Goal: Transaction & Acquisition: Purchase product/service

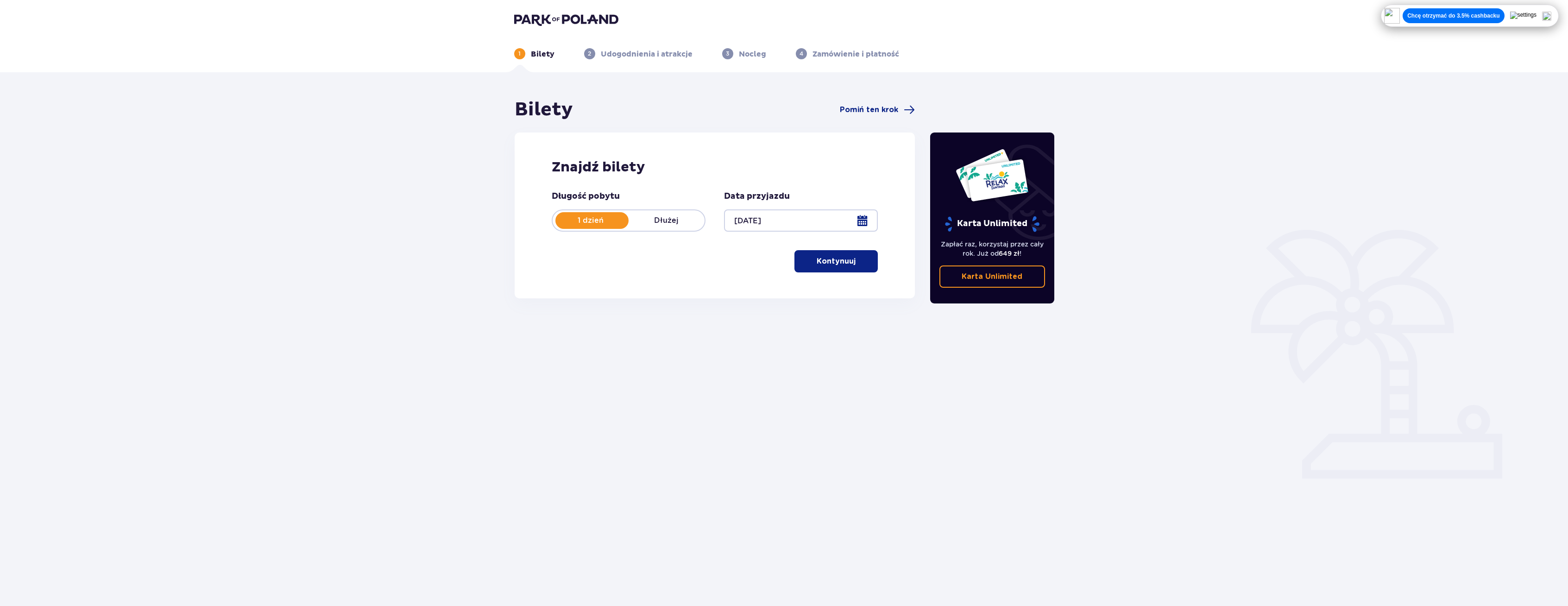
click at [838, 265] on p "Kontynuuj" at bounding box center [836, 261] width 39 height 10
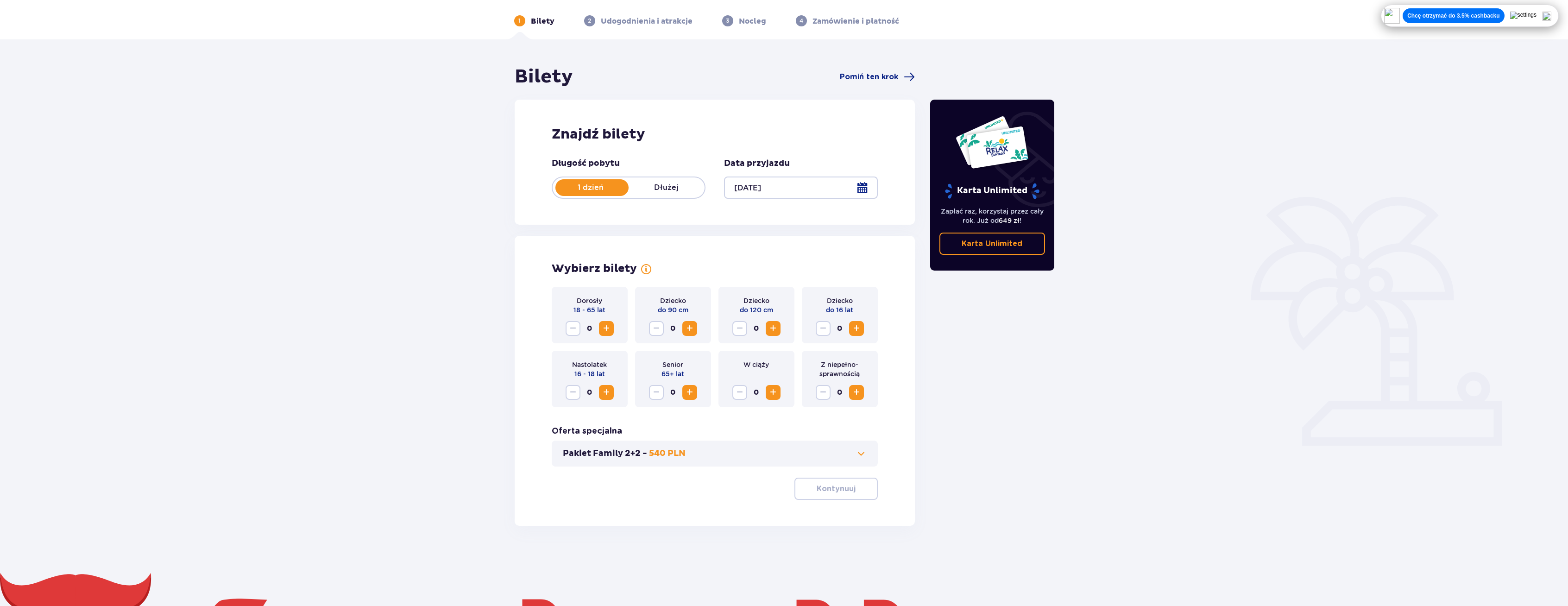
scroll to position [33, 0]
click at [607, 329] on span "Increase" at bounding box center [606, 328] width 11 height 11
click at [610, 328] on span "Increase" at bounding box center [606, 328] width 11 height 11
click at [576, 331] on span "Decrease" at bounding box center [573, 328] width 11 height 11
click at [687, 395] on span "Increase" at bounding box center [690, 392] width 11 height 11
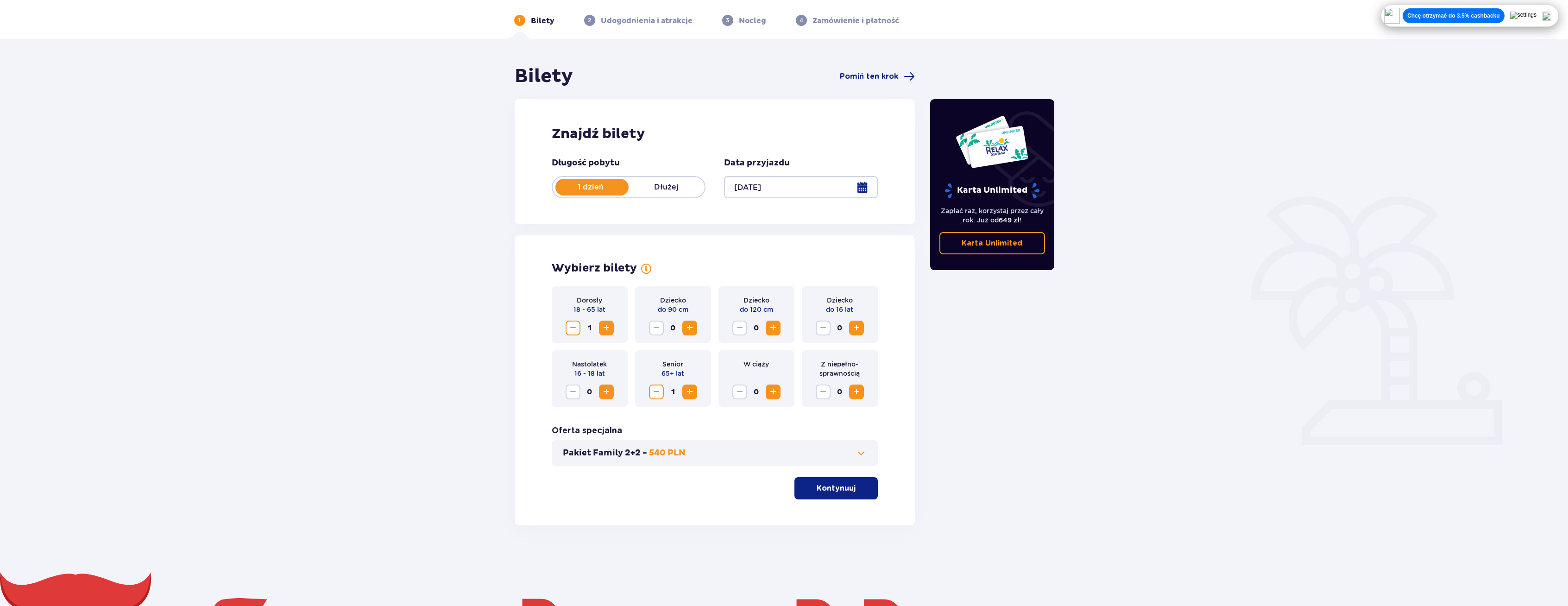
click at [859, 329] on span "Increase" at bounding box center [856, 328] width 11 height 11
click at [817, 488] on p "Kontynuuj" at bounding box center [836, 488] width 39 height 10
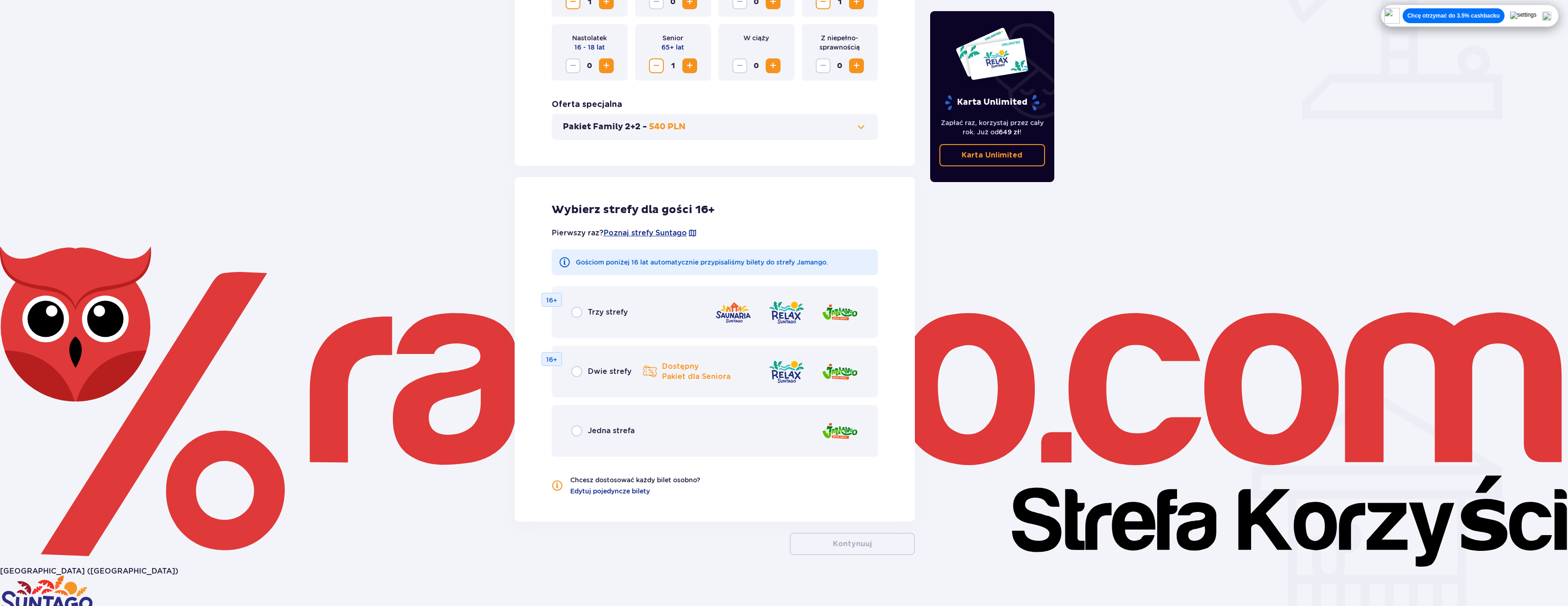
scroll to position [364, 0]
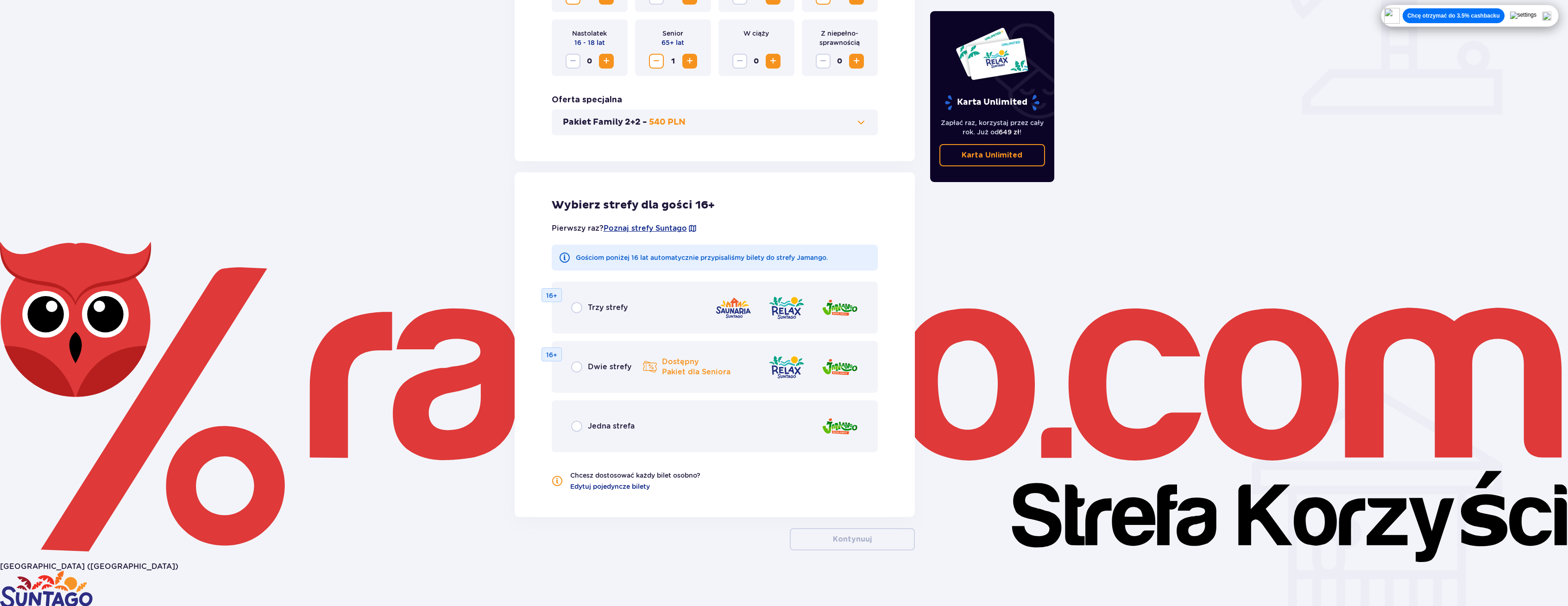
click at [671, 367] on p "Dostępny Pakiet dla Seniora" at bounding box center [696, 367] width 69 height 20
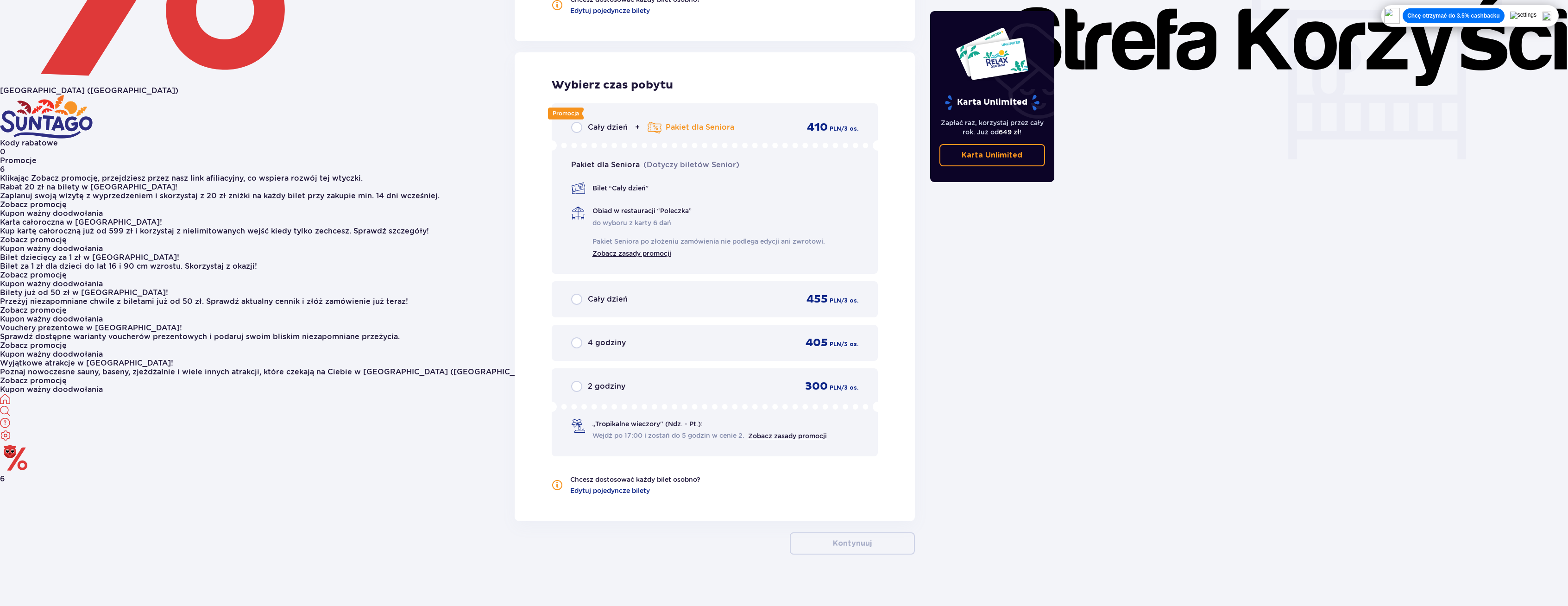
scroll to position [845, 0]
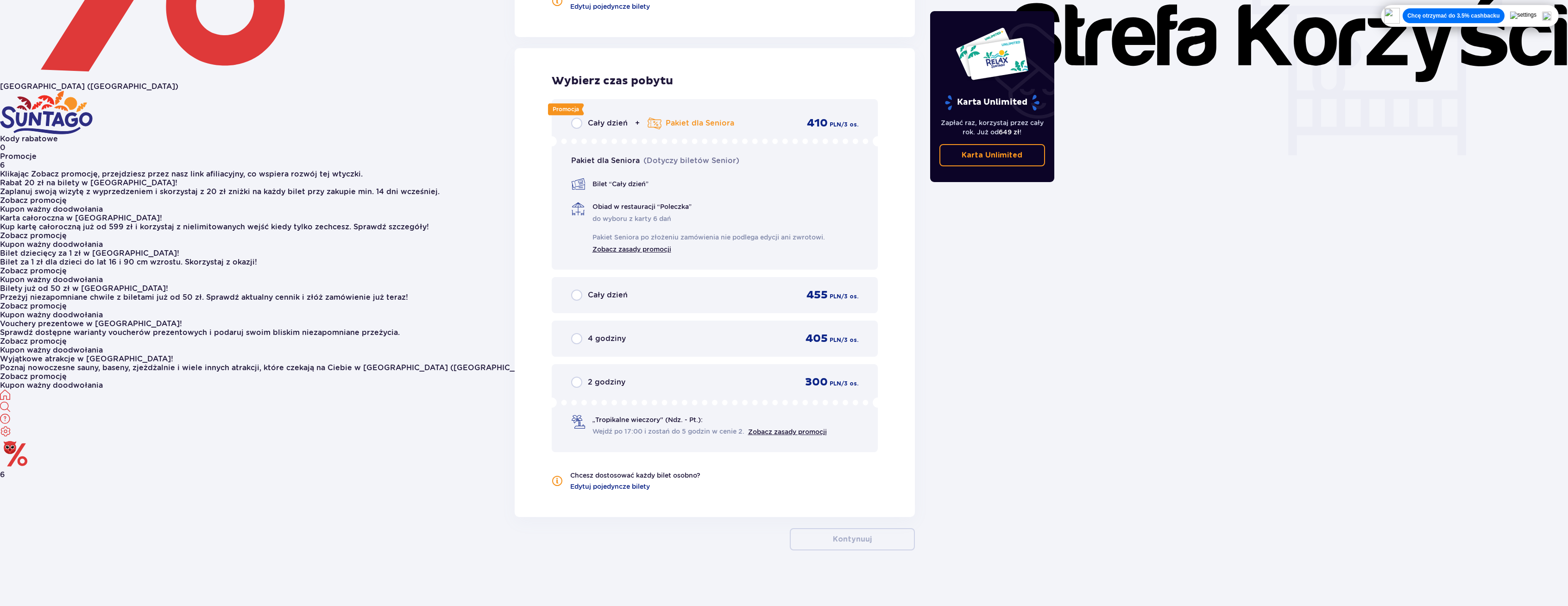
click at [679, 127] on p "Pakiet dla Seniora" at bounding box center [700, 123] width 69 height 10
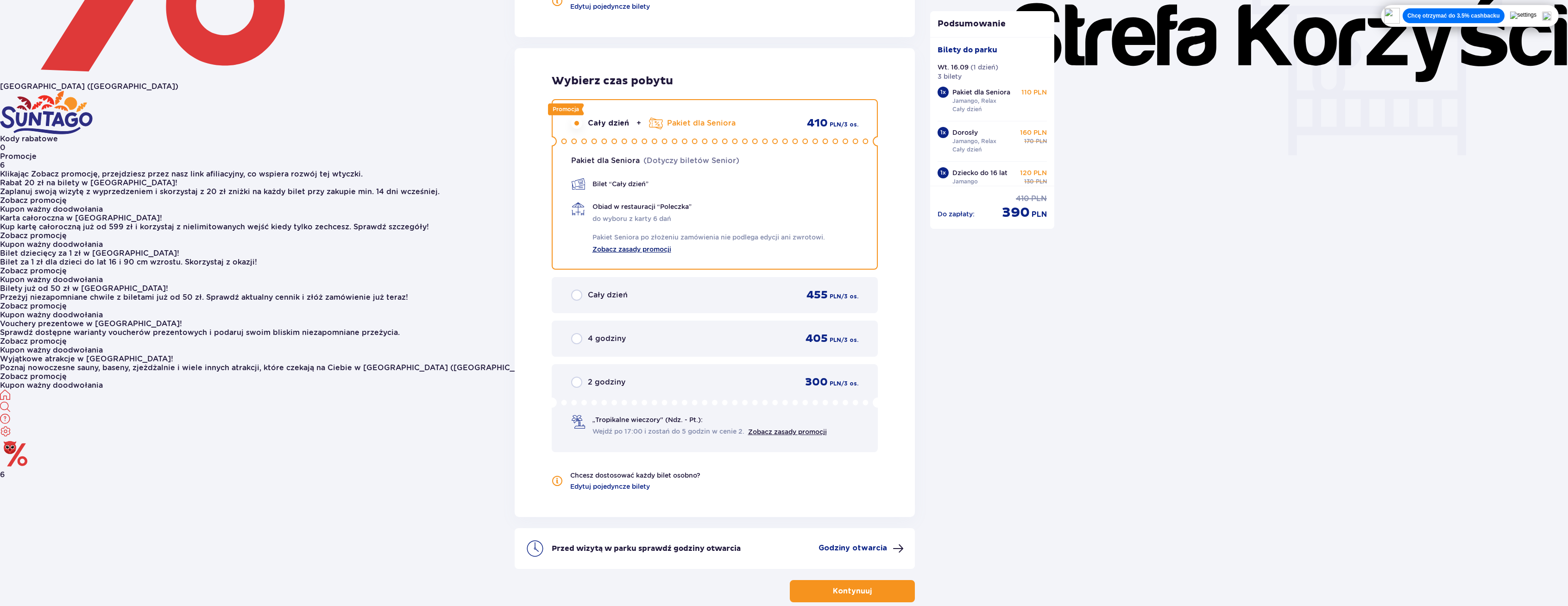
click at [642, 247] on link "Zobacz zasady promocji" at bounding box center [631, 248] width 79 height 11
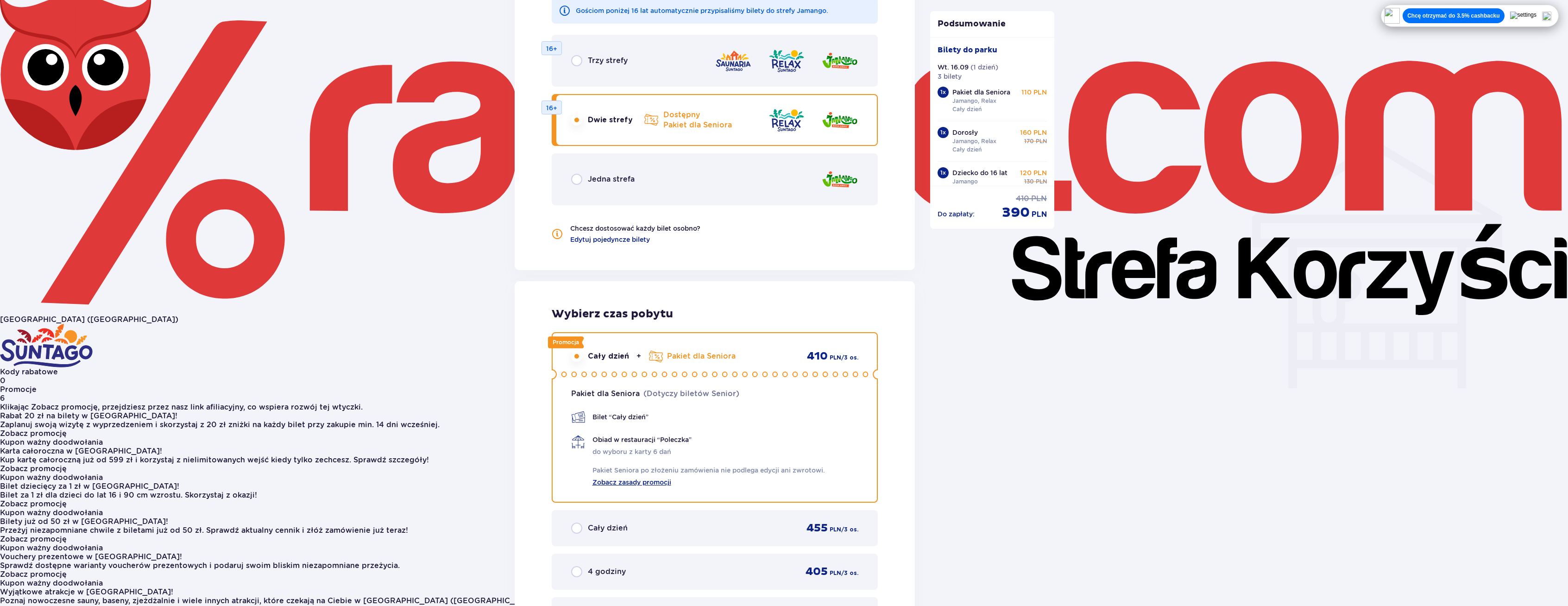
scroll to position [520, 0]
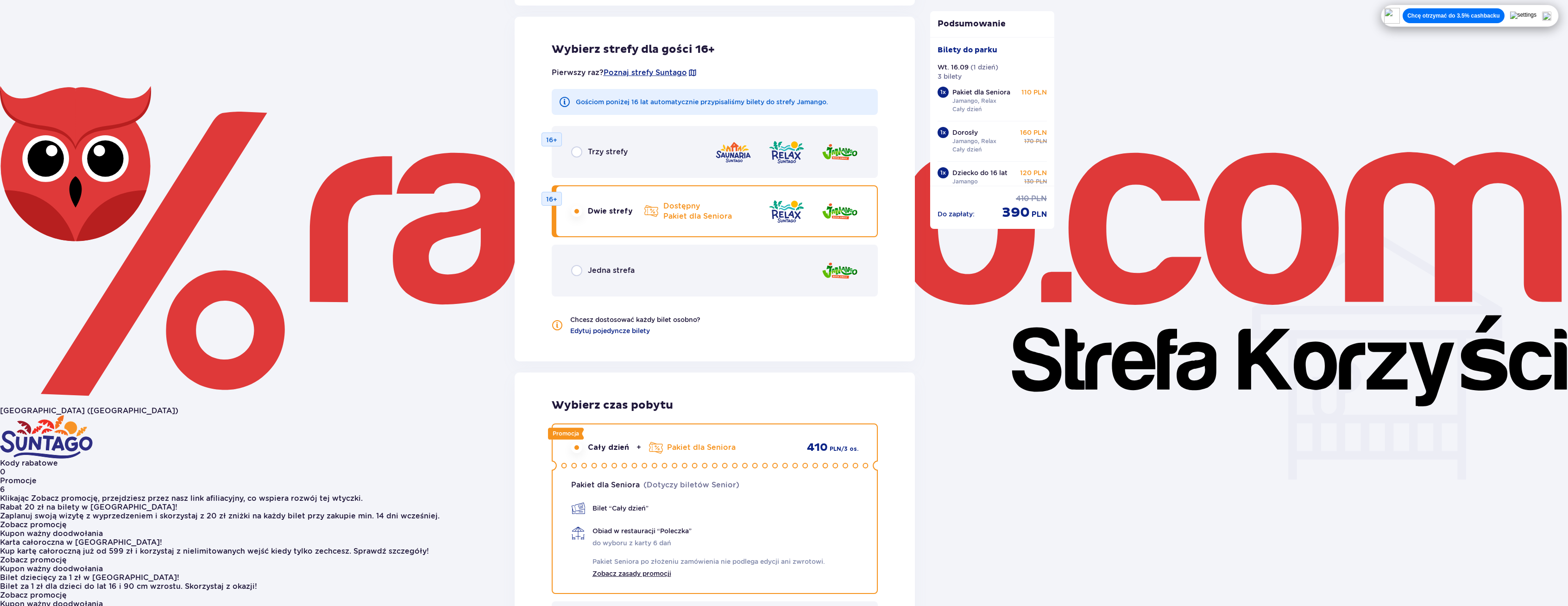
click at [659, 256] on div "Jedna strefa" at bounding box center [715, 270] width 327 height 52
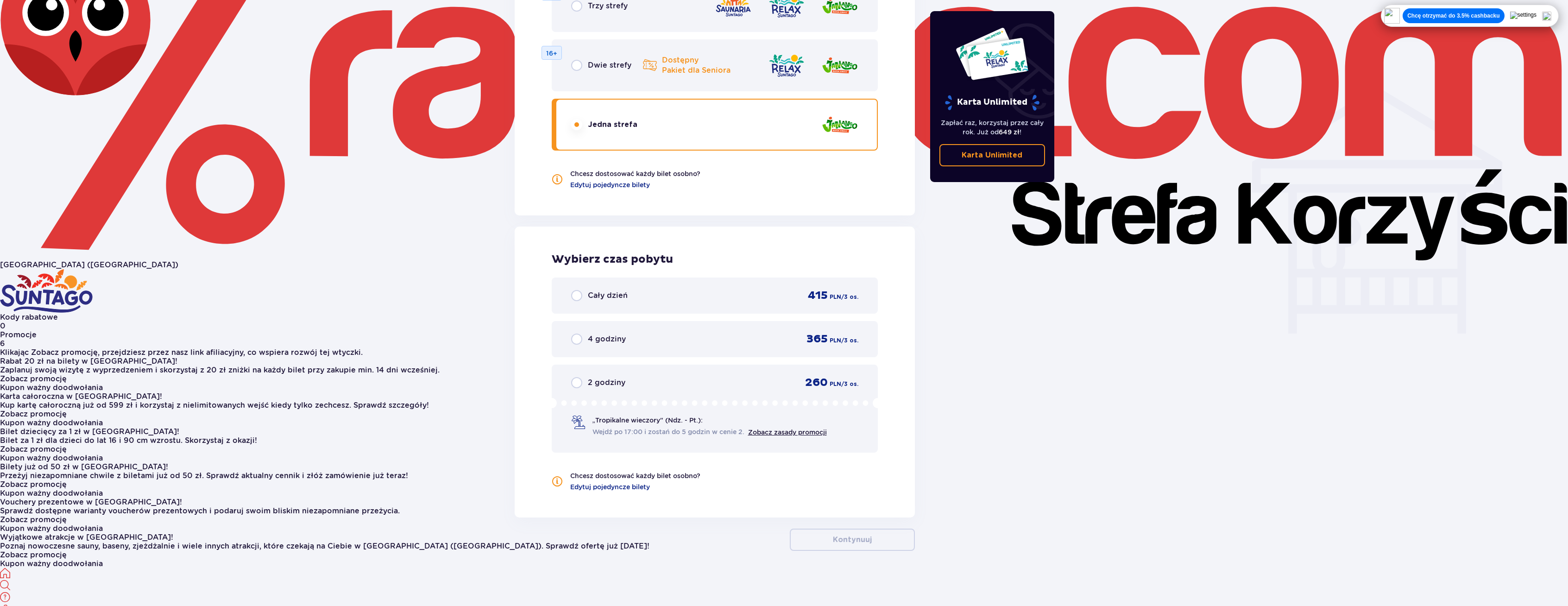
scroll to position [666, 0]
click at [673, 285] on div "Cały dzień 415 PLN / 3 os." at bounding box center [715, 295] width 327 height 36
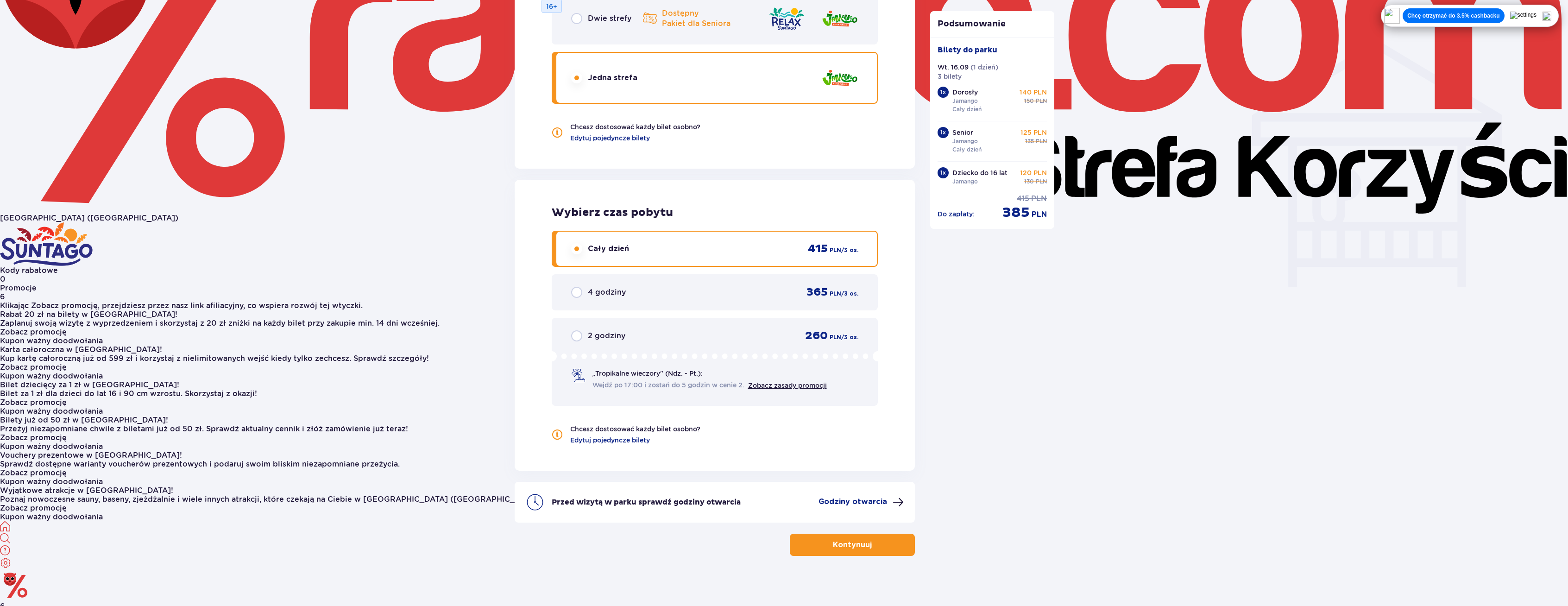
scroll to position [719, 0]
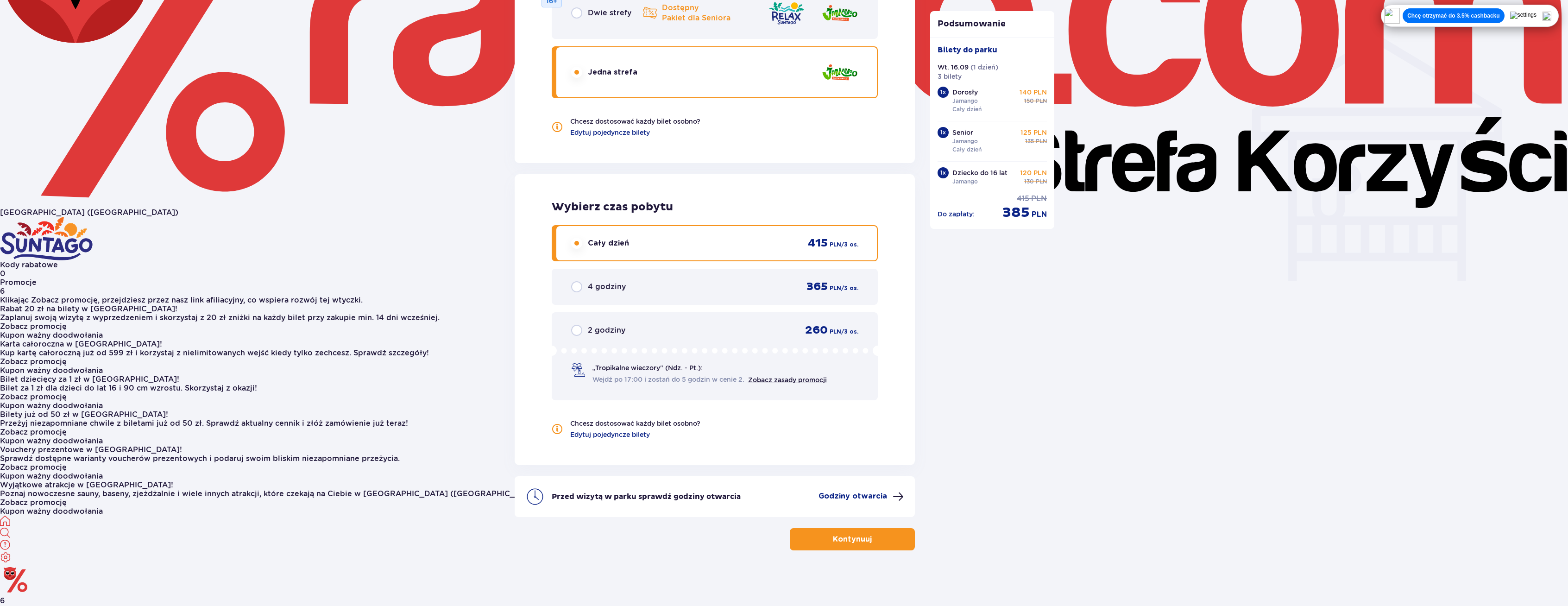
click at [819, 541] on button "Kontynuuj" at bounding box center [852, 540] width 125 height 23
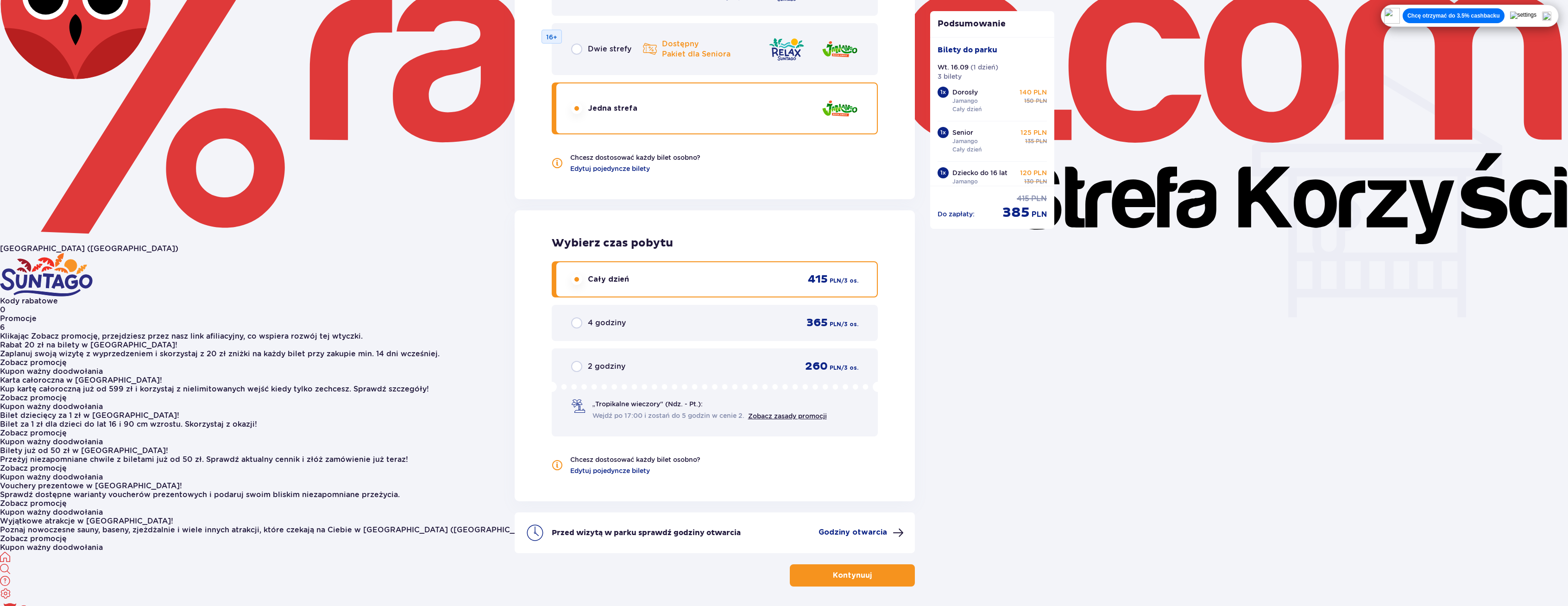
scroll to position [719, 0]
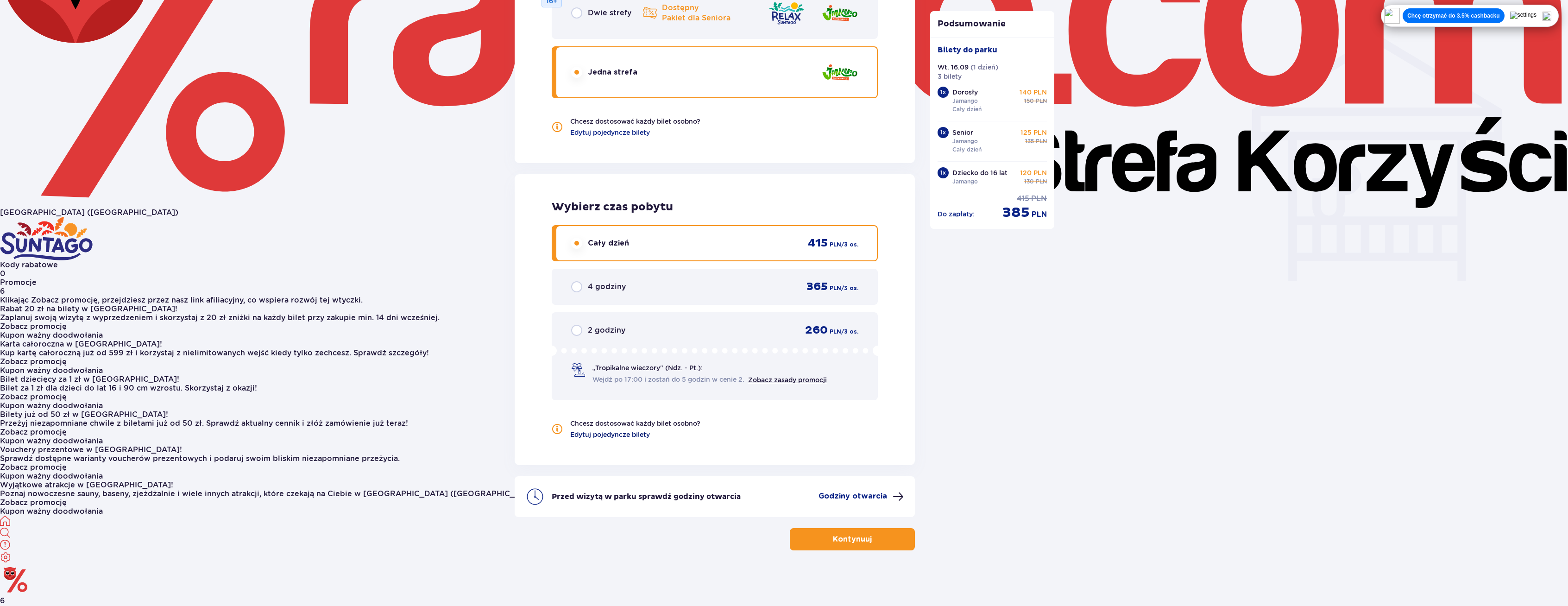
click at [629, 438] on span "Edytuj pojedyncze bilety" at bounding box center [610, 434] width 80 height 9
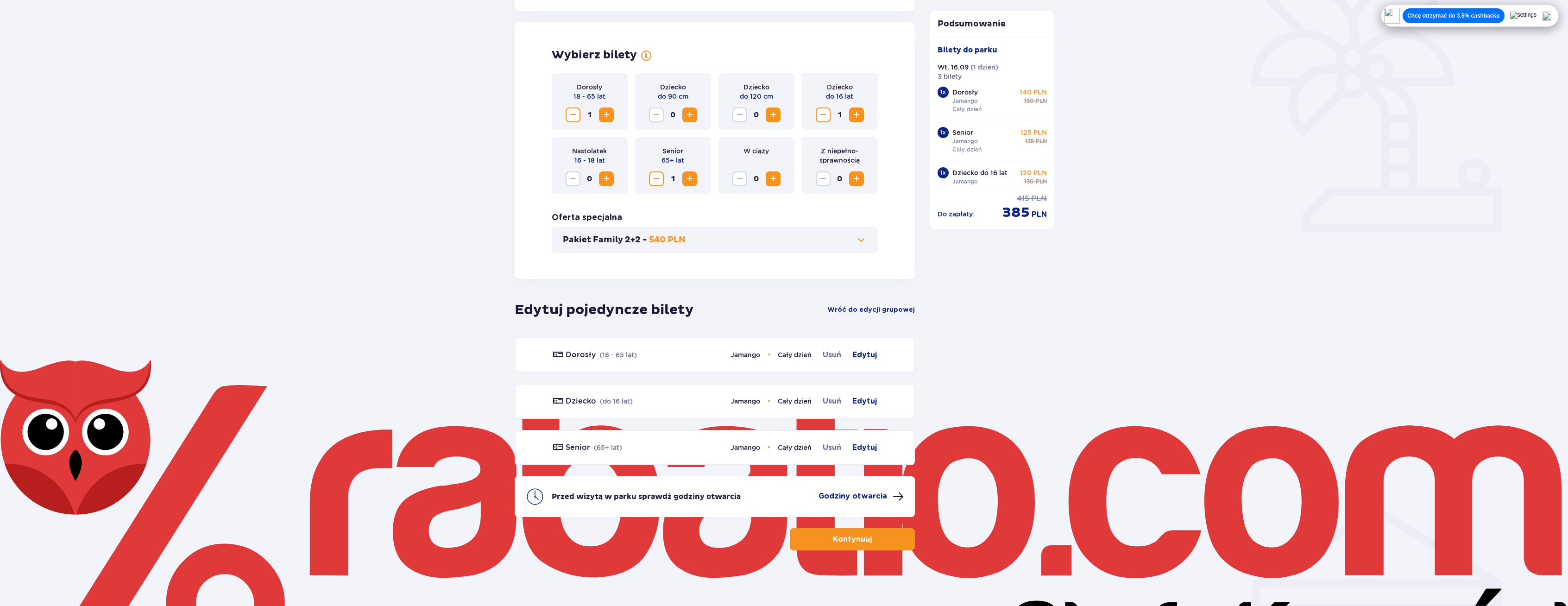
click at [856, 358] on span "Edytuj" at bounding box center [864, 355] width 24 height 11
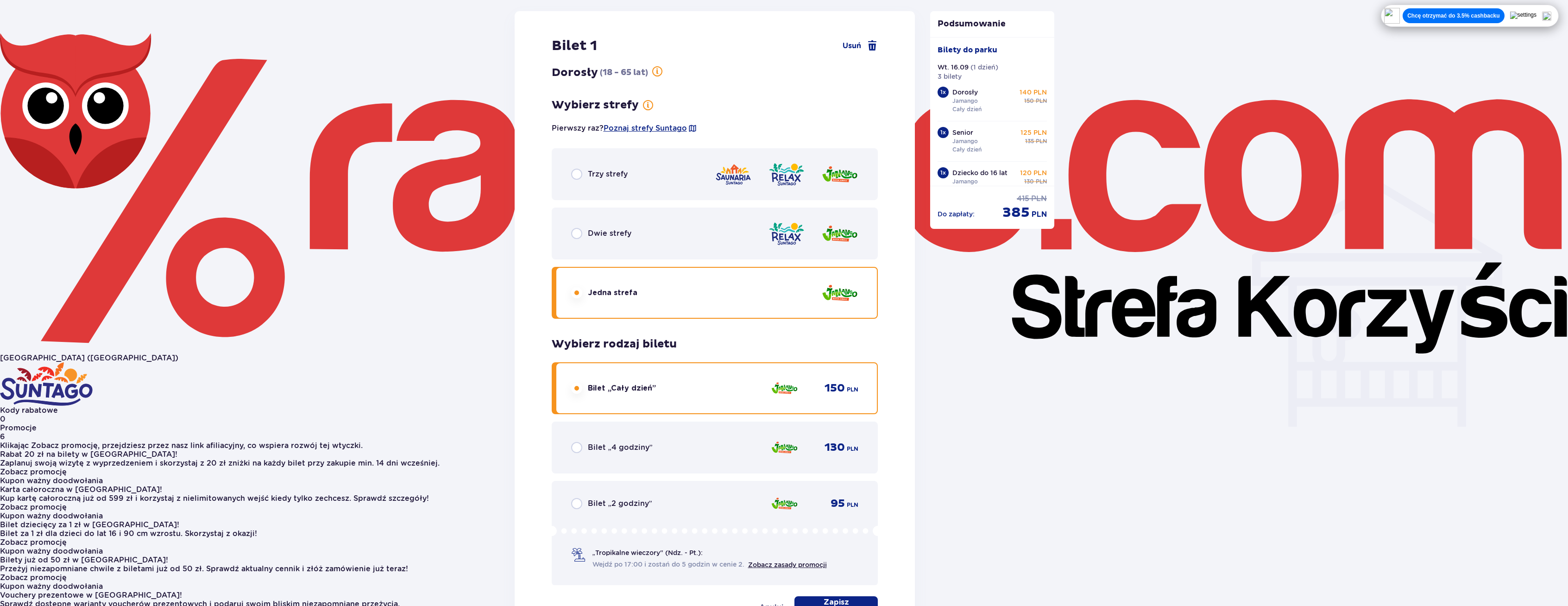
click at [678, 224] on div "Dwie strefy" at bounding box center [715, 233] width 327 height 52
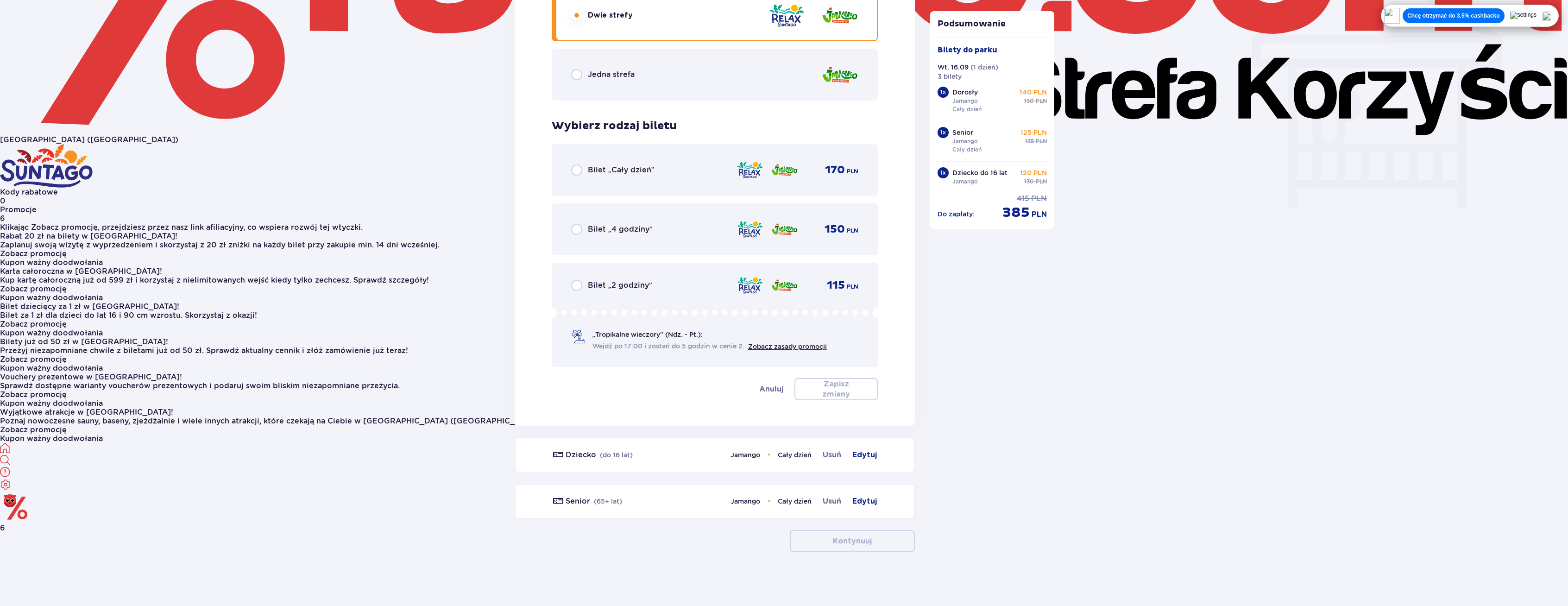
scroll to position [793, 0]
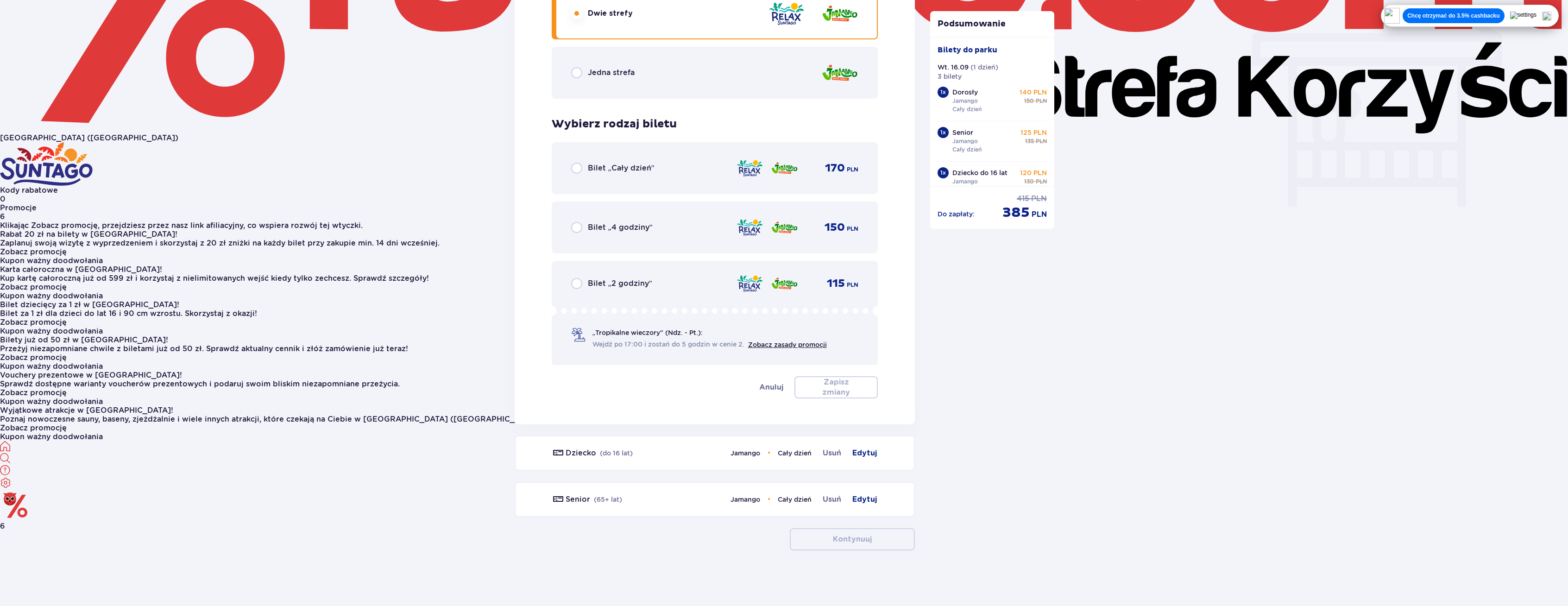
click at [696, 187] on div "Bilet „Cały dzień” 170 PLN" at bounding box center [715, 168] width 327 height 52
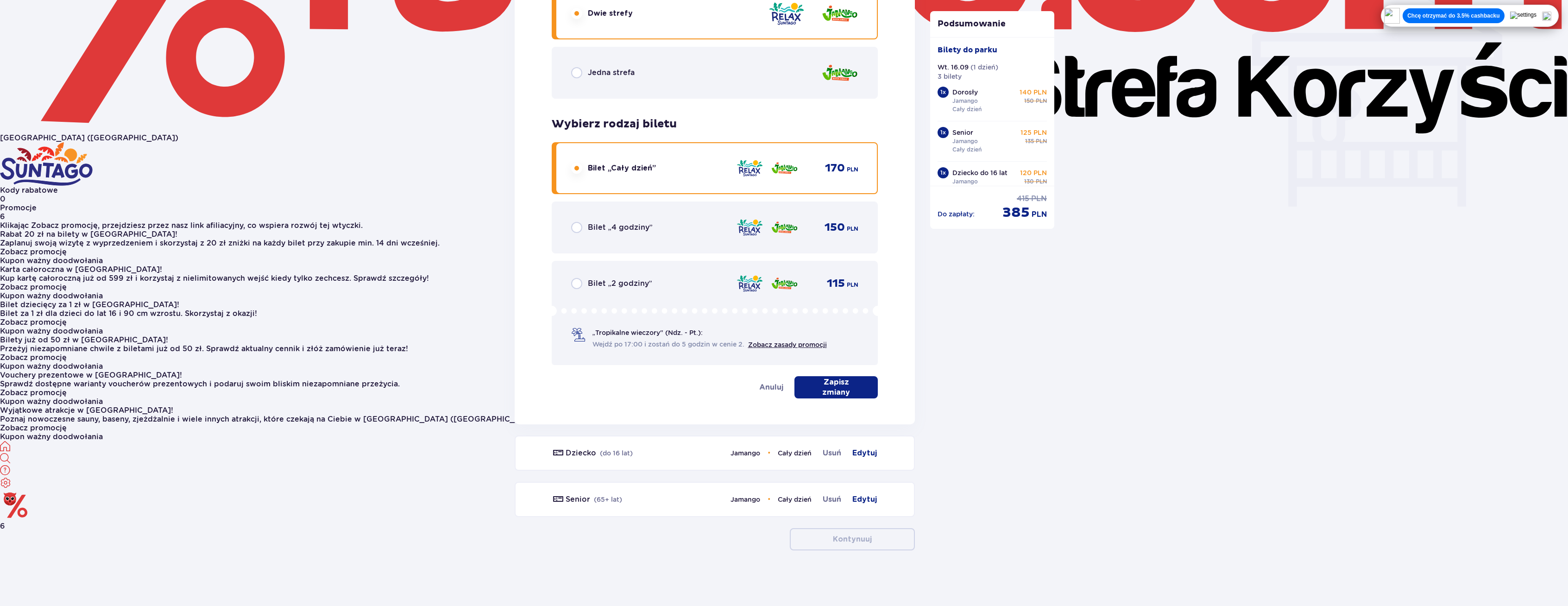
click at [832, 382] on button "Zapisz zmiany" at bounding box center [836, 387] width 83 height 23
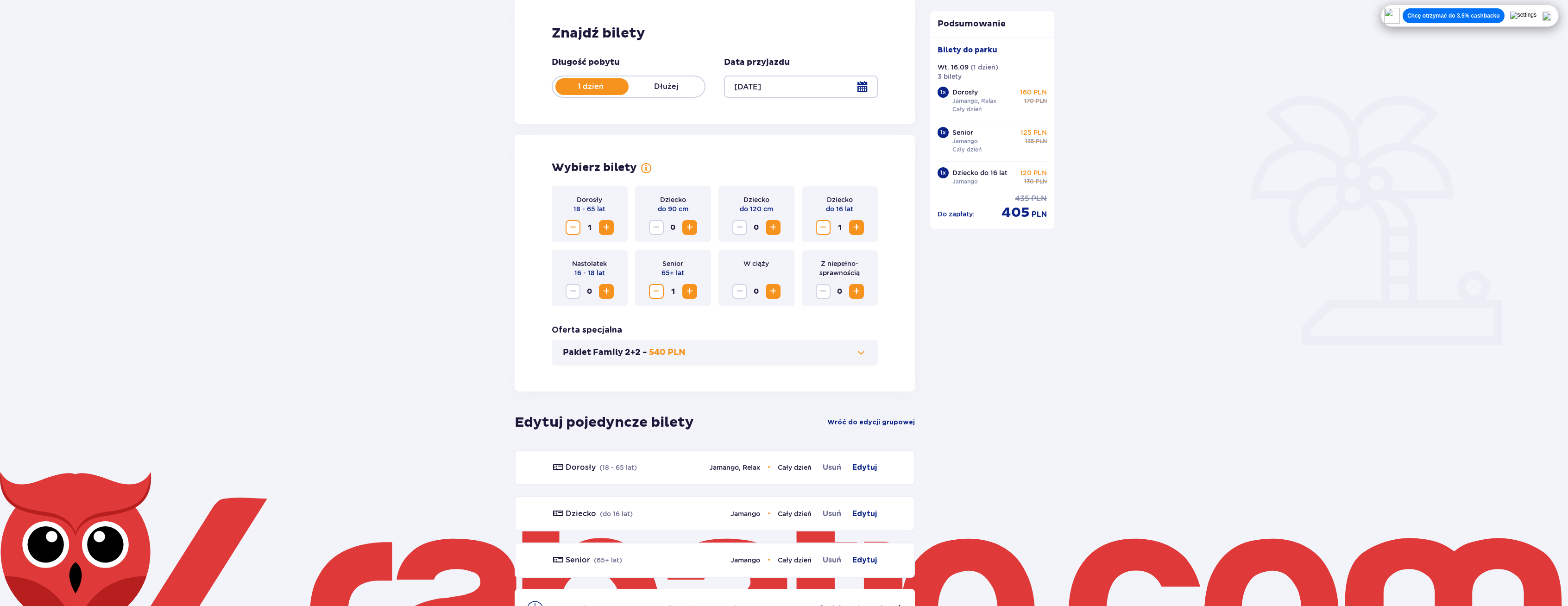
scroll to position [0, 0]
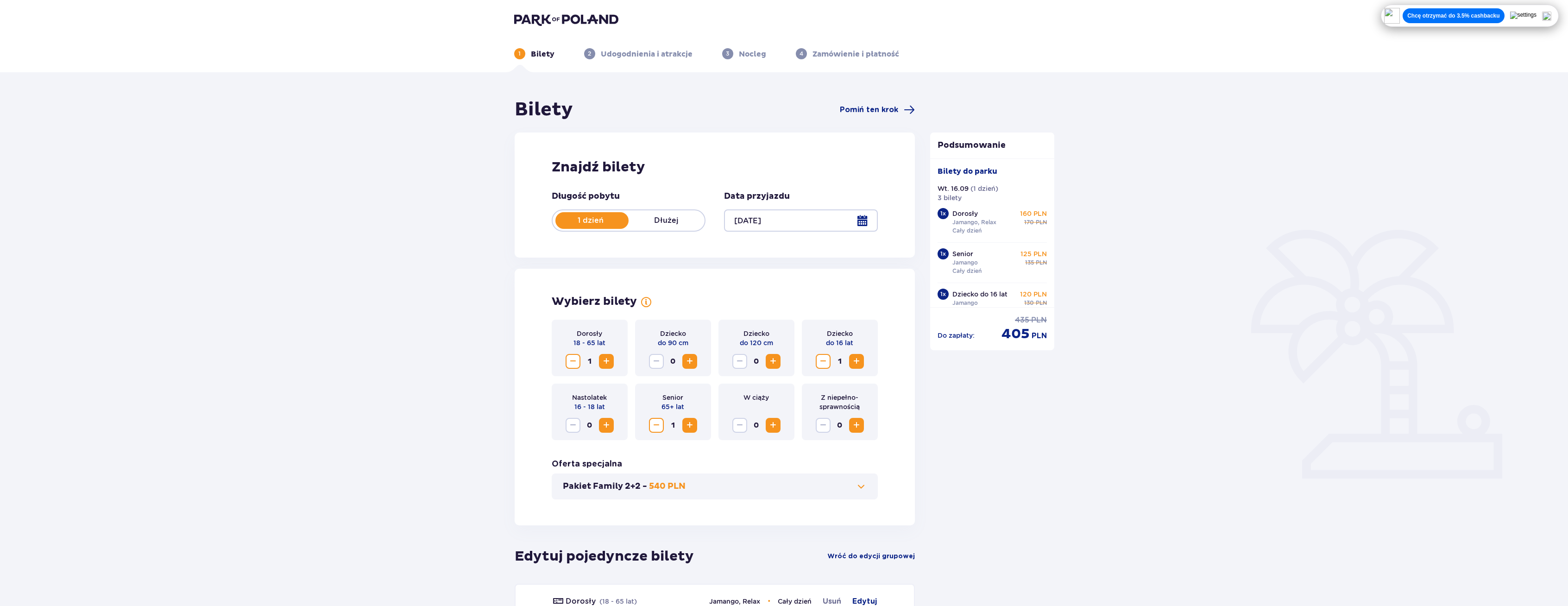
click at [525, 55] on div "1 Bilety" at bounding box center [534, 54] width 40 height 11
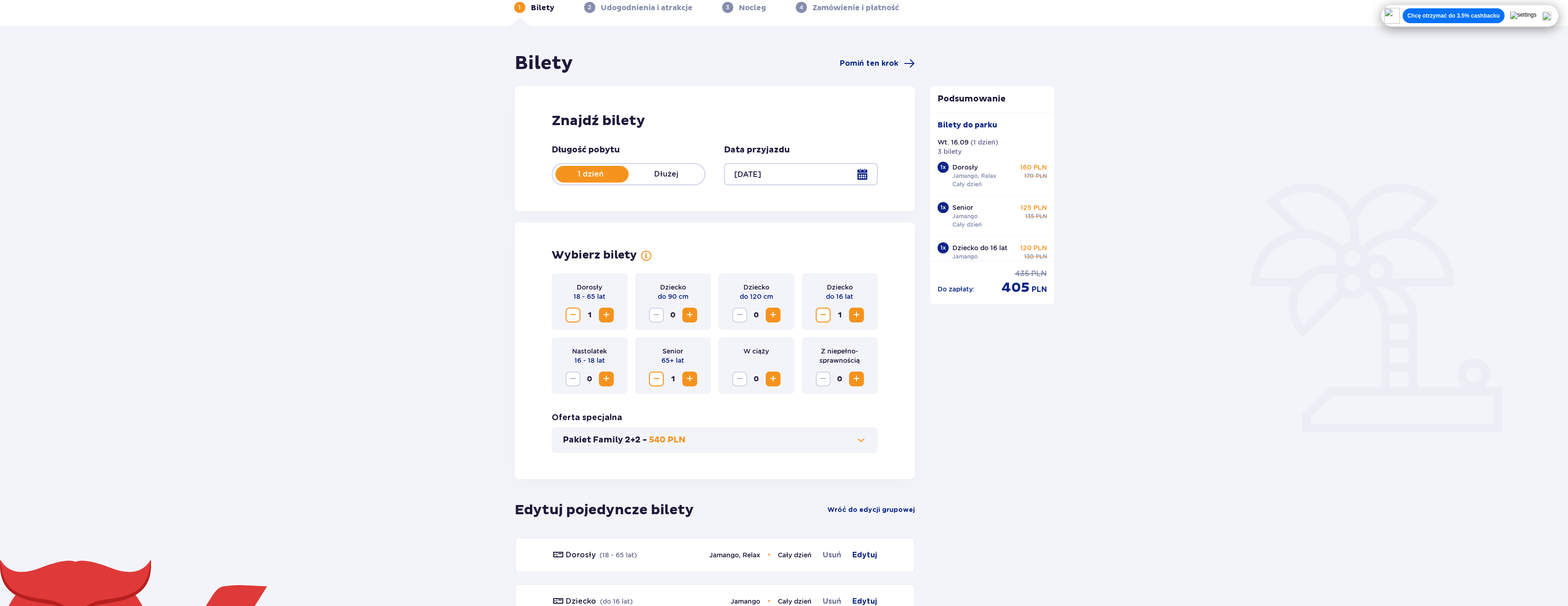
scroll to position [93, 0]
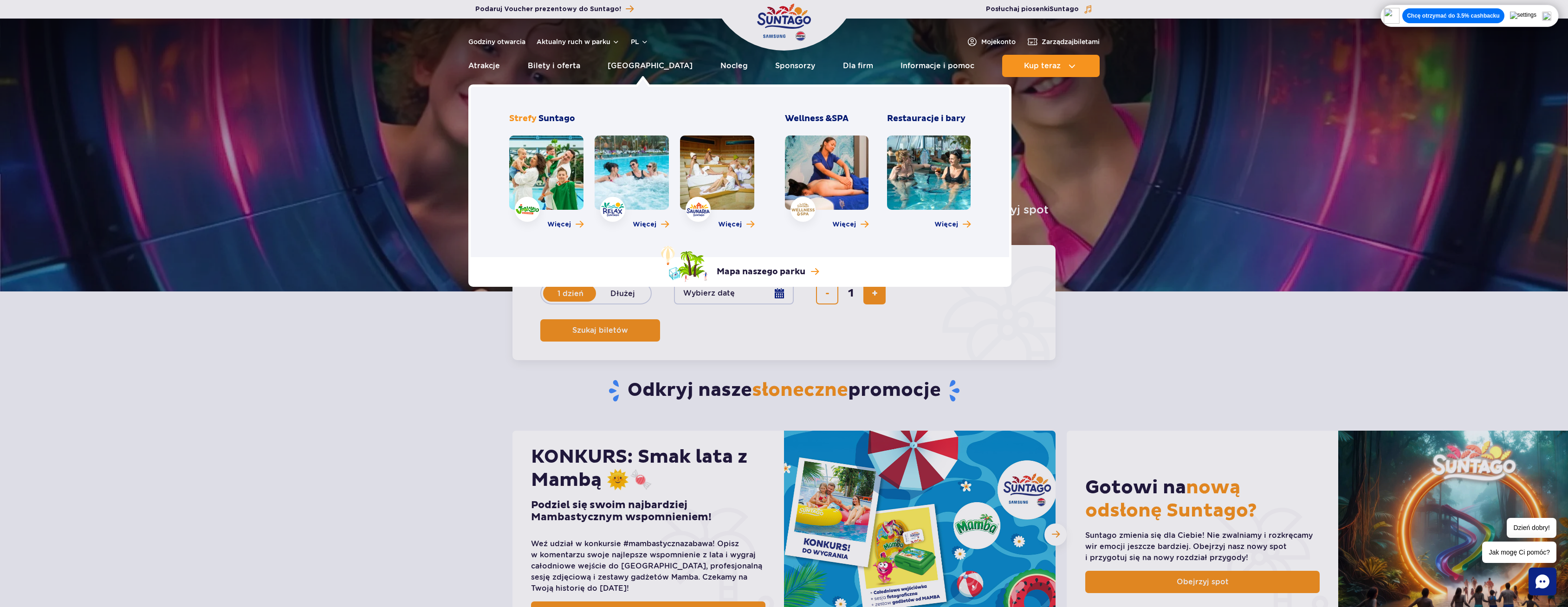
click at [571, 155] on link at bounding box center [546, 173] width 74 height 74
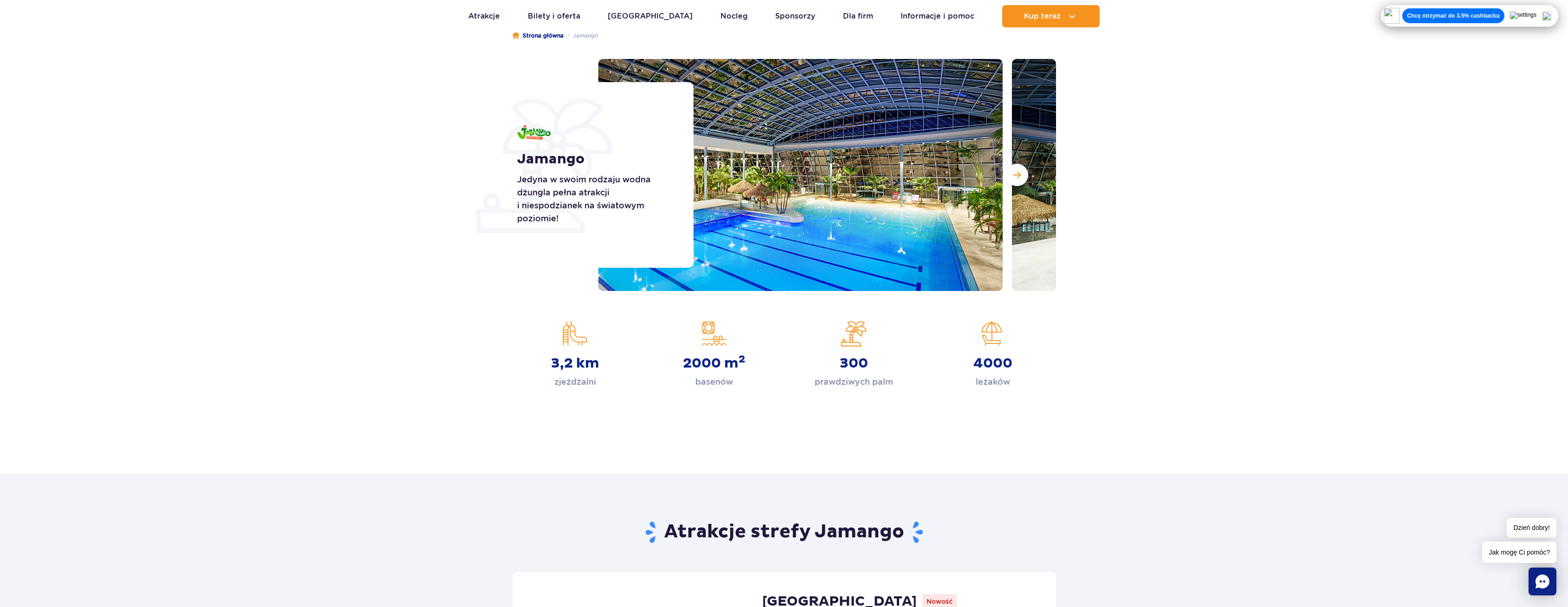
scroll to position [93, 0]
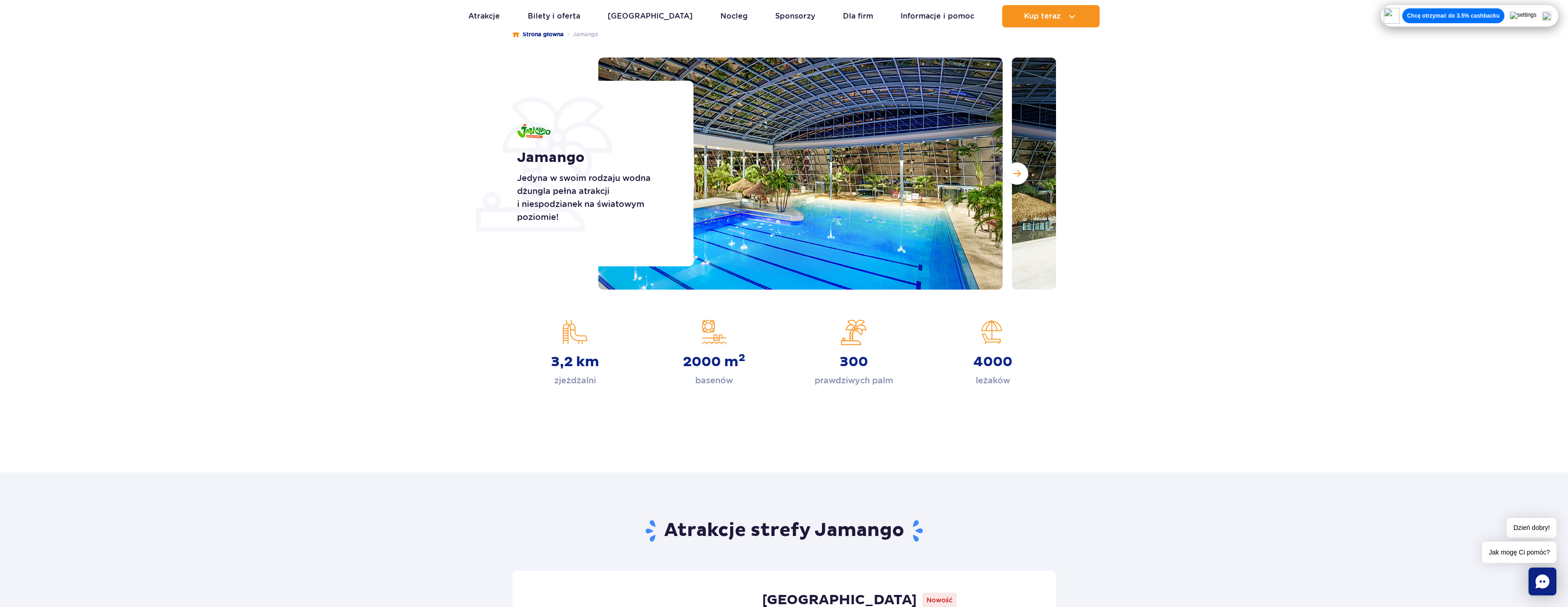
drag, startPoint x: 0, startPoint y: 0, endPoint x: 484, endPoint y: 263, distance: 550.8
click at [484, 263] on section "Jamango Jedyna w swoim rodzaju wodna dżungla pełna atrakcji i niespodzianek na …" at bounding box center [784, 173] width 1568 height 232
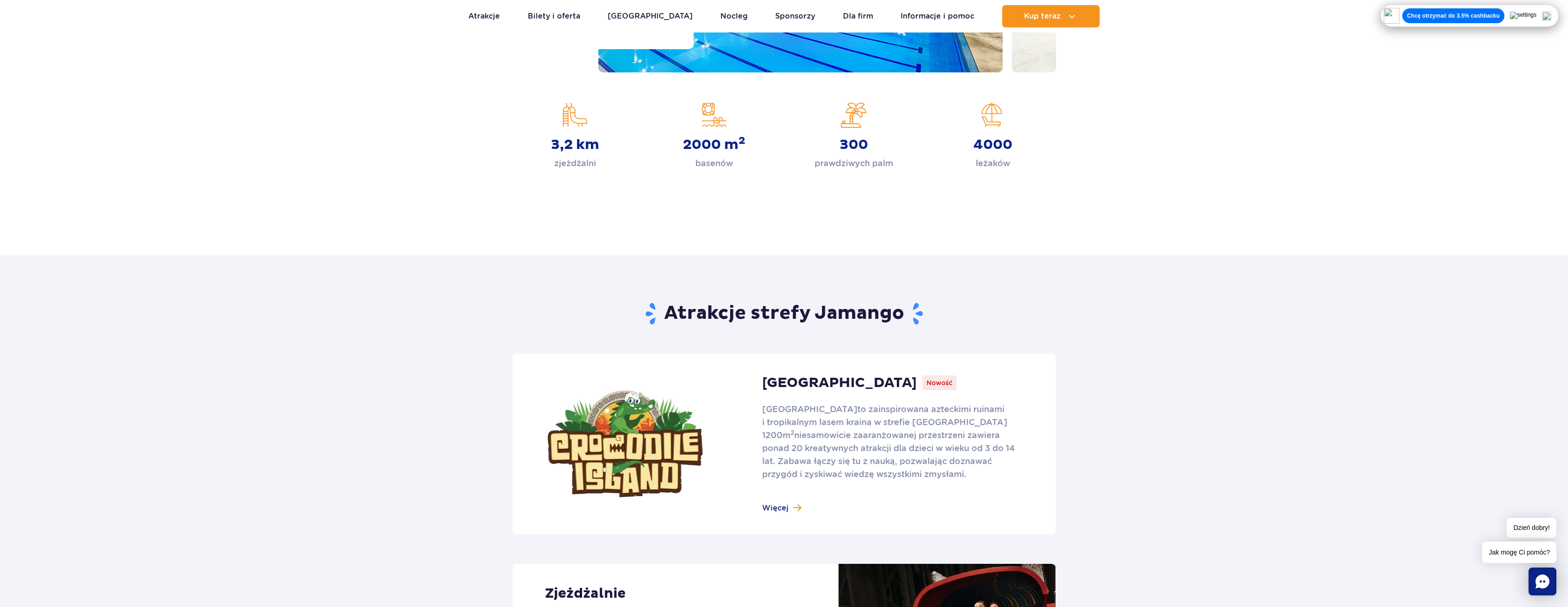
scroll to position [418, 0]
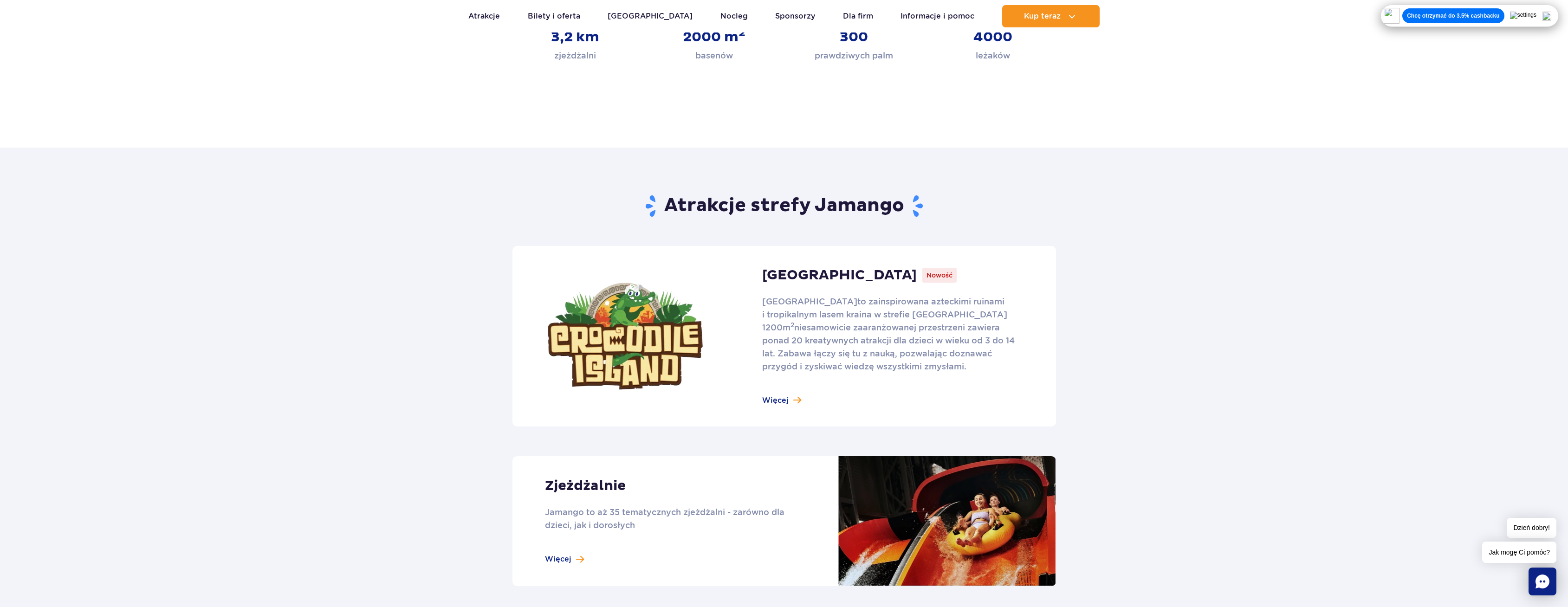
click at [789, 397] on link at bounding box center [784, 336] width 543 height 181
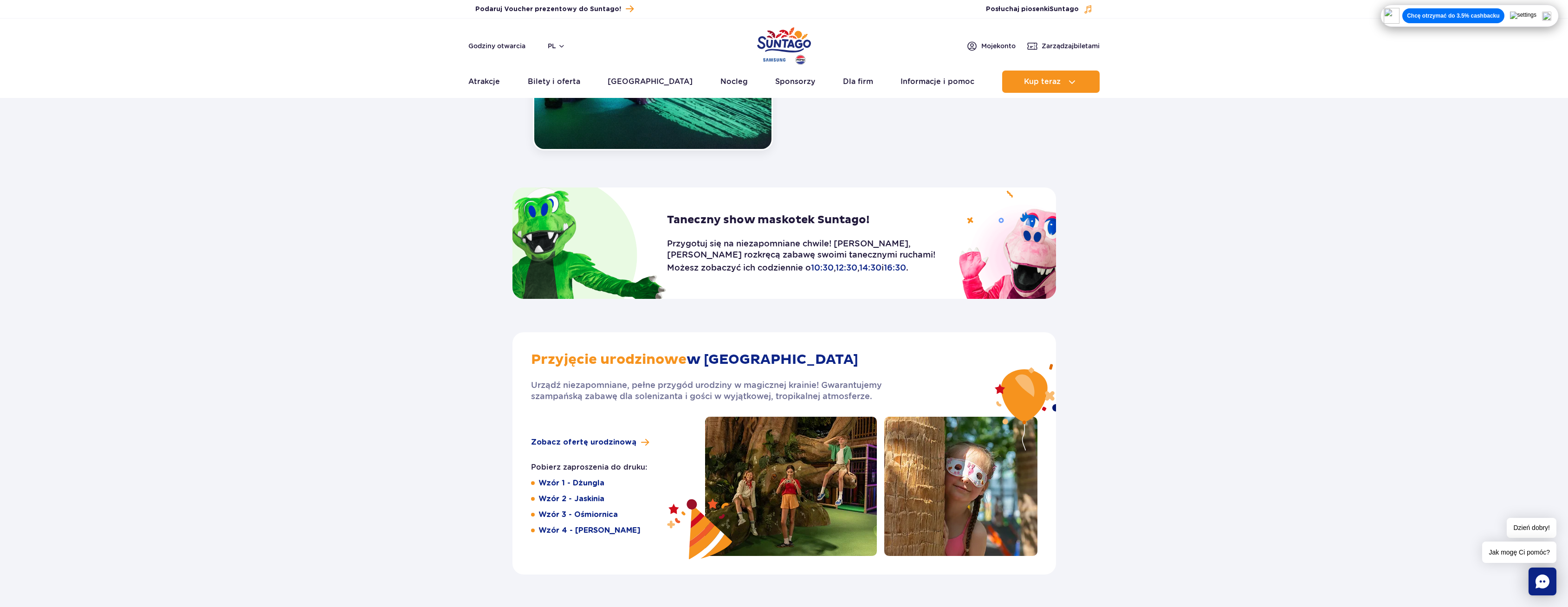
scroll to position [1207, 0]
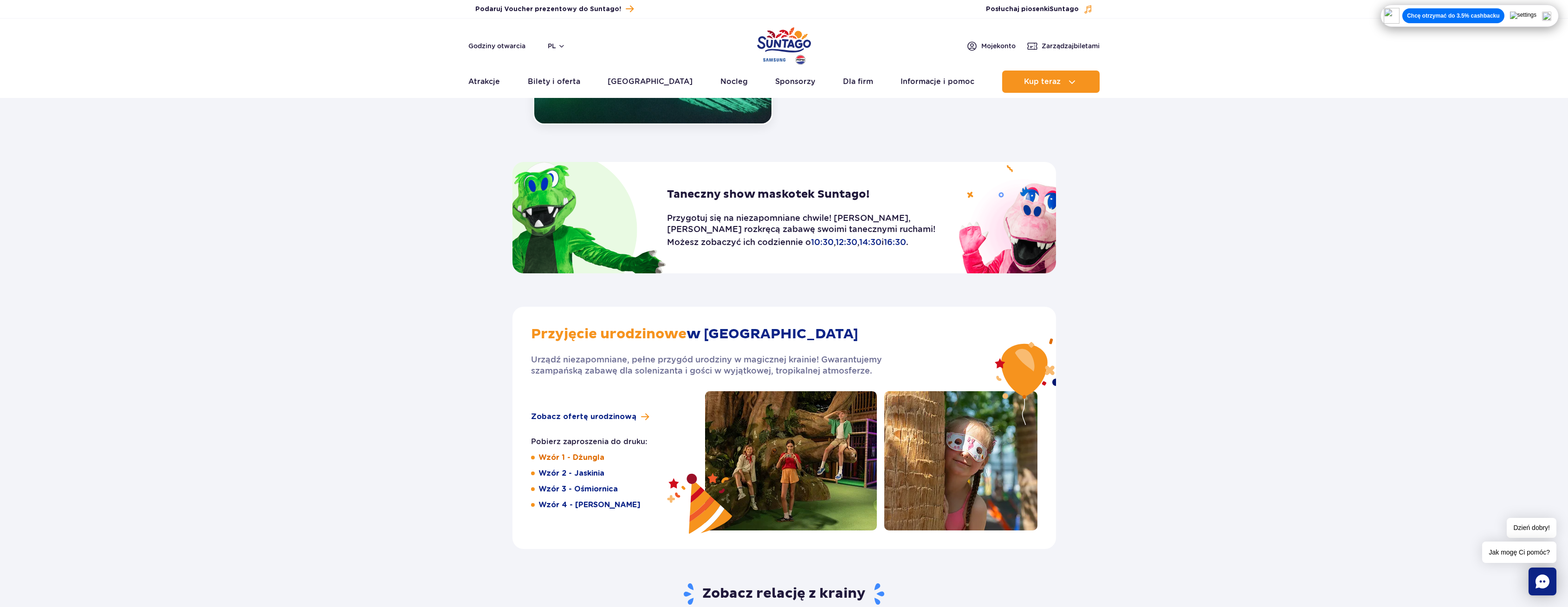
click at [598, 454] on link "Wzór 1 - Dżungla" at bounding box center [571, 458] width 66 height 10
click at [579, 469] on link "Wzór 2 - Jaskinia" at bounding box center [571, 473] width 66 height 10
click at [575, 494] on link "Wzór 3 - Ośmiornica" at bounding box center [578, 489] width 79 height 10
click at [595, 503] on link "Wzór 4 - Jay i Meggi" at bounding box center [589, 505] width 102 height 10
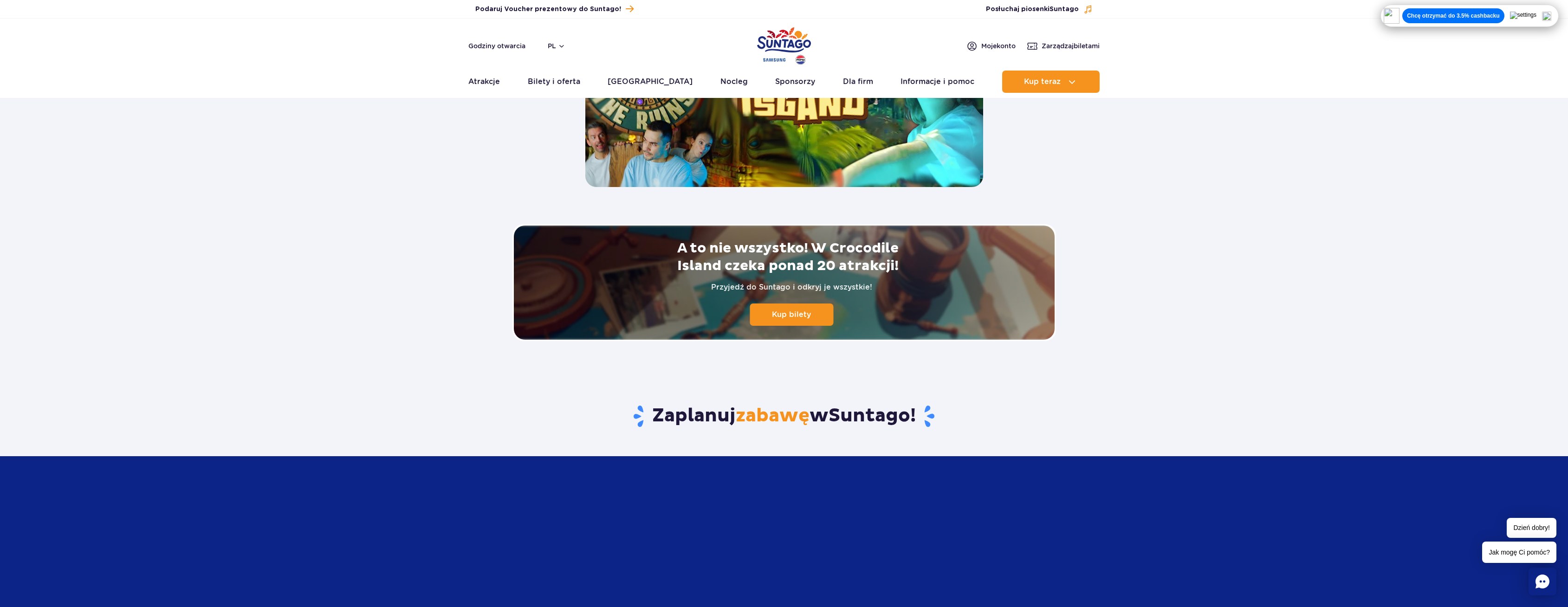
scroll to position [1903, 0]
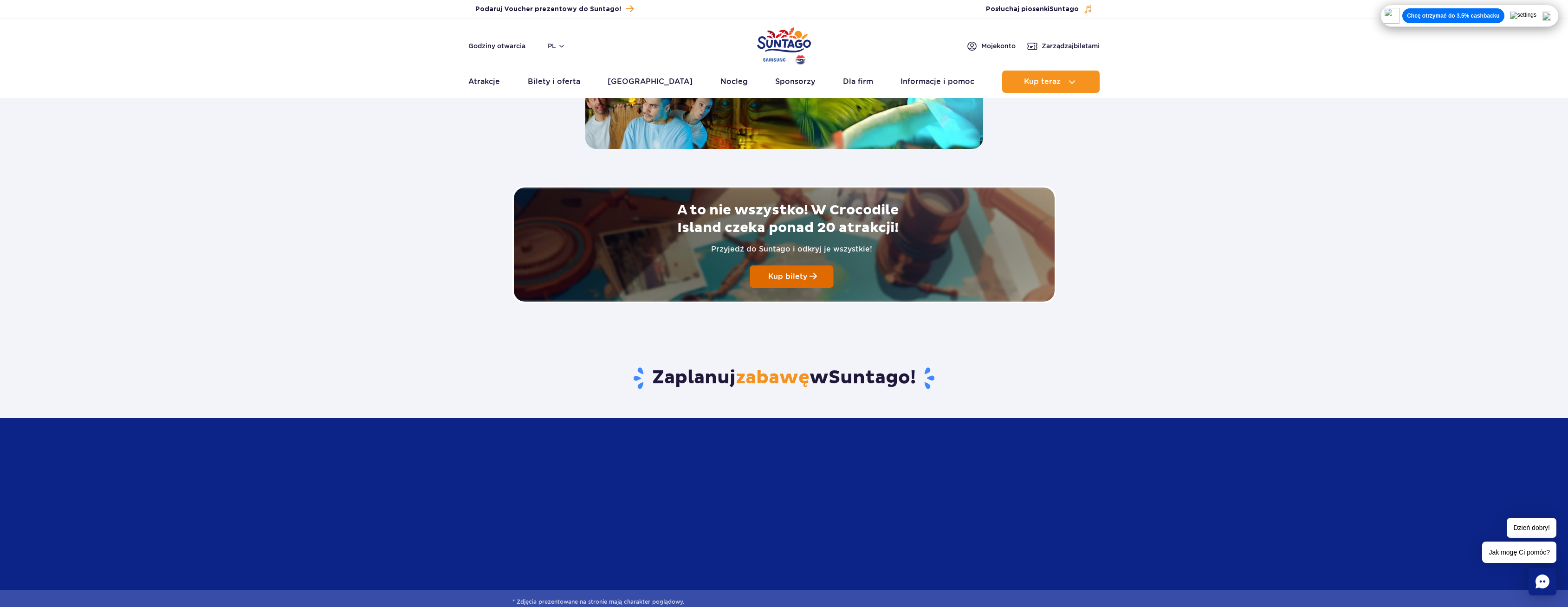
click at [786, 268] on link "Kup bilety" at bounding box center [791, 276] width 84 height 23
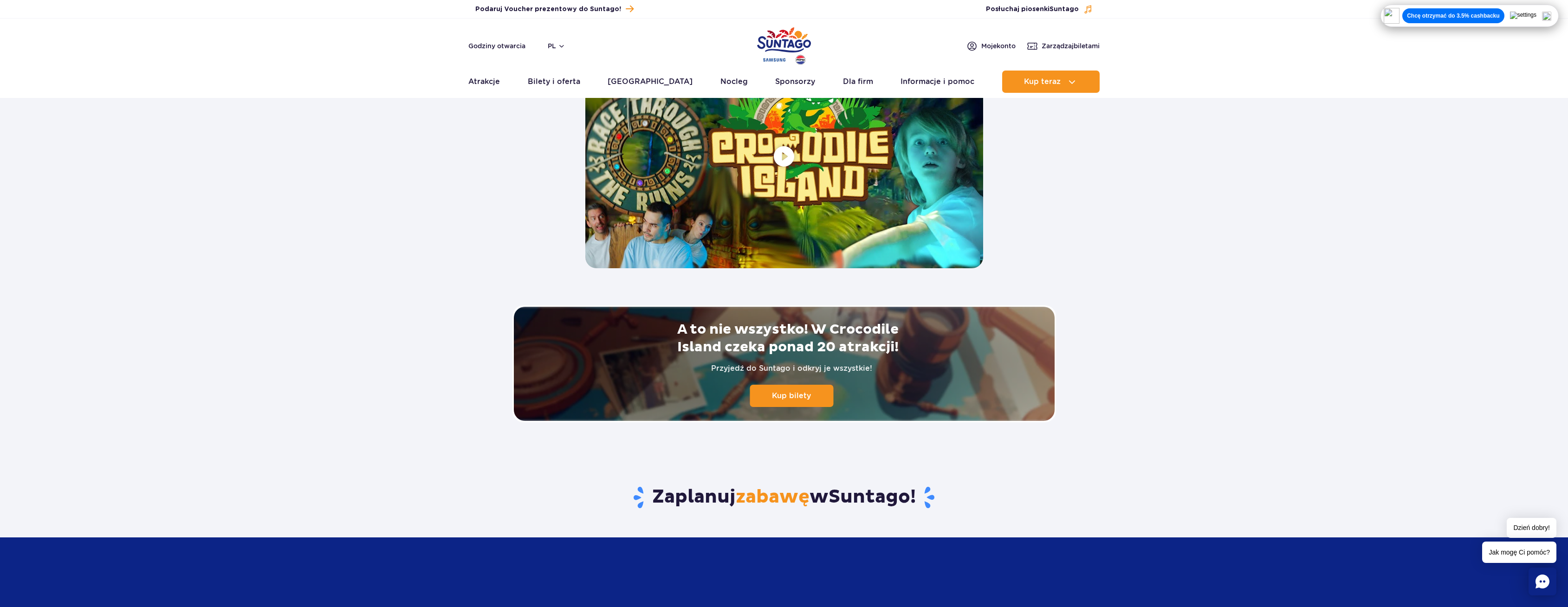
scroll to position [1764, 0]
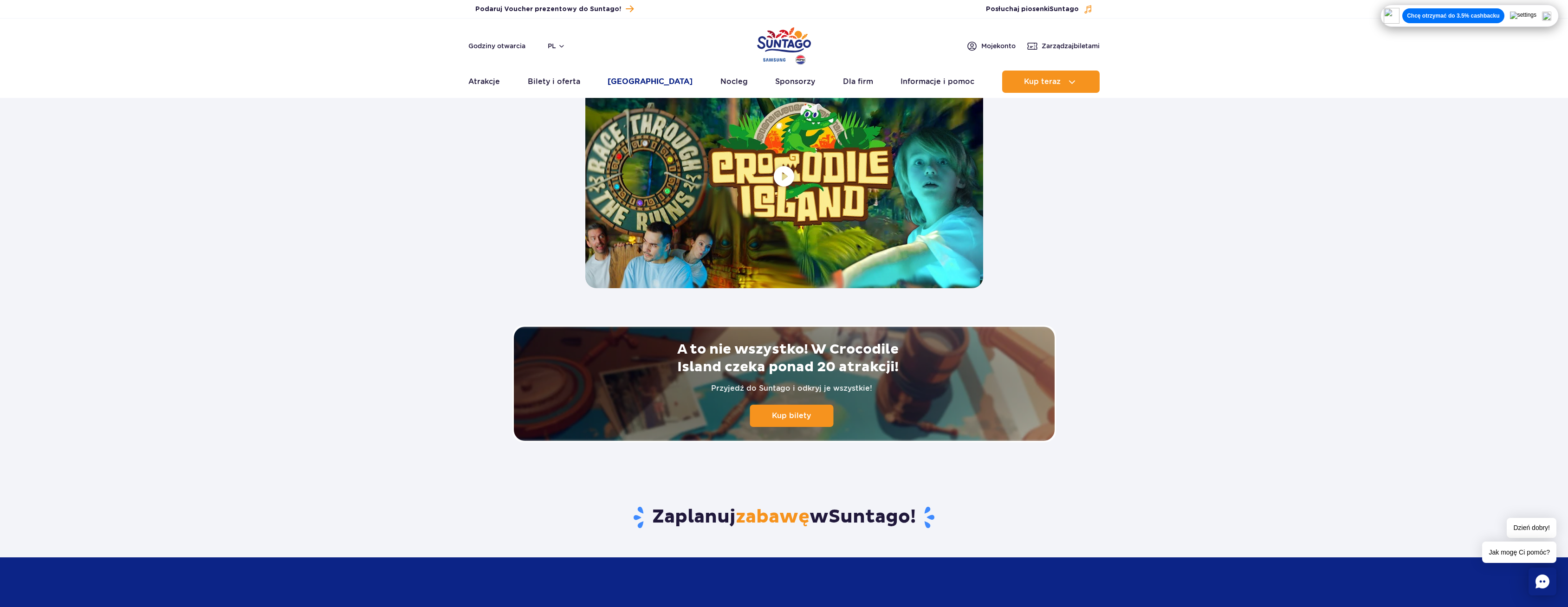
click at [636, 79] on link "[GEOGRAPHIC_DATA]" at bounding box center [650, 82] width 85 height 23
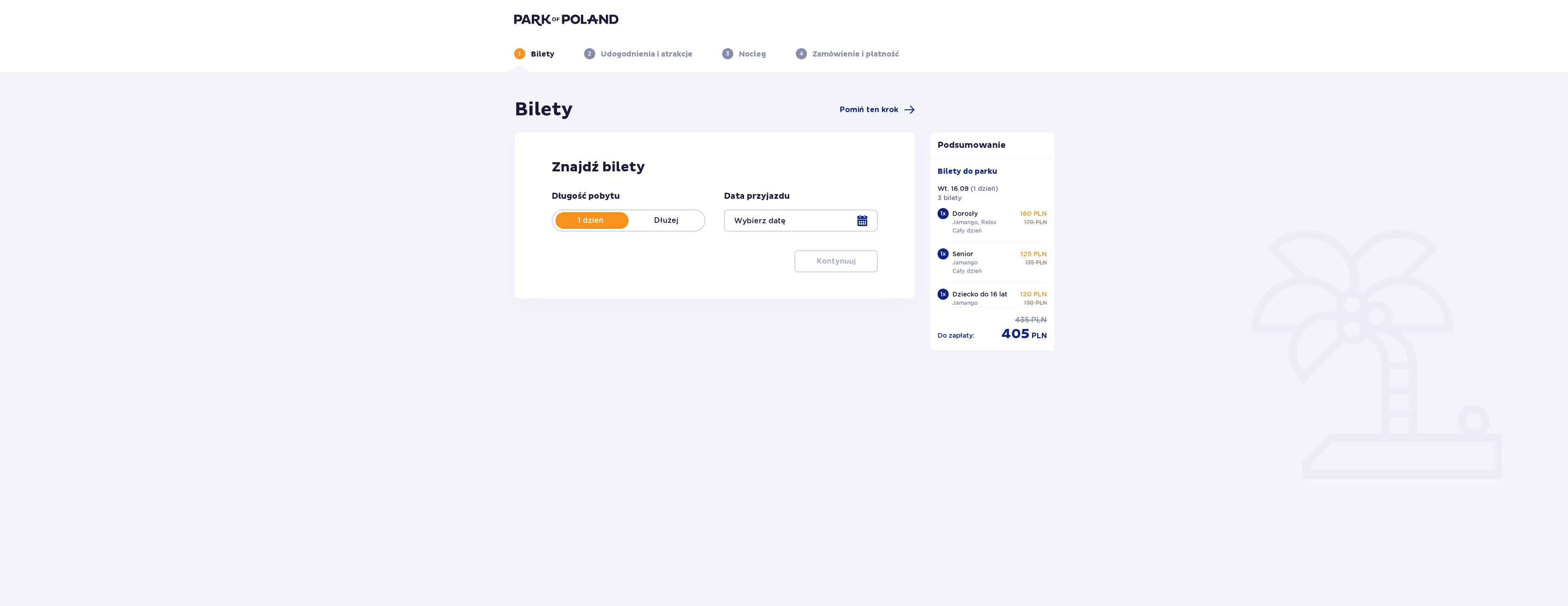
type input "[DATE]"
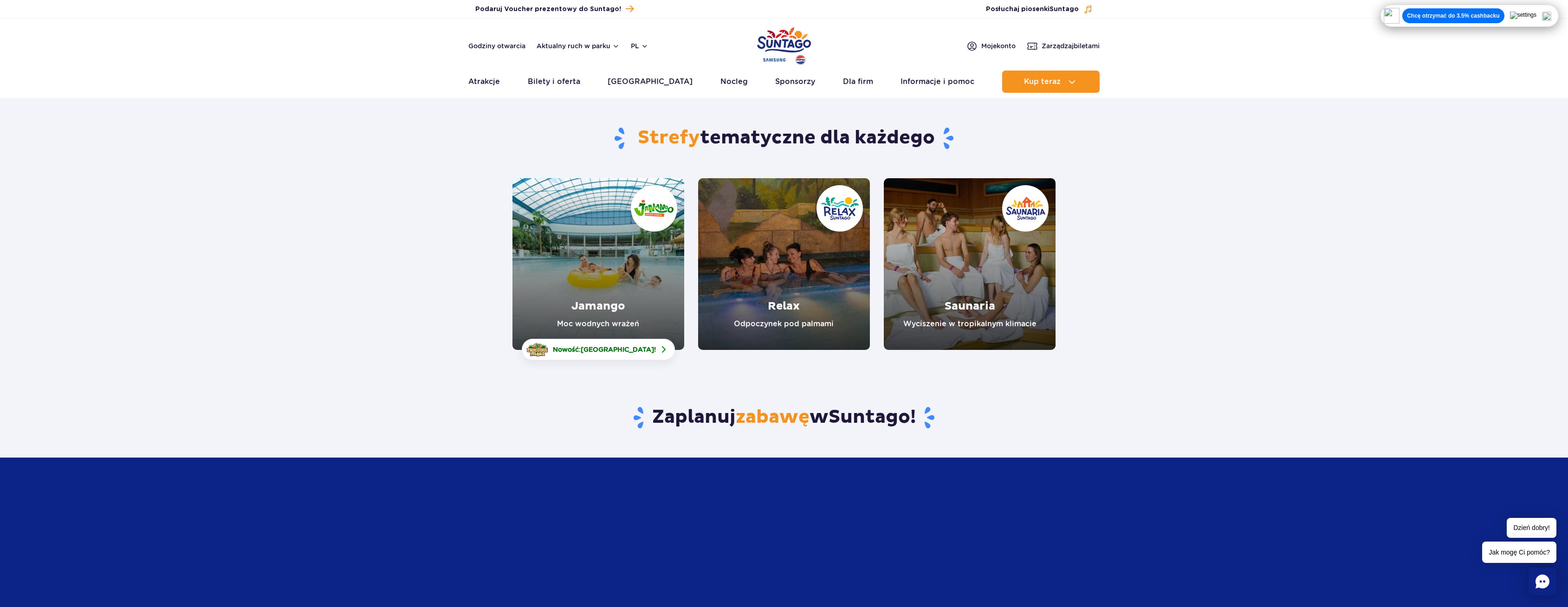
click at [619, 273] on link "Jamango" at bounding box center [598, 264] width 172 height 172
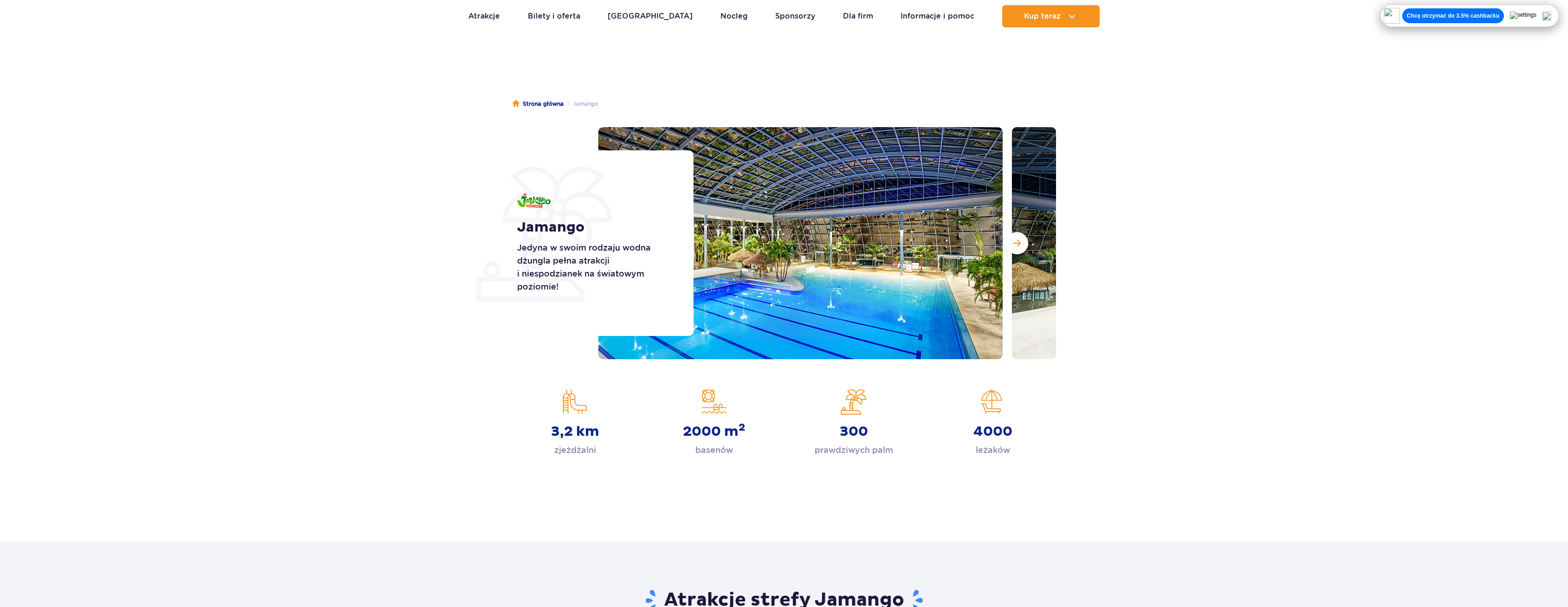
scroll to position [139, 0]
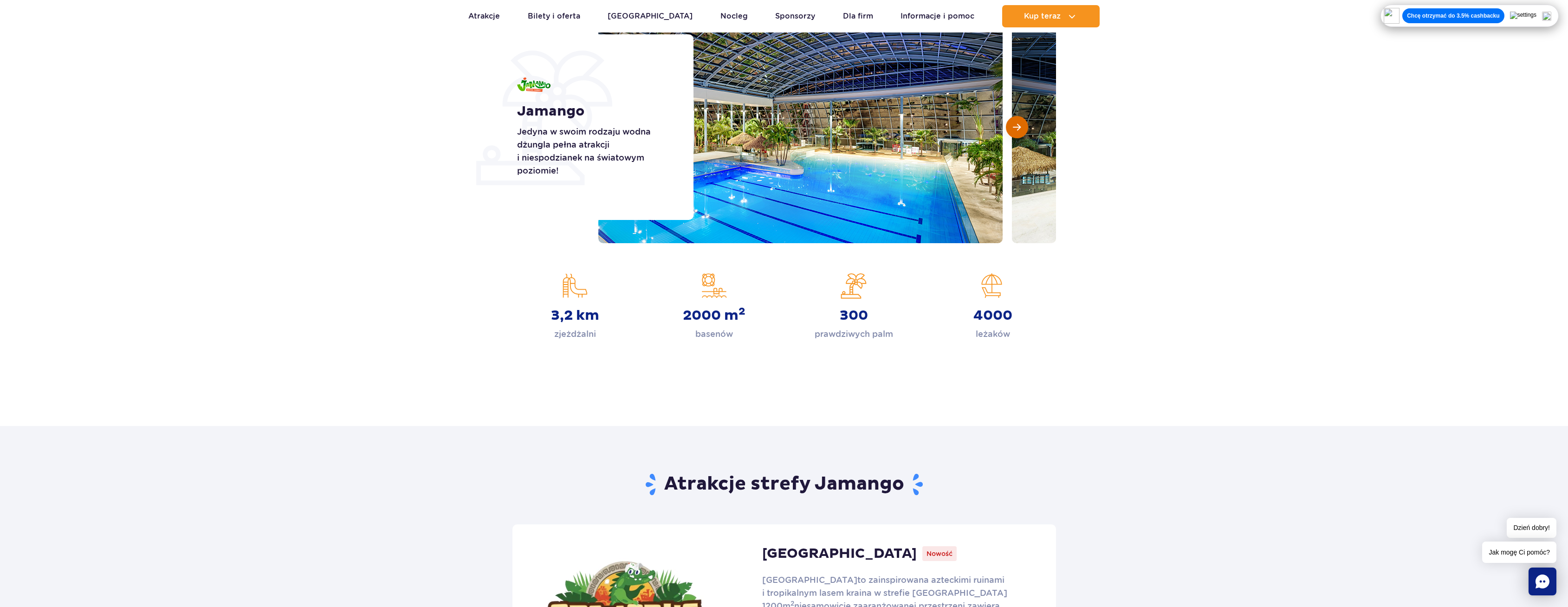
click at [1024, 124] on button "Następny slajd" at bounding box center [1017, 127] width 23 height 23
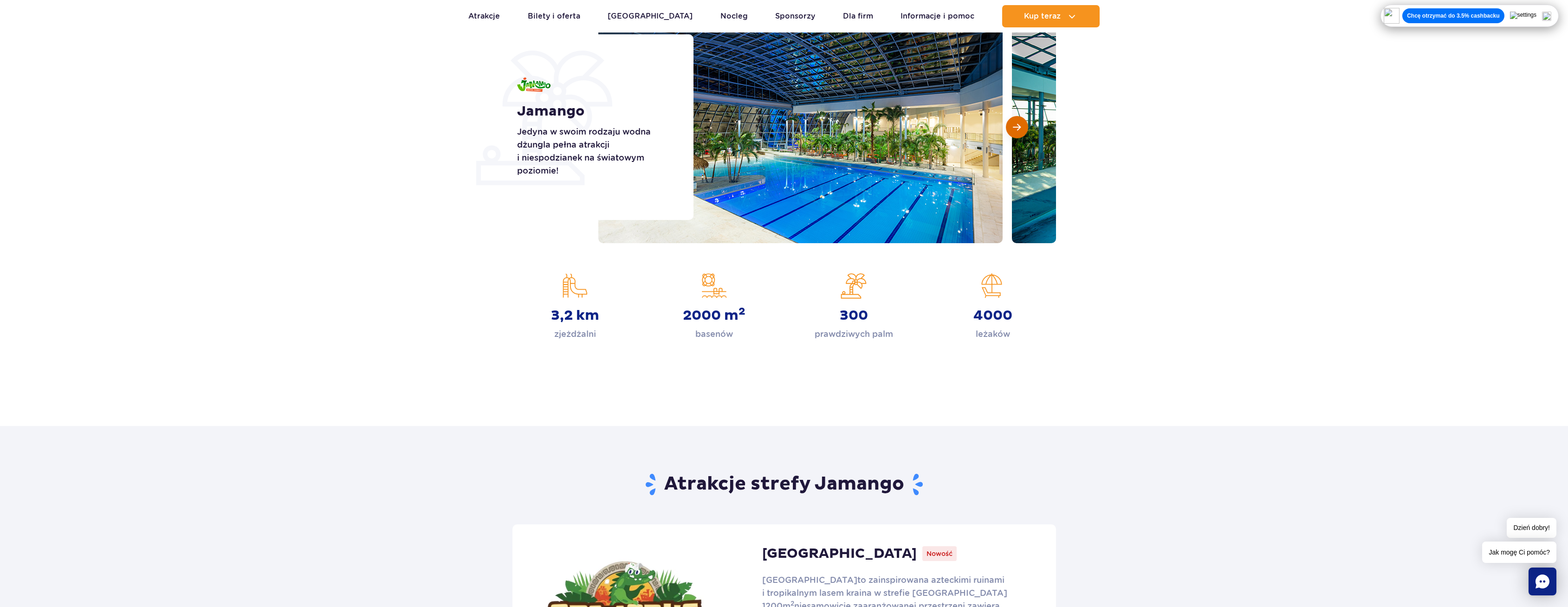
click at [1025, 124] on button "Następny slajd" at bounding box center [1017, 127] width 23 height 23
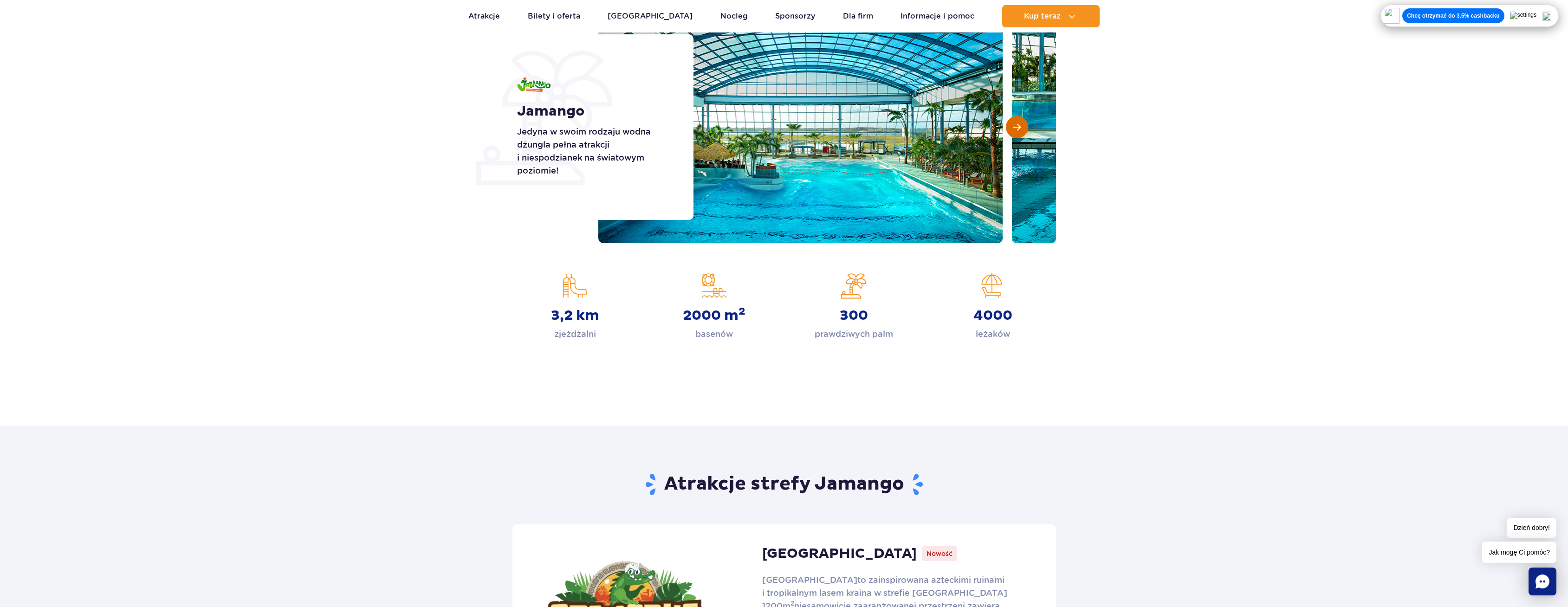
click at [1025, 124] on button "Następny slajd" at bounding box center [1017, 127] width 23 height 23
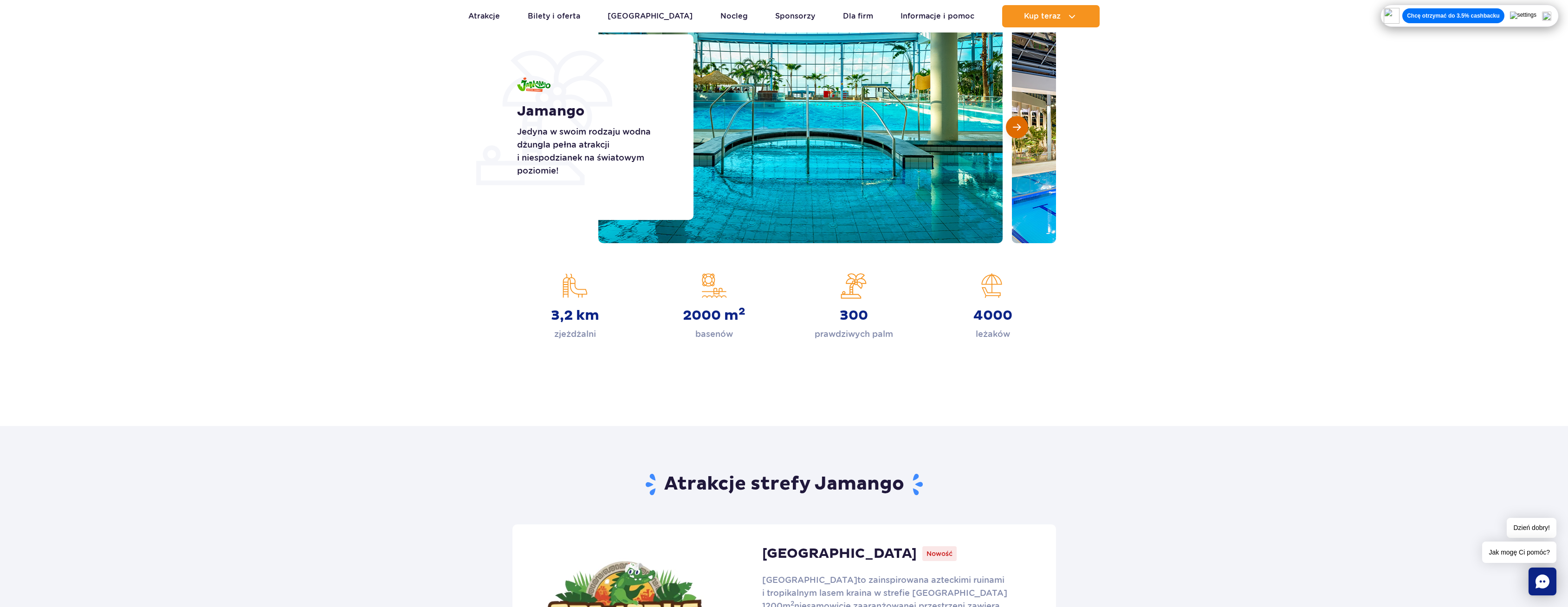
click at [1020, 124] on span "Następny slajd" at bounding box center [1017, 128] width 8 height 9
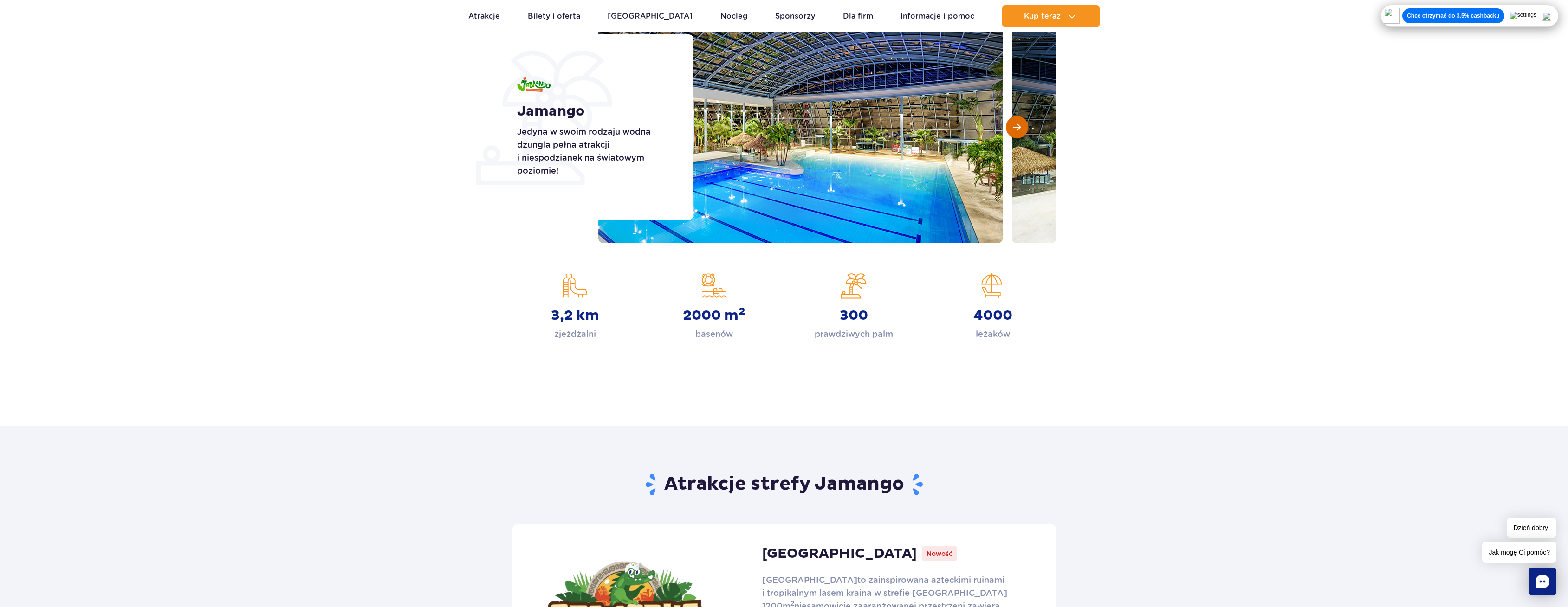
click at [1015, 124] on span "Następny slajd" at bounding box center [1017, 128] width 8 height 9
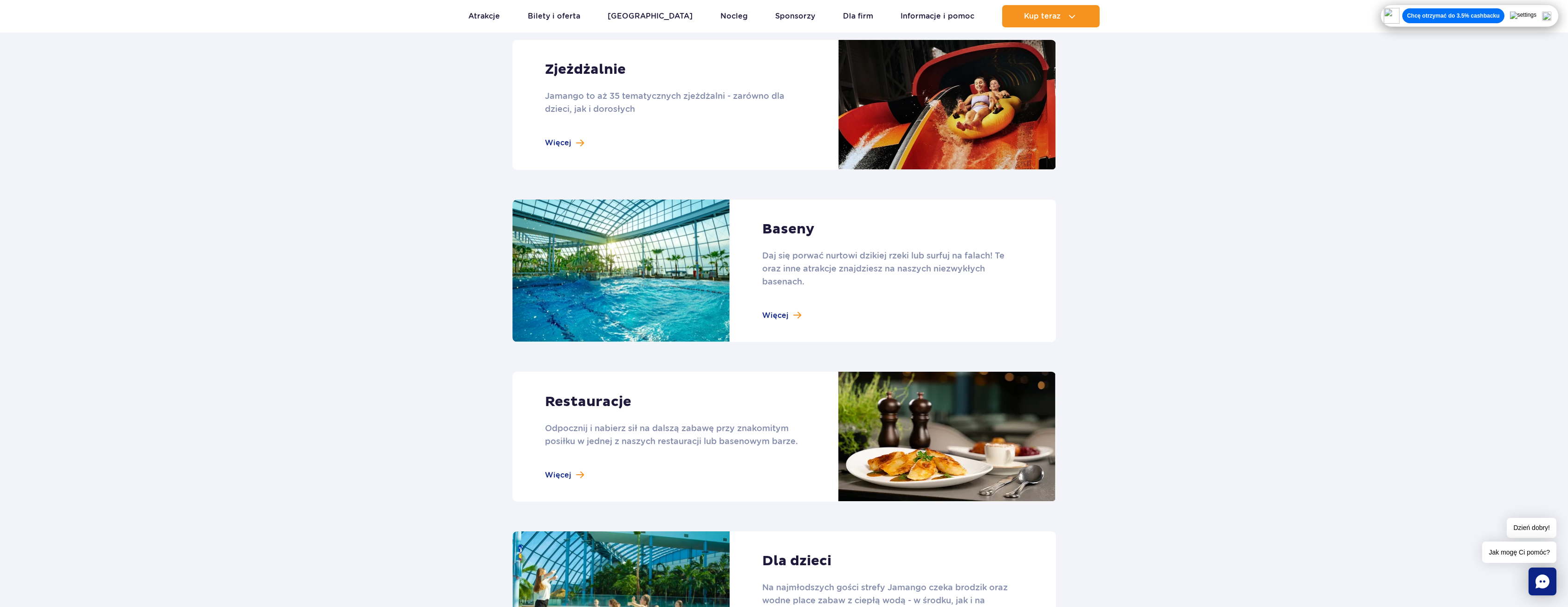
scroll to position [789, 0]
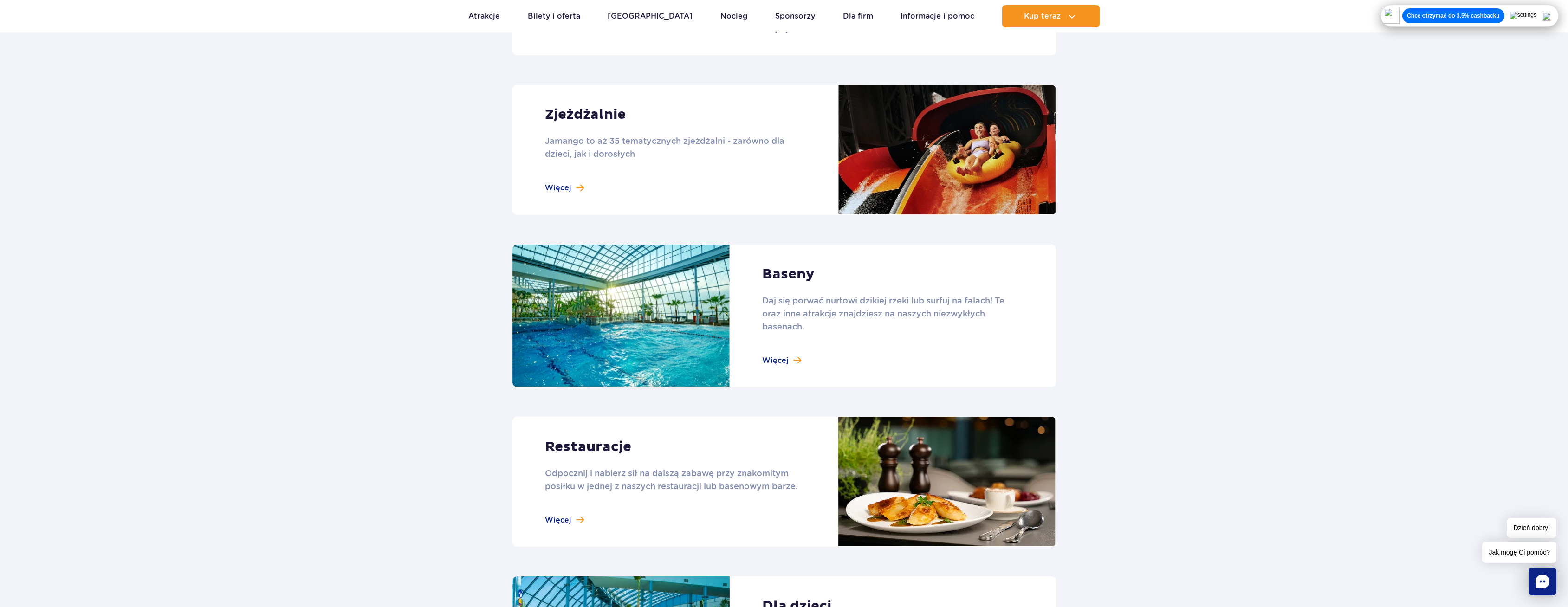
click at [598, 191] on link at bounding box center [784, 149] width 543 height 130
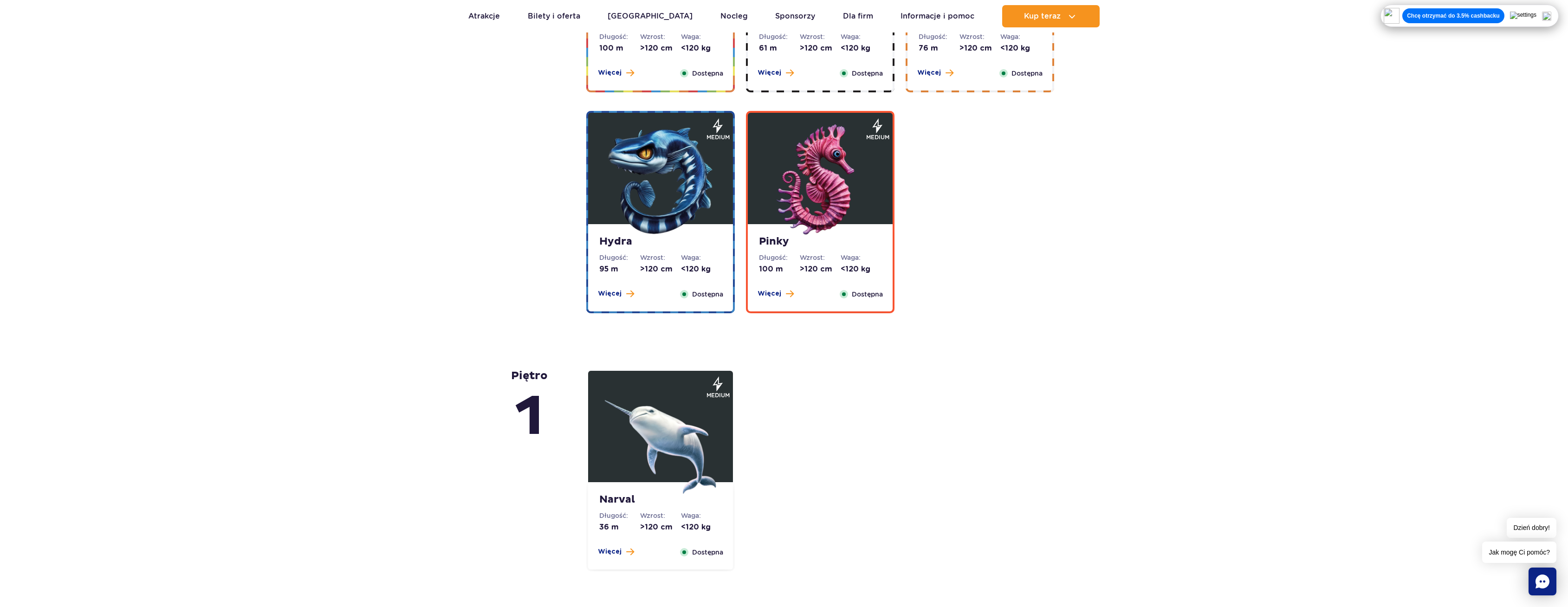
scroll to position [1718, 0]
click at [849, 224] on img at bounding box center [820, 181] width 112 height 112
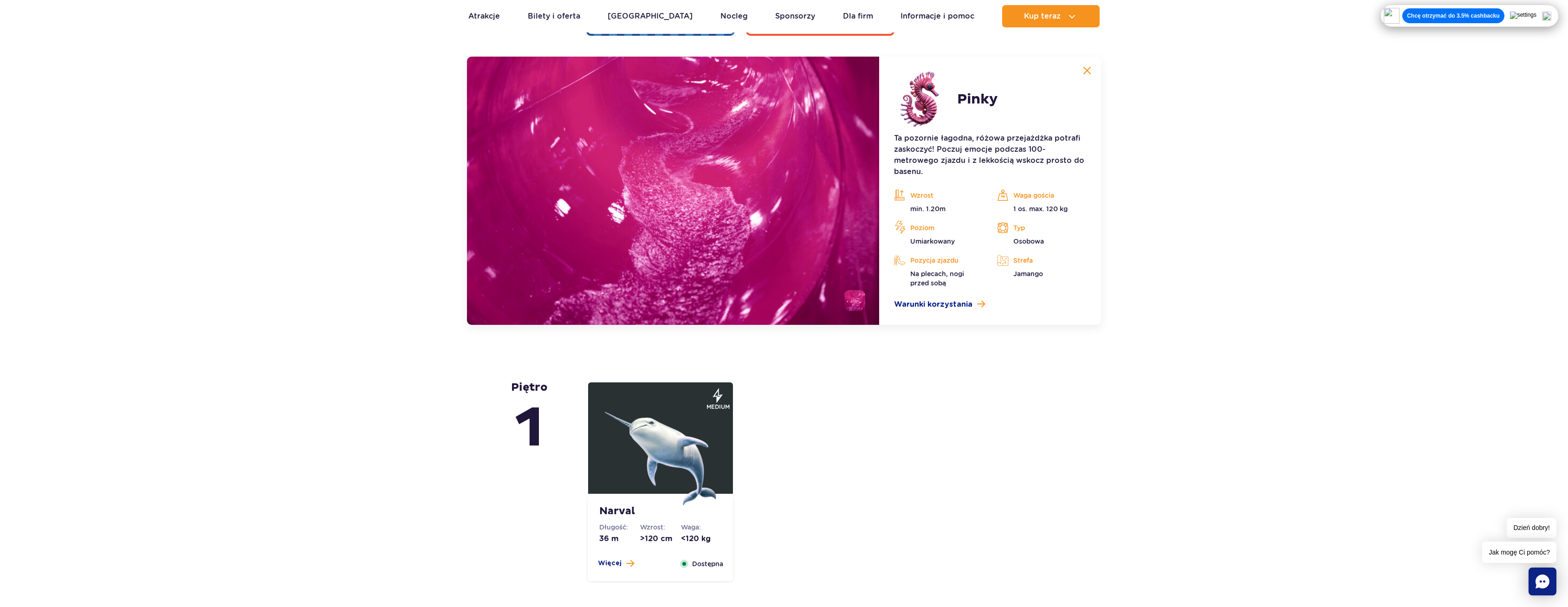
scroll to position [1997, 0]
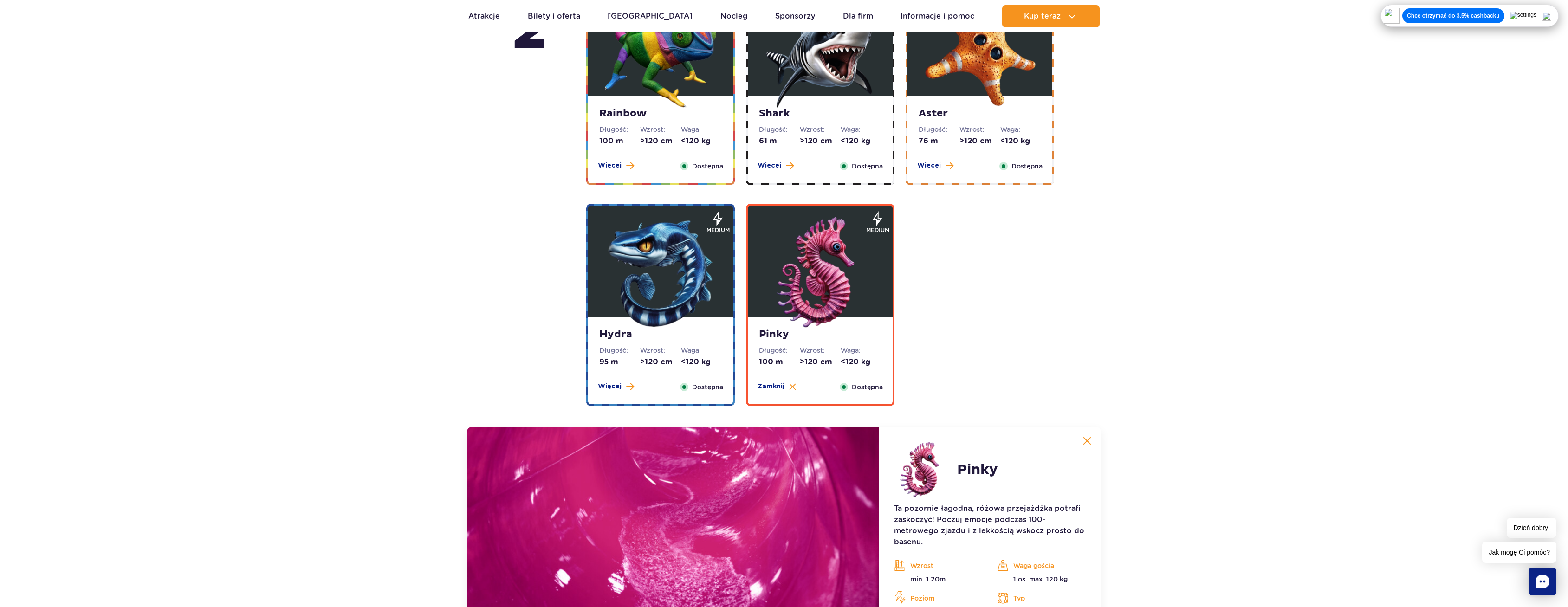
click at [731, 320] on div "Hydra Długość: 95 m Wzrost: >120 cm Waga: <120 kg Więcej Zamknij Dostępna" at bounding box center [660, 361] width 145 height 87
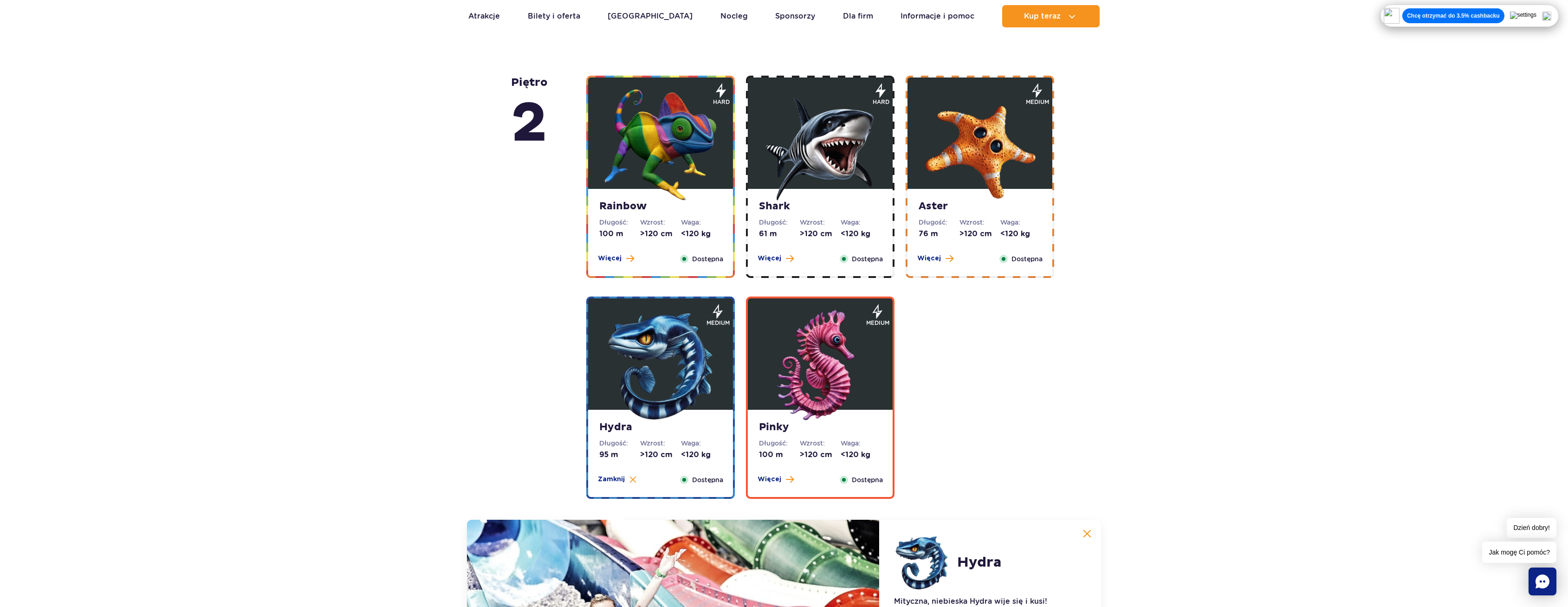
click at [665, 196] on img at bounding box center [660, 145] width 112 height 112
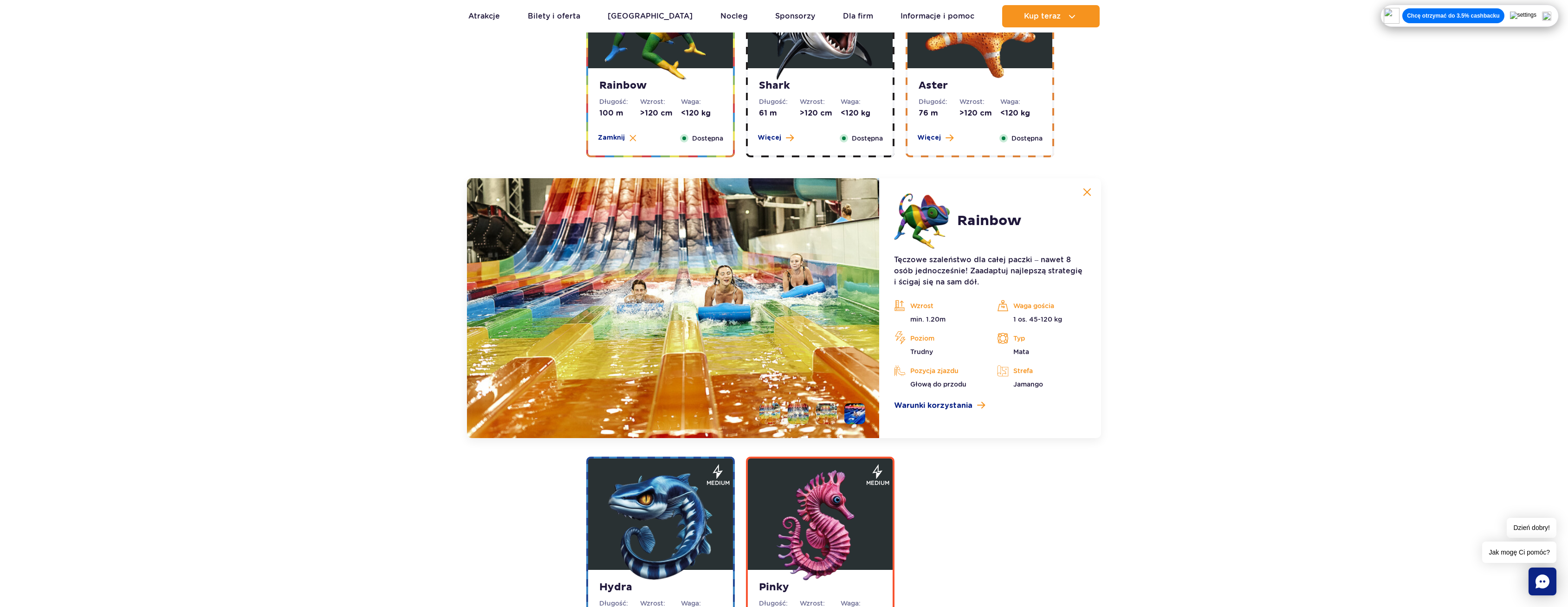
scroll to position [1776, 0]
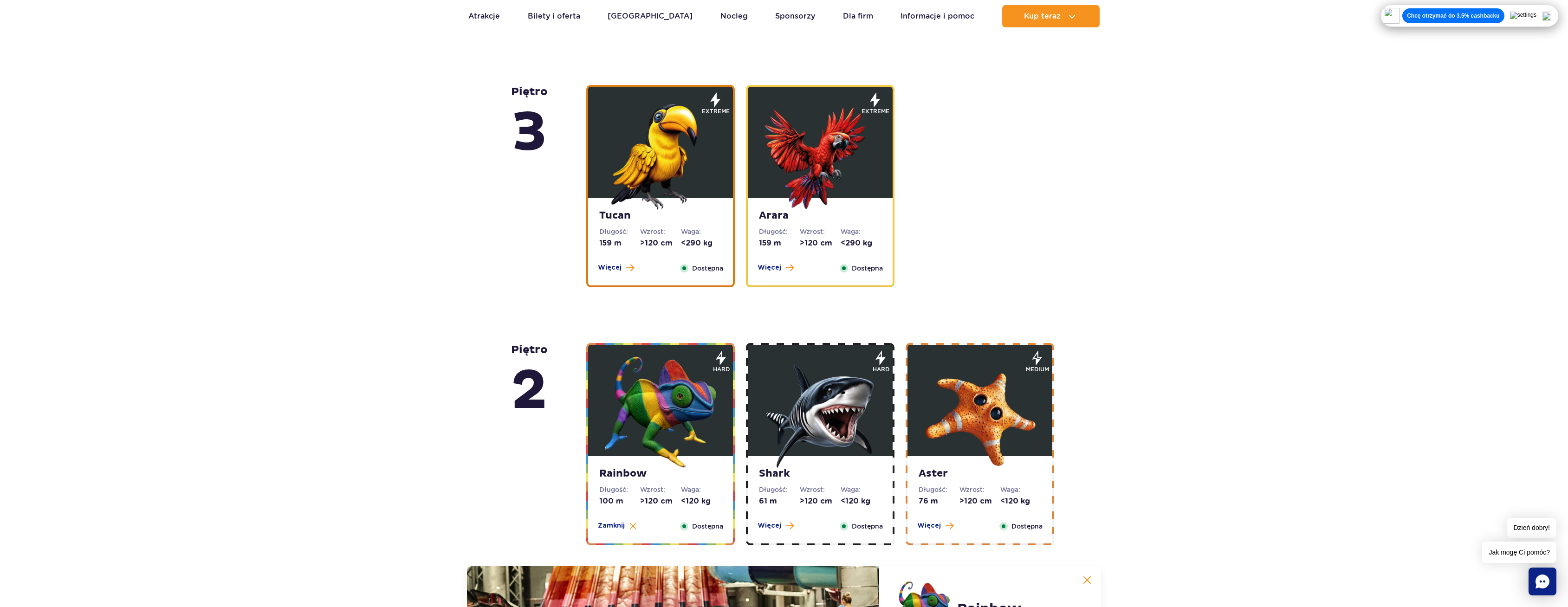
click at [820, 476] on strong "Shark" at bounding box center [820, 473] width 123 height 13
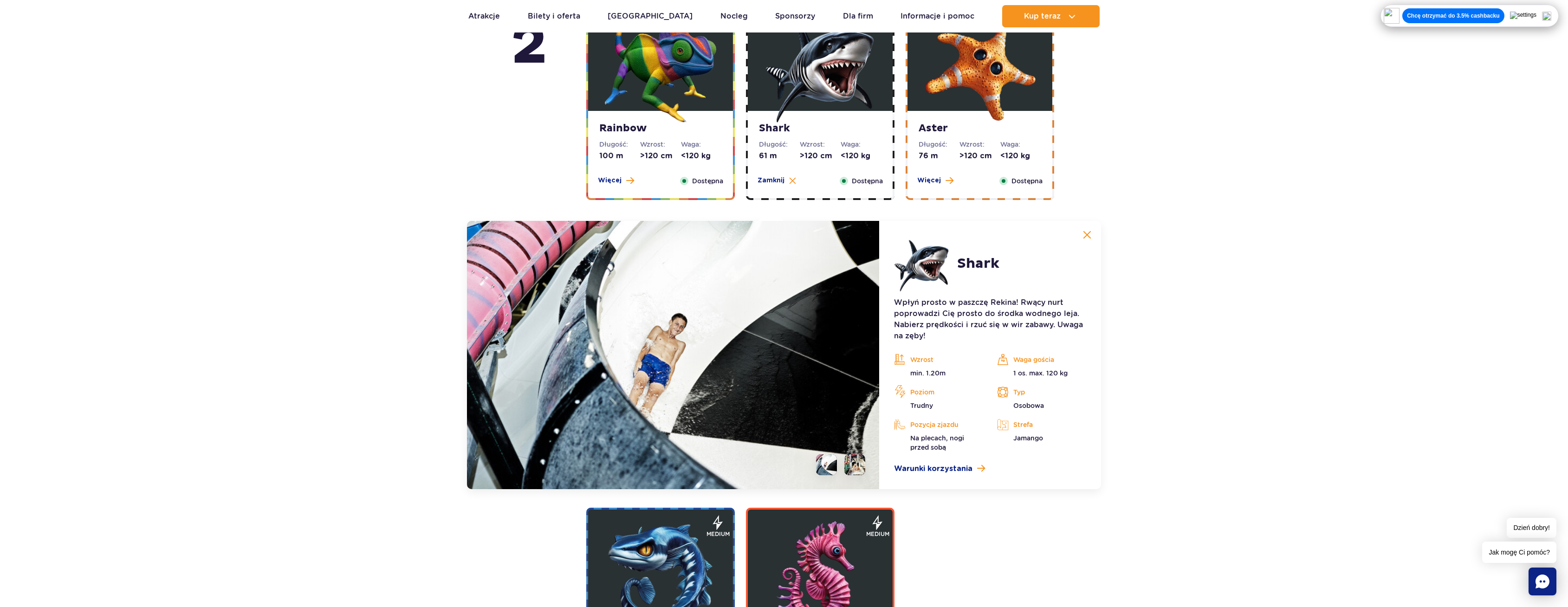
scroll to position [1590, 0]
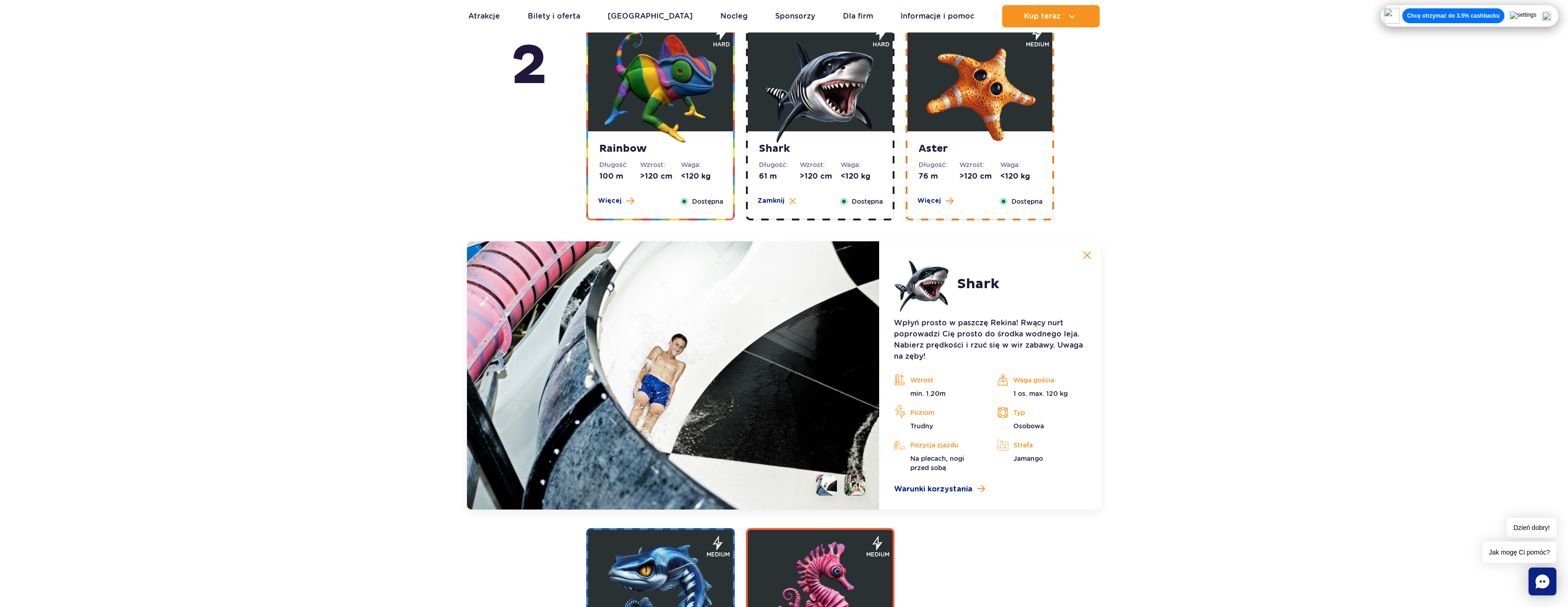
click at [967, 179] on dd ">120 cm" at bounding box center [979, 176] width 41 height 10
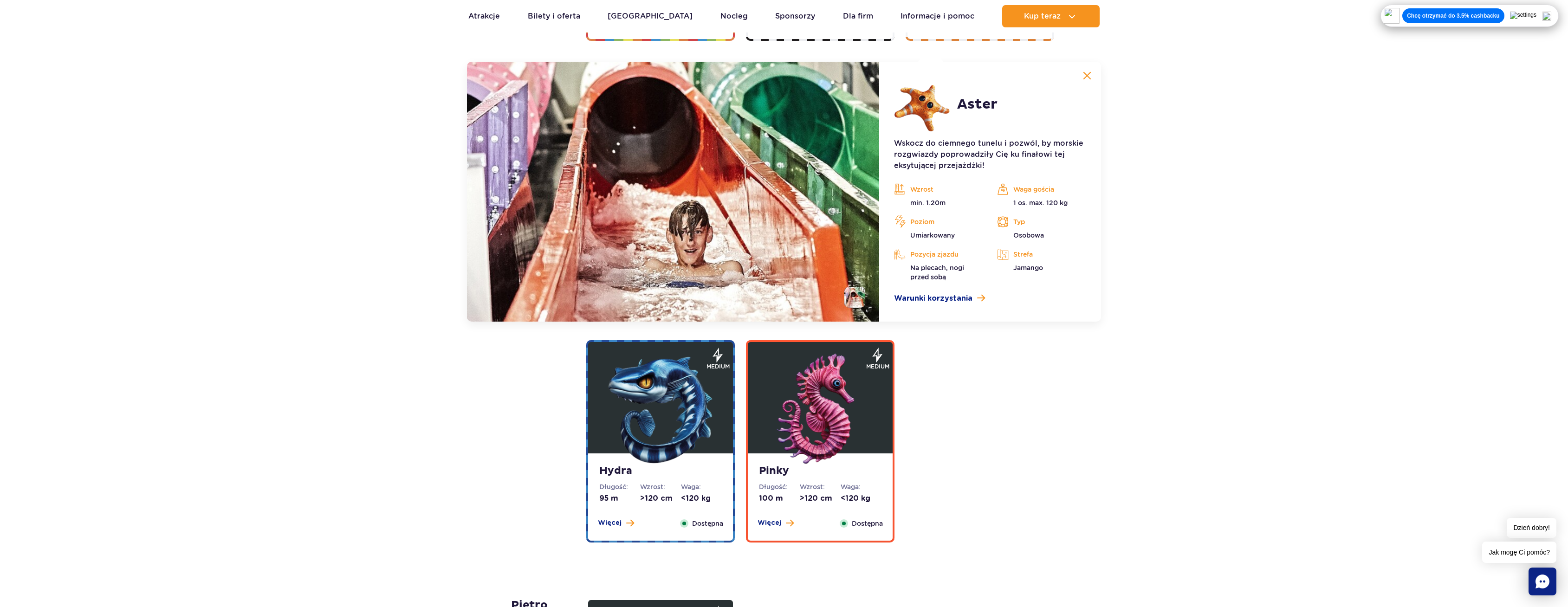
scroll to position [1776, 0]
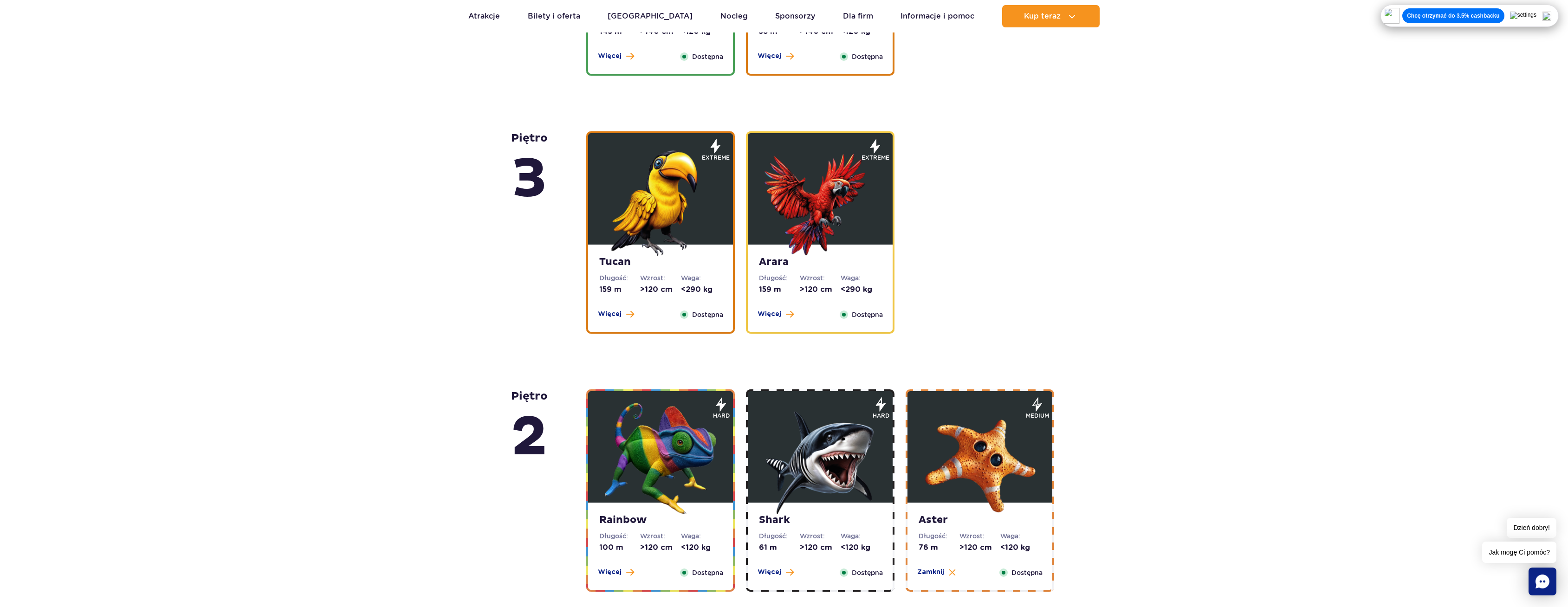
click at [864, 234] on img at bounding box center [820, 200] width 112 height 112
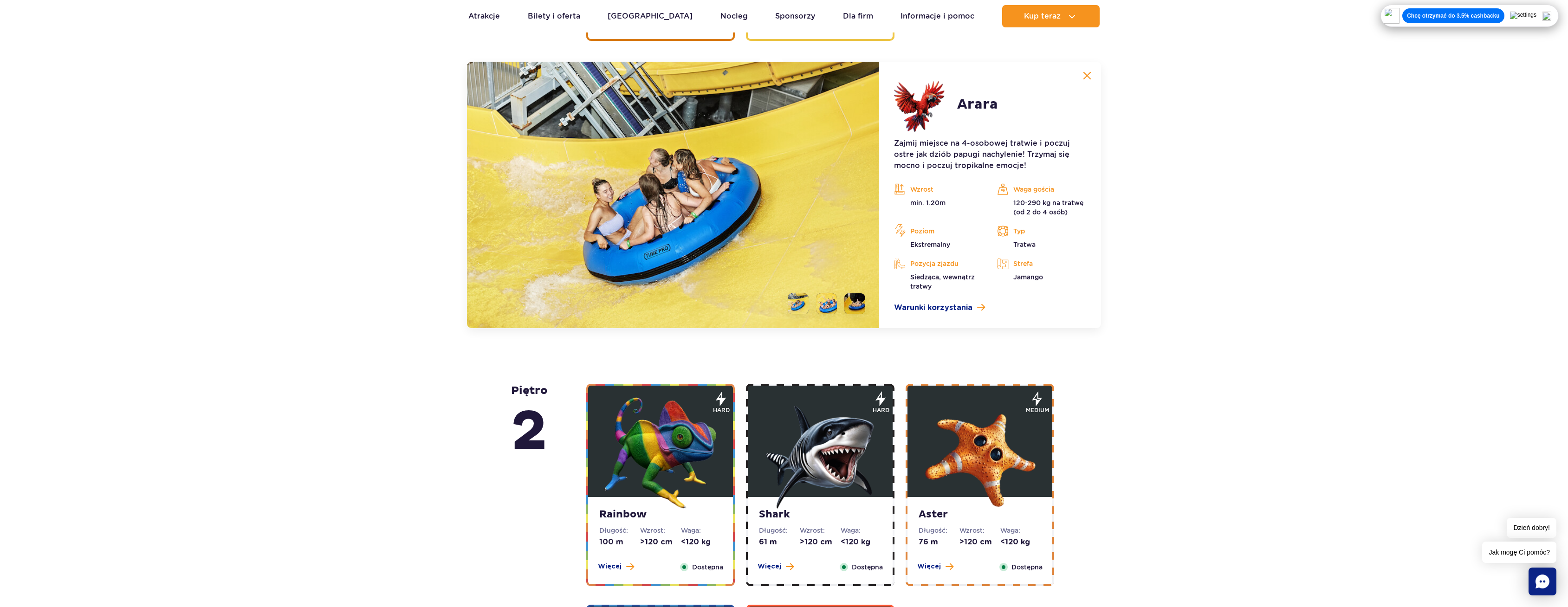
scroll to position [1518, 0]
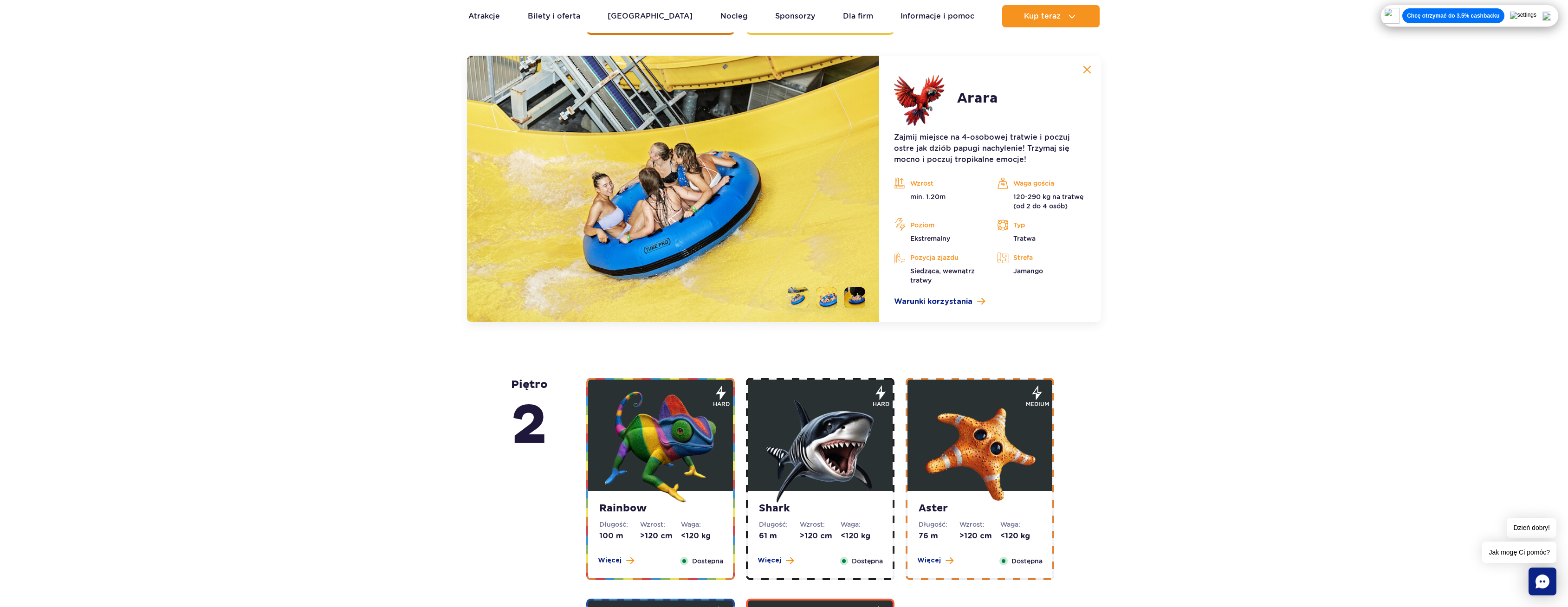
click at [848, 246] on img at bounding box center [673, 189] width 412 height 267
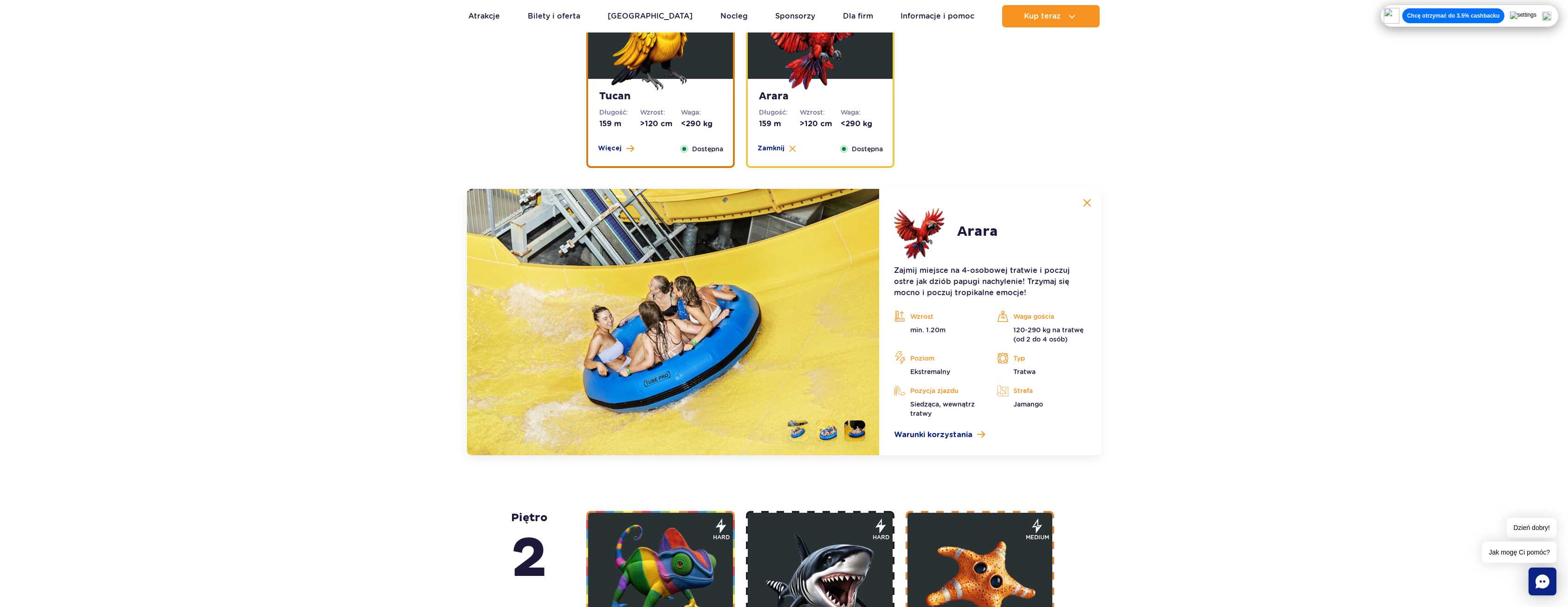
scroll to position [1378, 0]
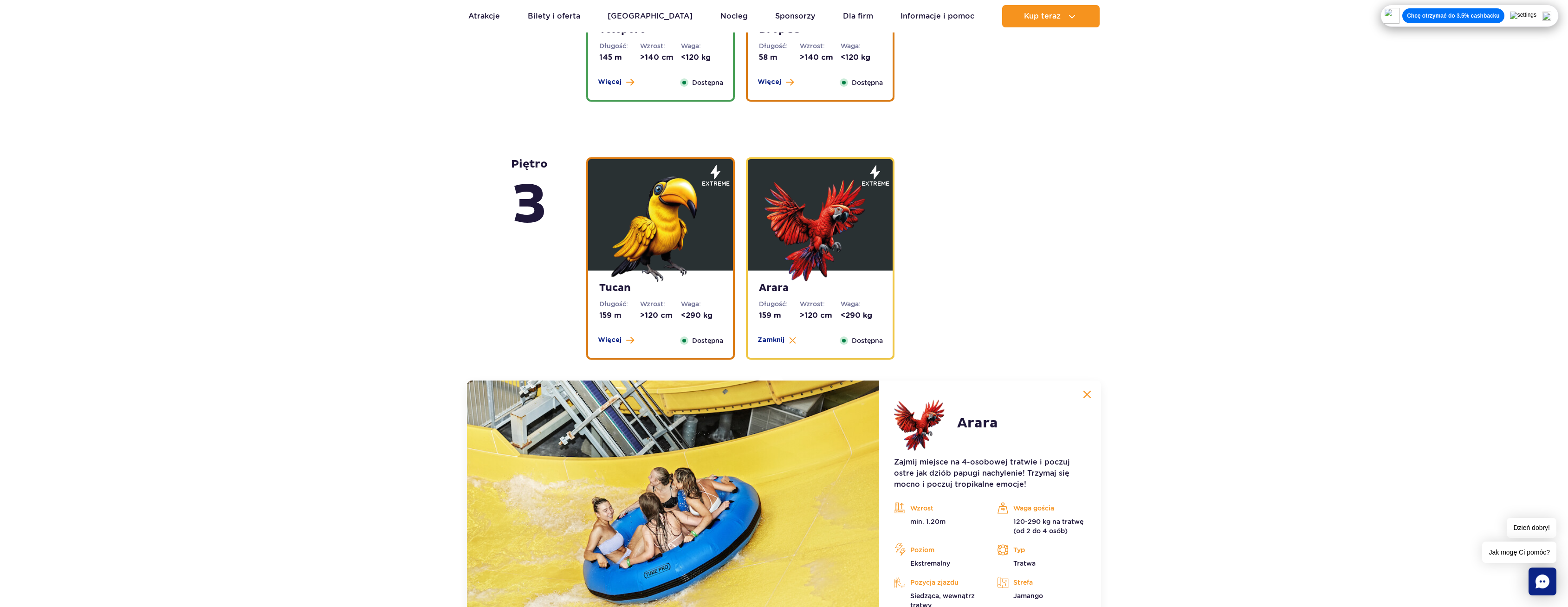
click at [668, 250] on img at bounding box center [660, 226] width 112 height 112
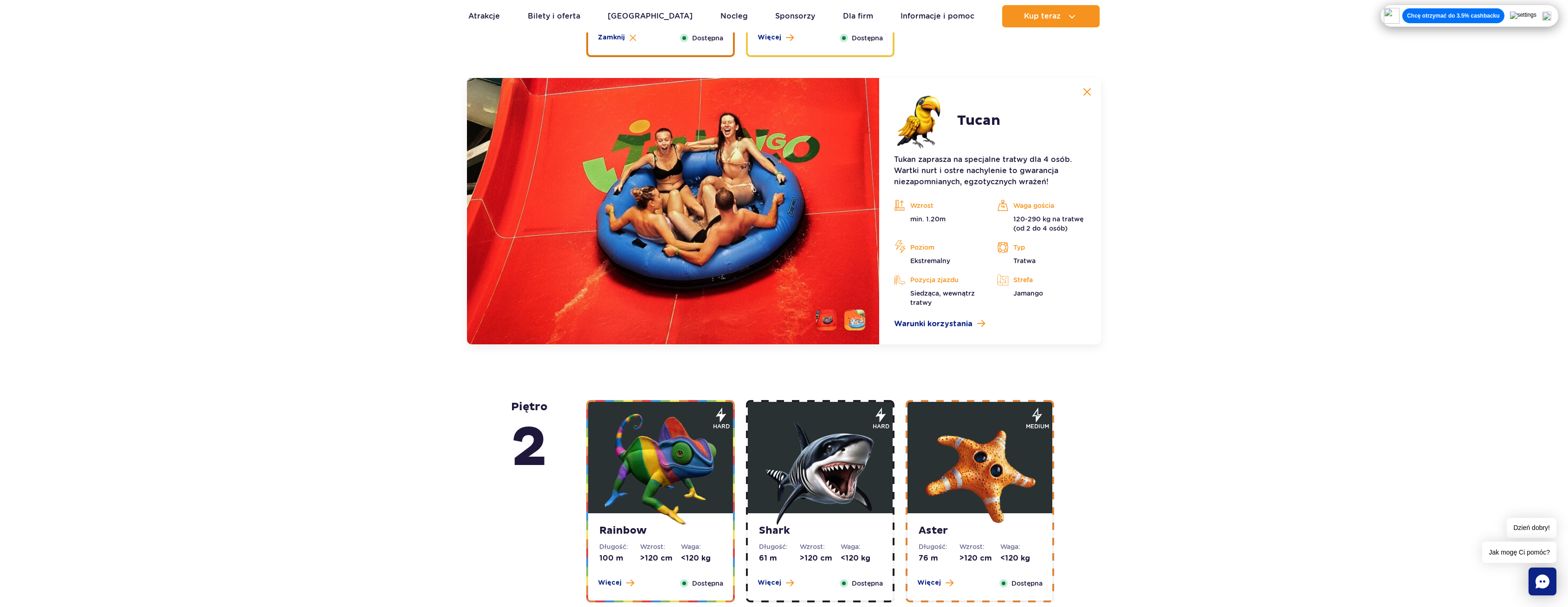
scroll to position [1518, 0]
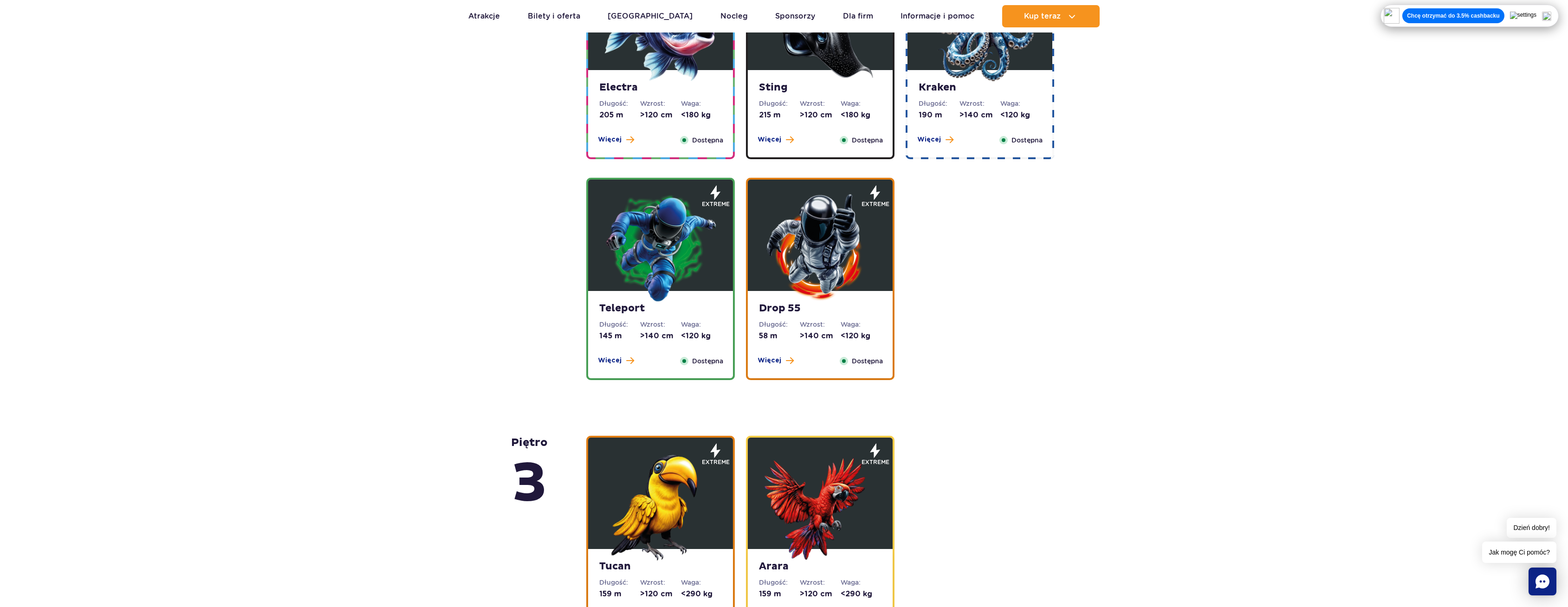
click at [699, 218] on img at bounding box center [660, 247] width 112 height 112
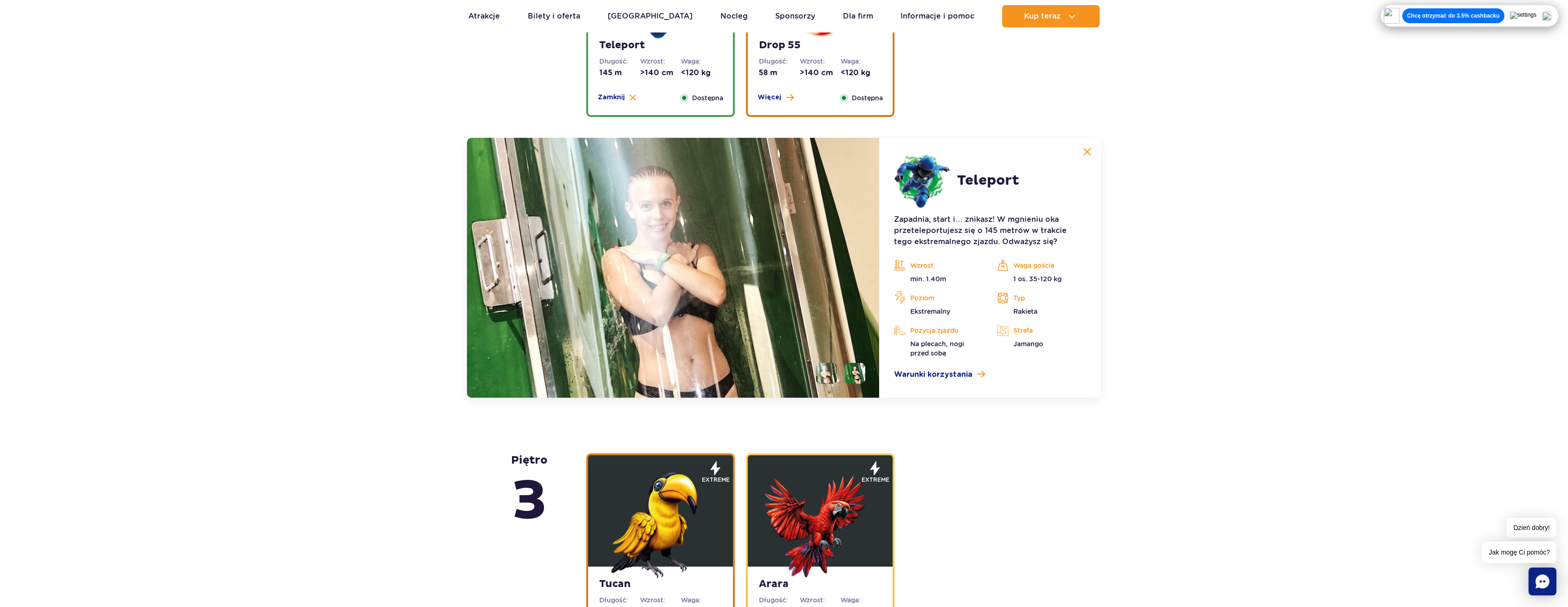
scroll to position [1166, 0]
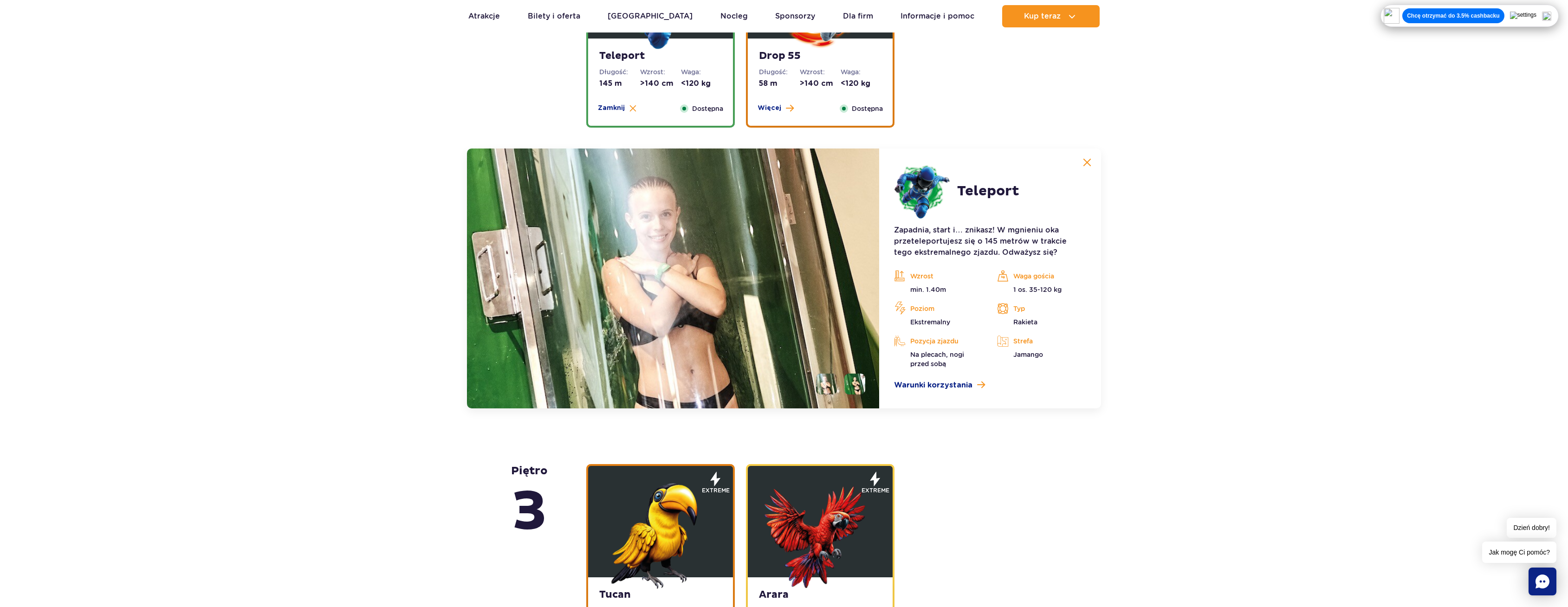
click at [818, 99] on div "Drop 55 Długość: 58 m Wzrost: >140 cm Waga: <120 kg Więcej Zamknij Dostępna" at bounding box center [820, 82] width 145 height 87
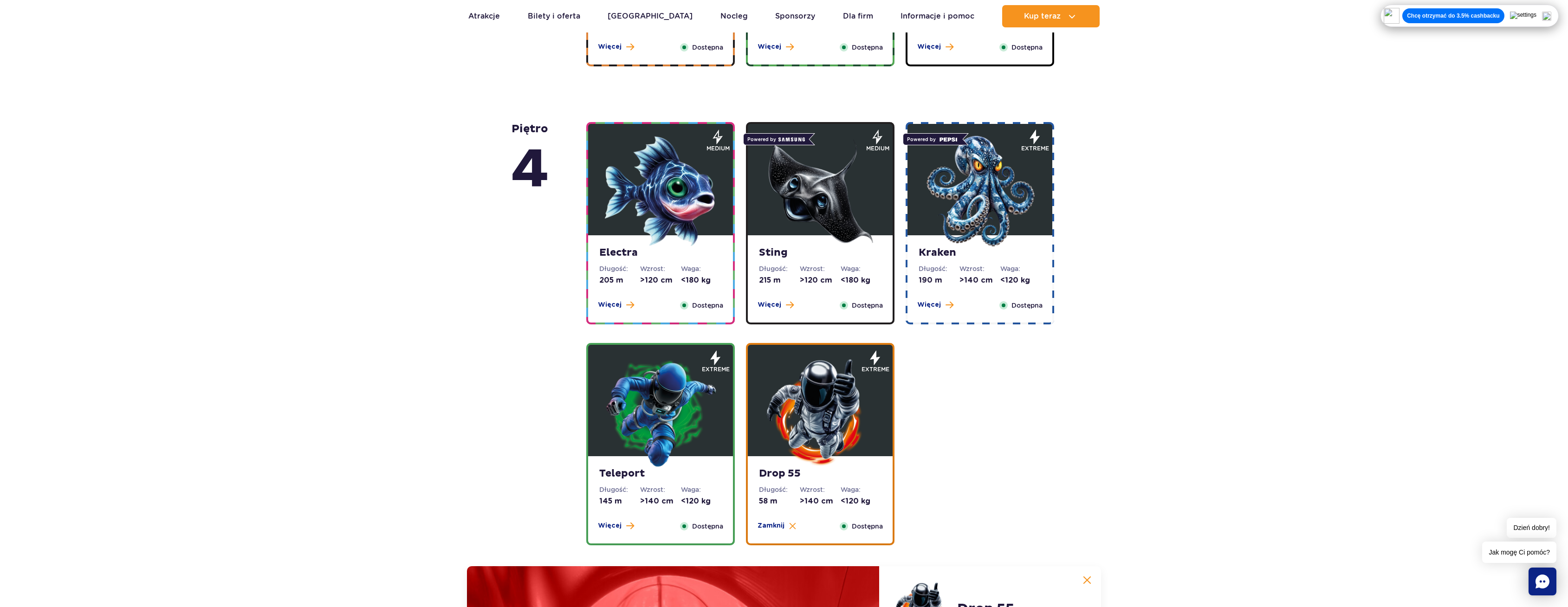
click at [673, 206] on img at bounding box center [660, 191] width 112 height 112
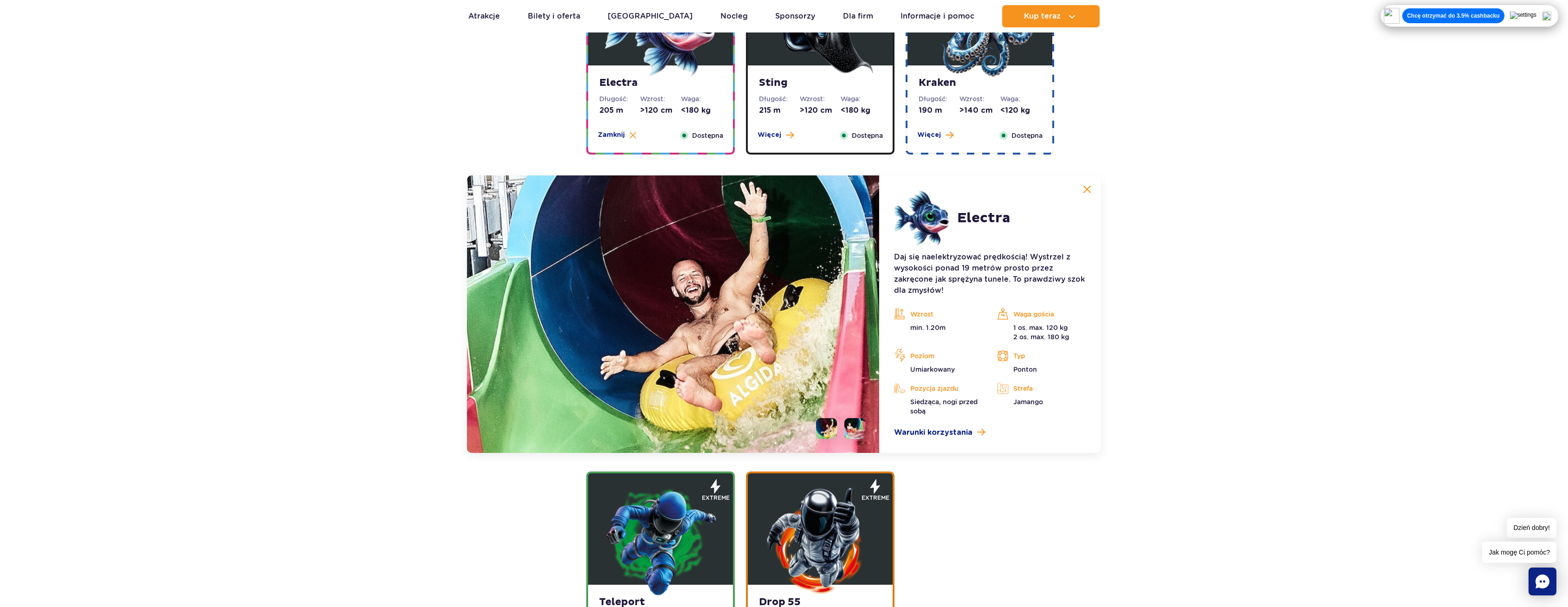
scroll to position [899, 0]
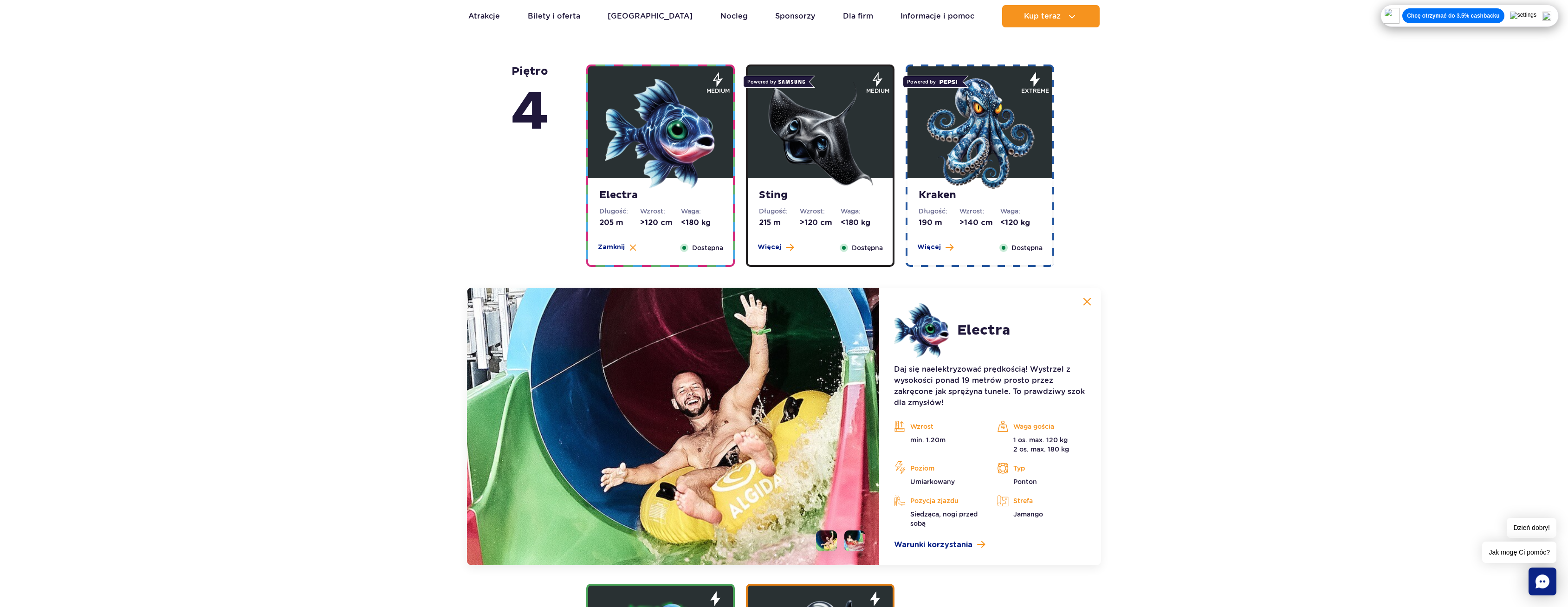
click at [770, 182] on img at bounding box center [820, 134] width 112 height 112
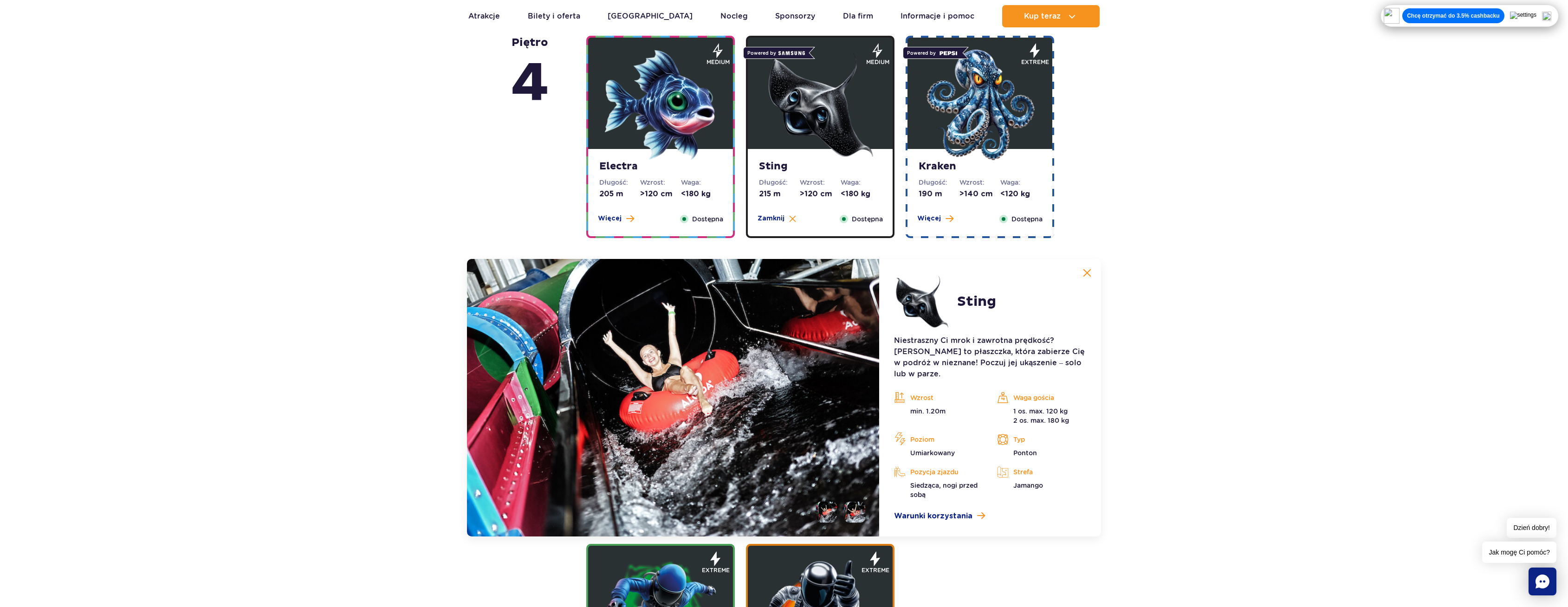
scroll to position [806, 0]
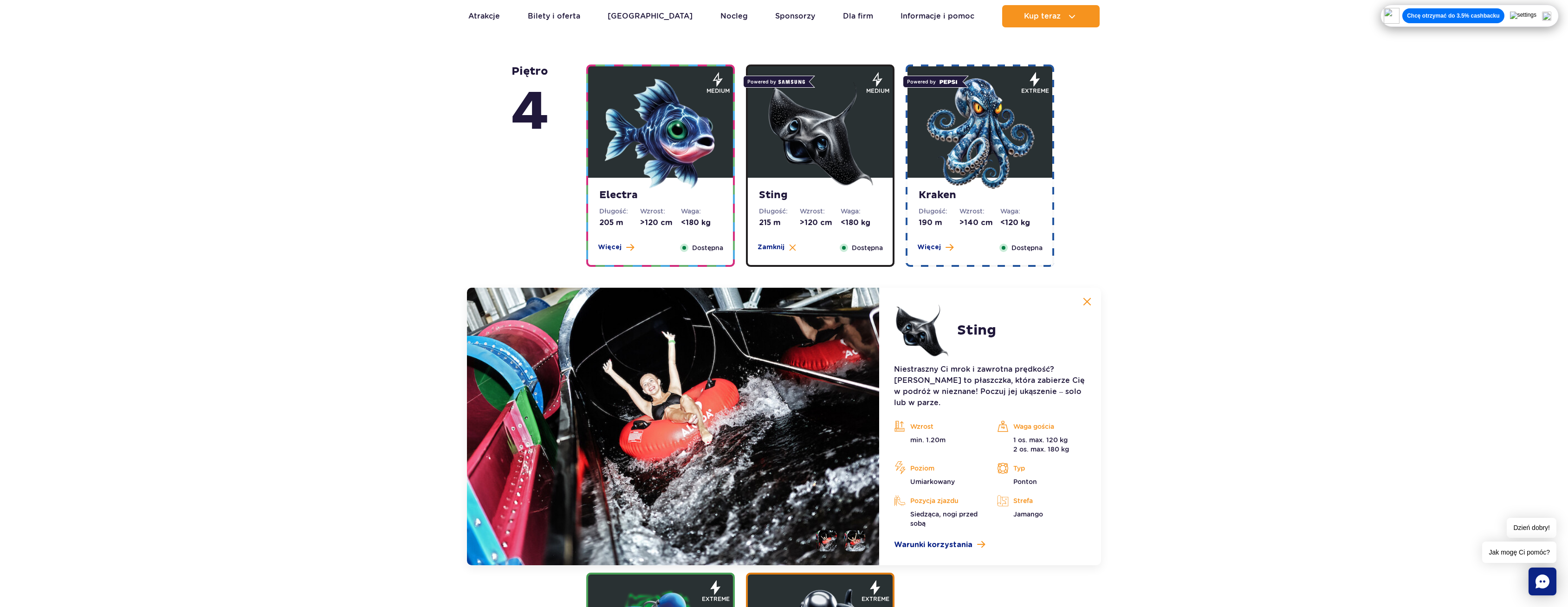
click at [945, 178] on img at bounding box center [979, 134] width 112 height 112
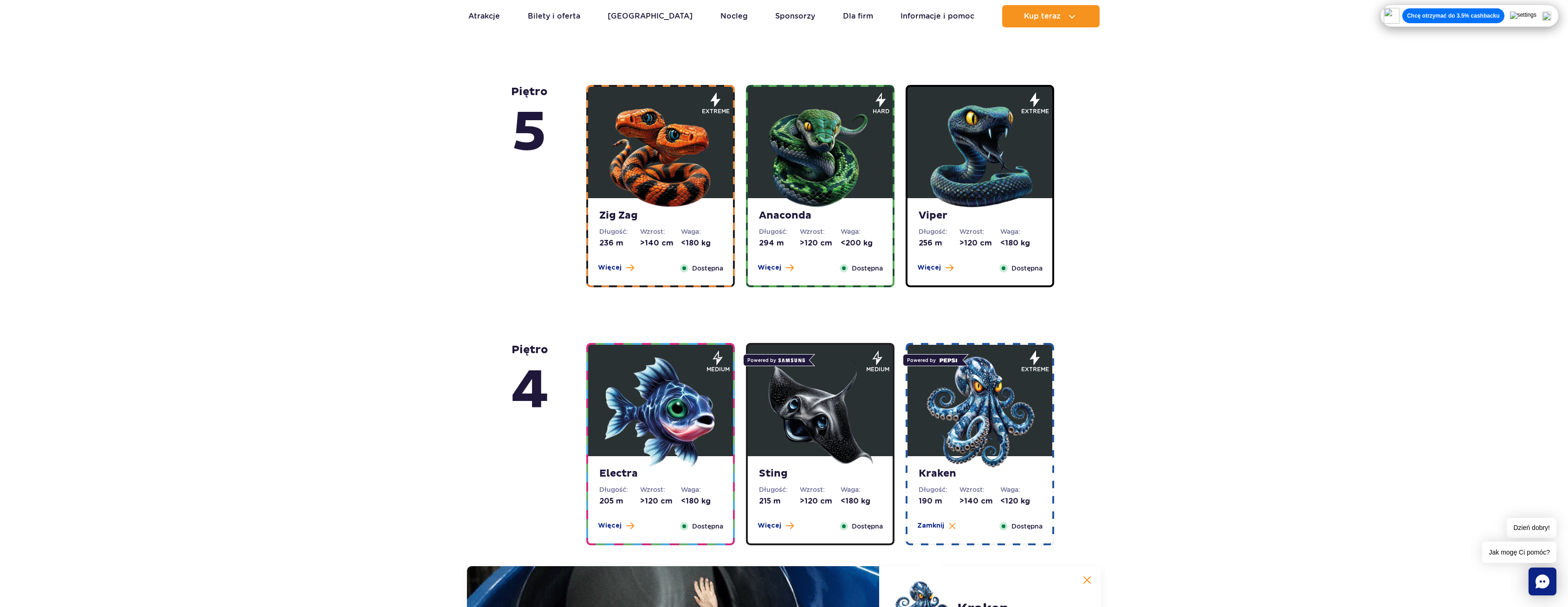
click at [689, 199] on img at bounding box center [660, 154] width 112 height 112
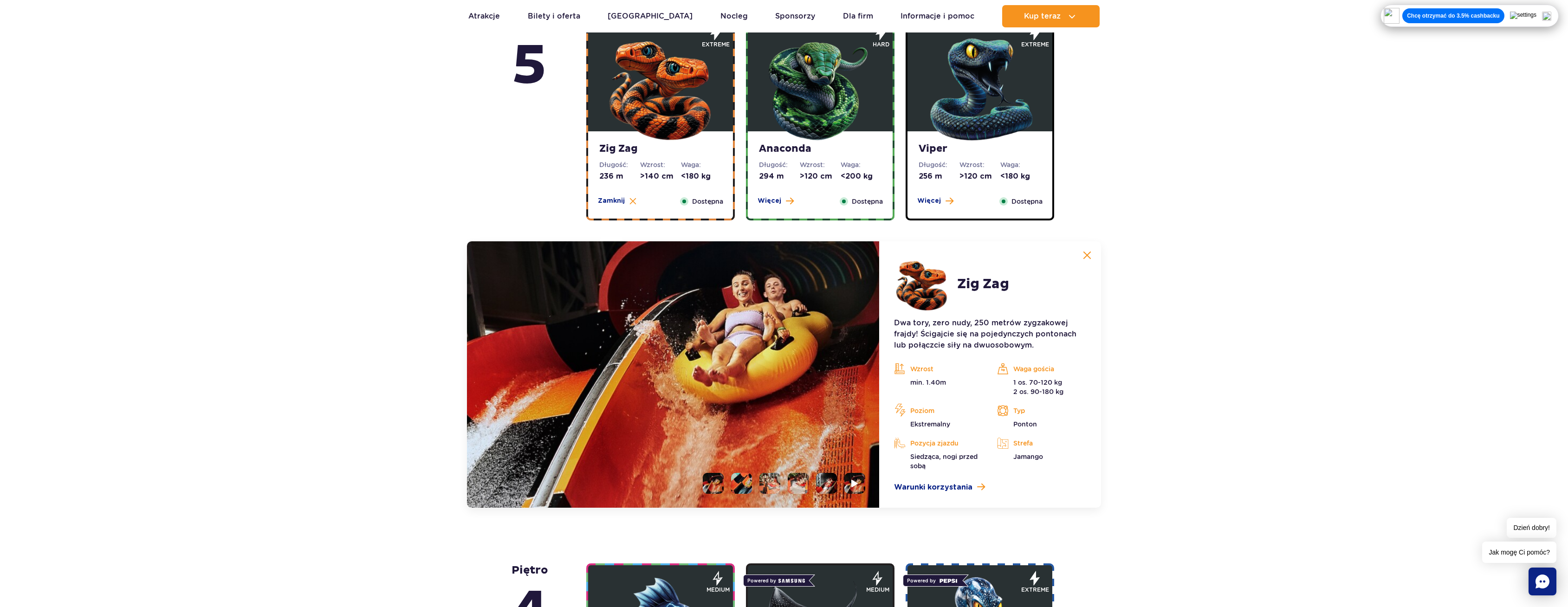
click at [825, 196] on div "Anaconda Długość: 294 m Wzrost: >120 cm Waga: <200 kg Więcej Zamknij Dostępna" at bounding box center [820, 174] width 145 height 87
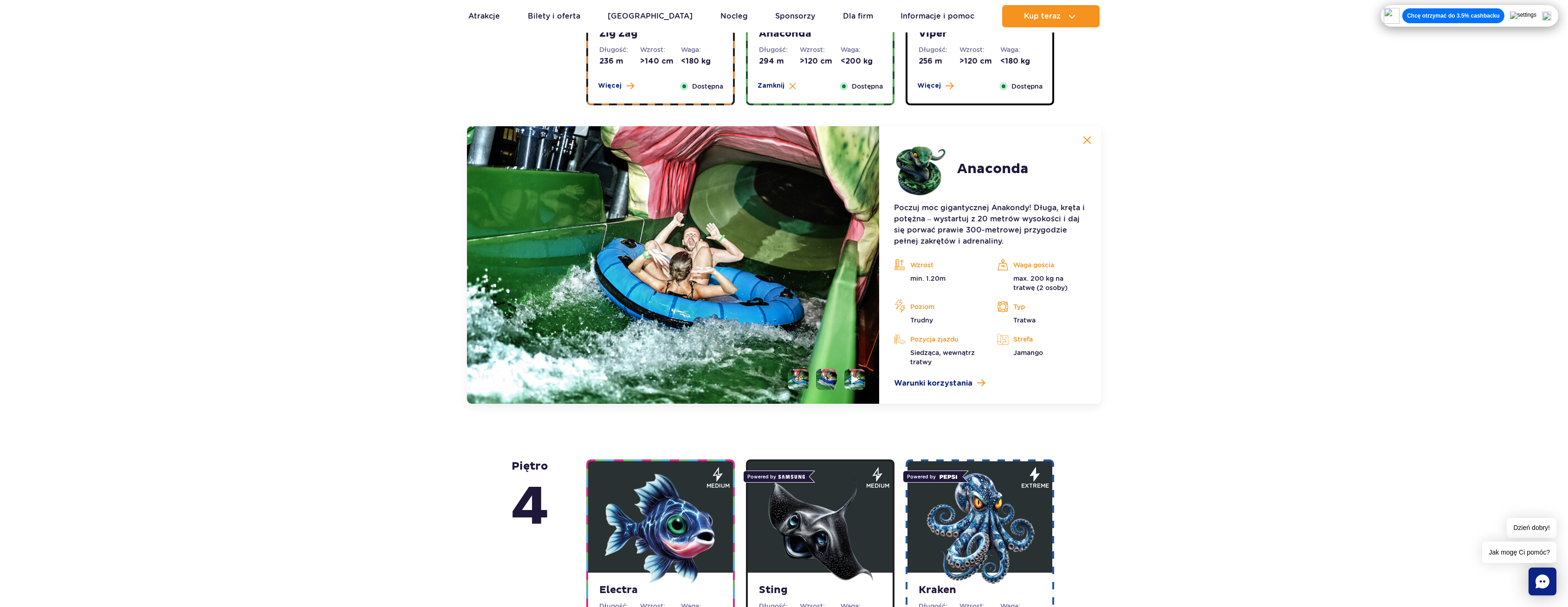
scroll to position [780, 0]
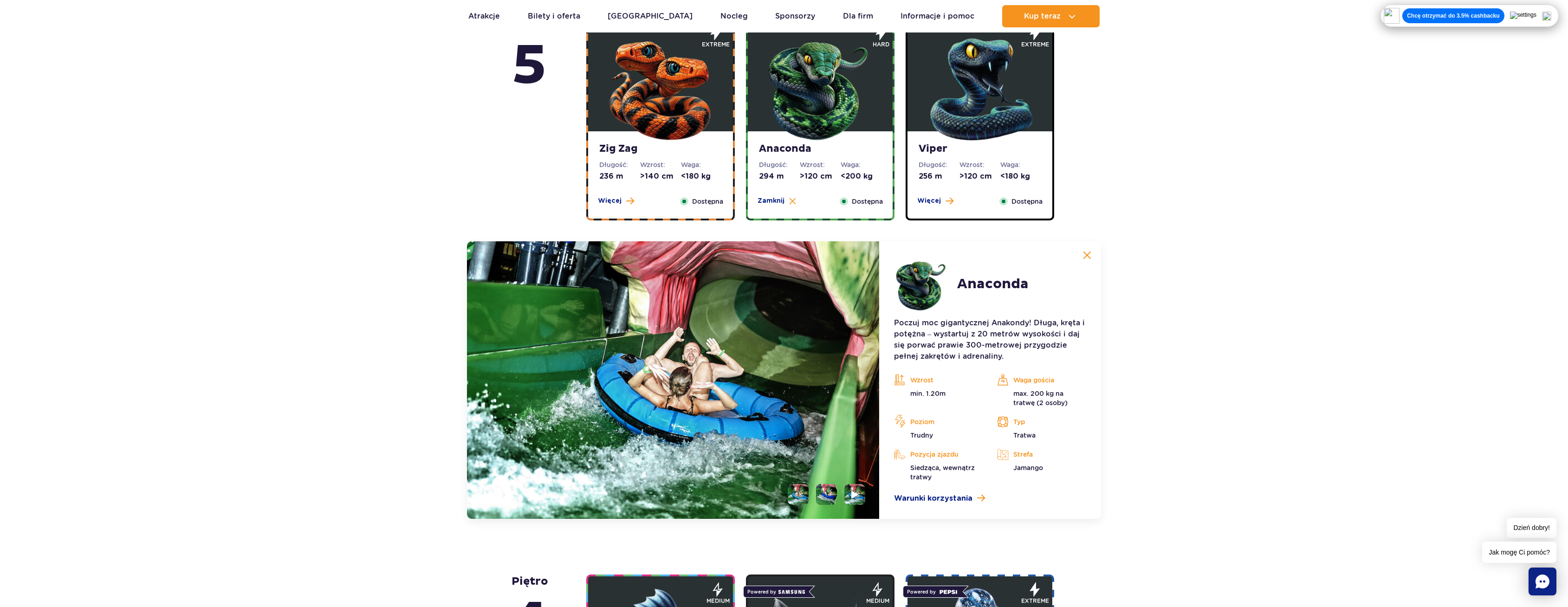
click at [925, 173] on dd "256 m" at bounding box center [939, 176] width 41 height 10
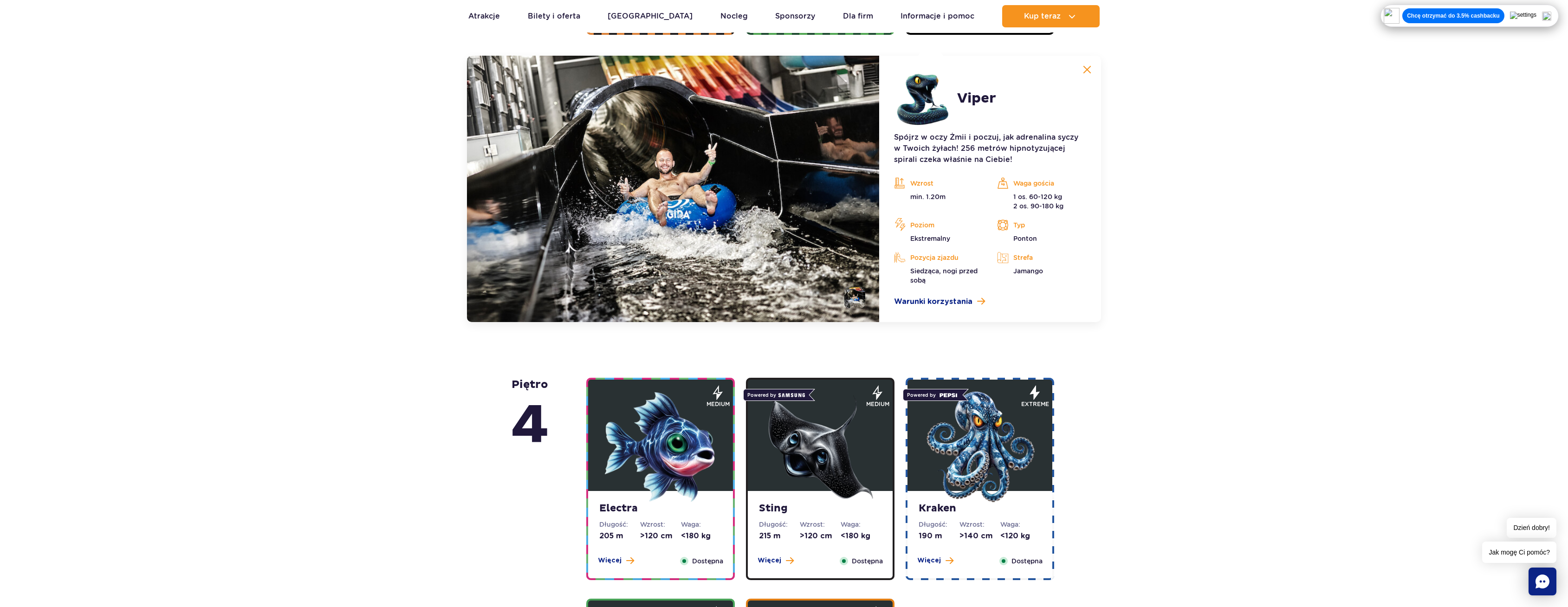
click at [803, 193] on img at bounding box center [673, 189] width 412 height 267
click at [848, 294] on li at bounding box center [854, 298] width 21 height 21
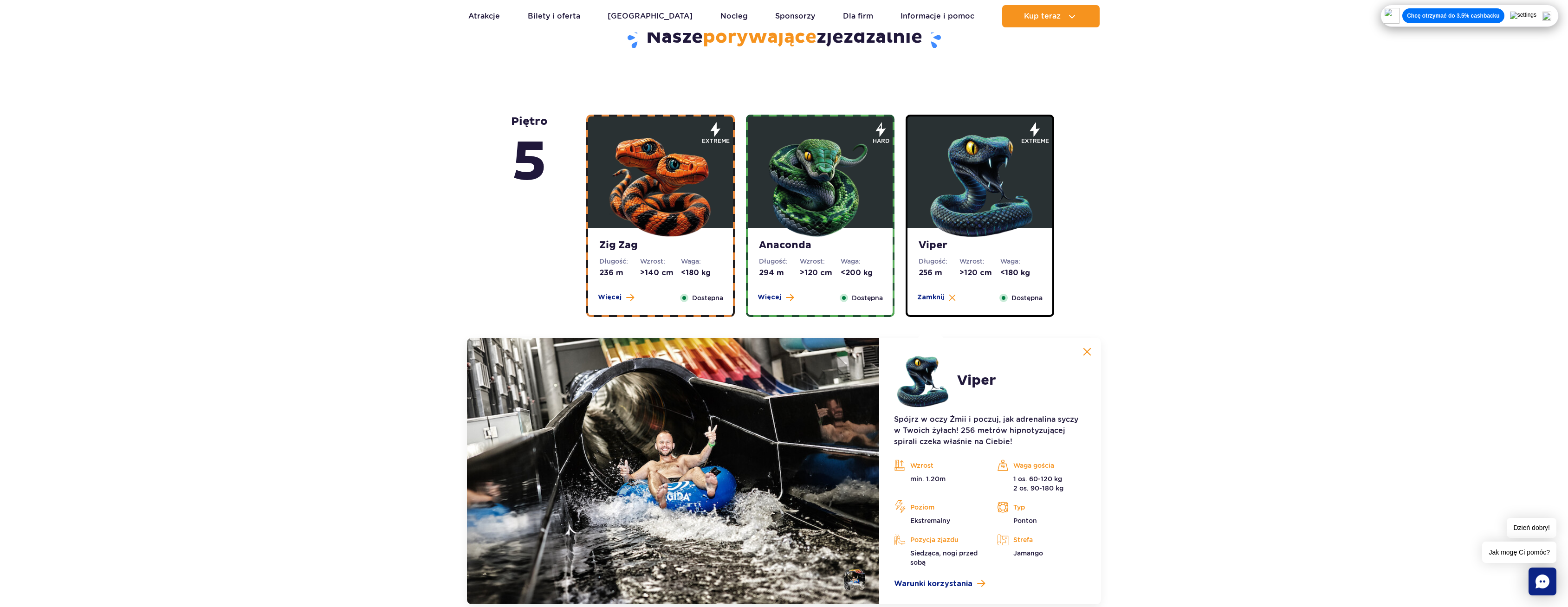
scroll to position [502, 0]
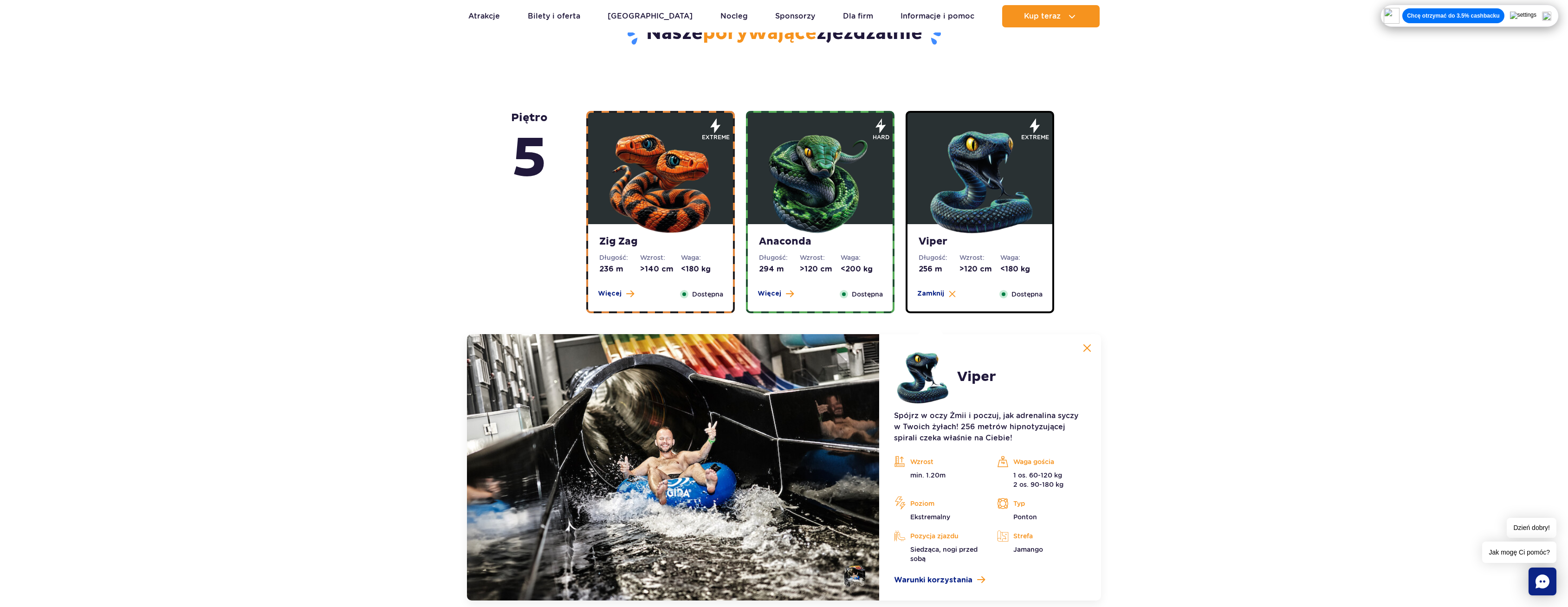
click at [1084, 348] on img at bounding box center [1087, 348] width 9 height 9
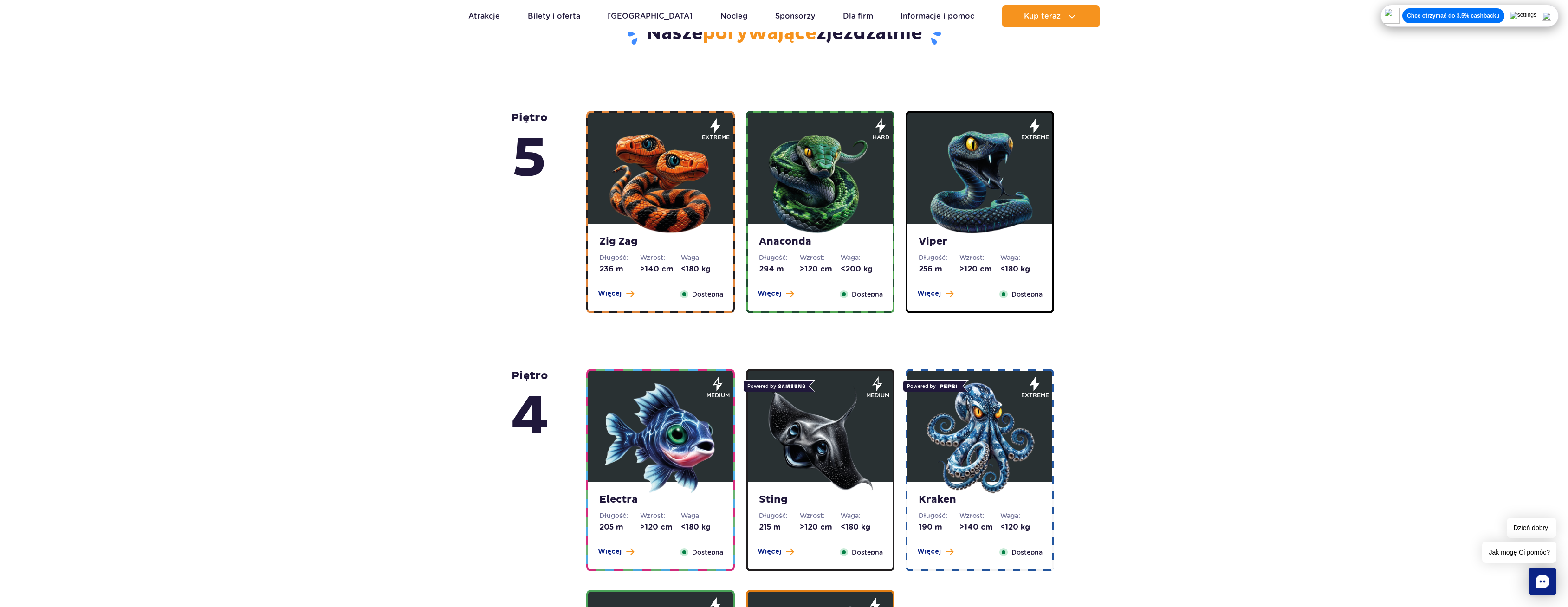
click at [846, 267] on dd "<200 kg" at bounding box center [861, 269] width 41 height 10
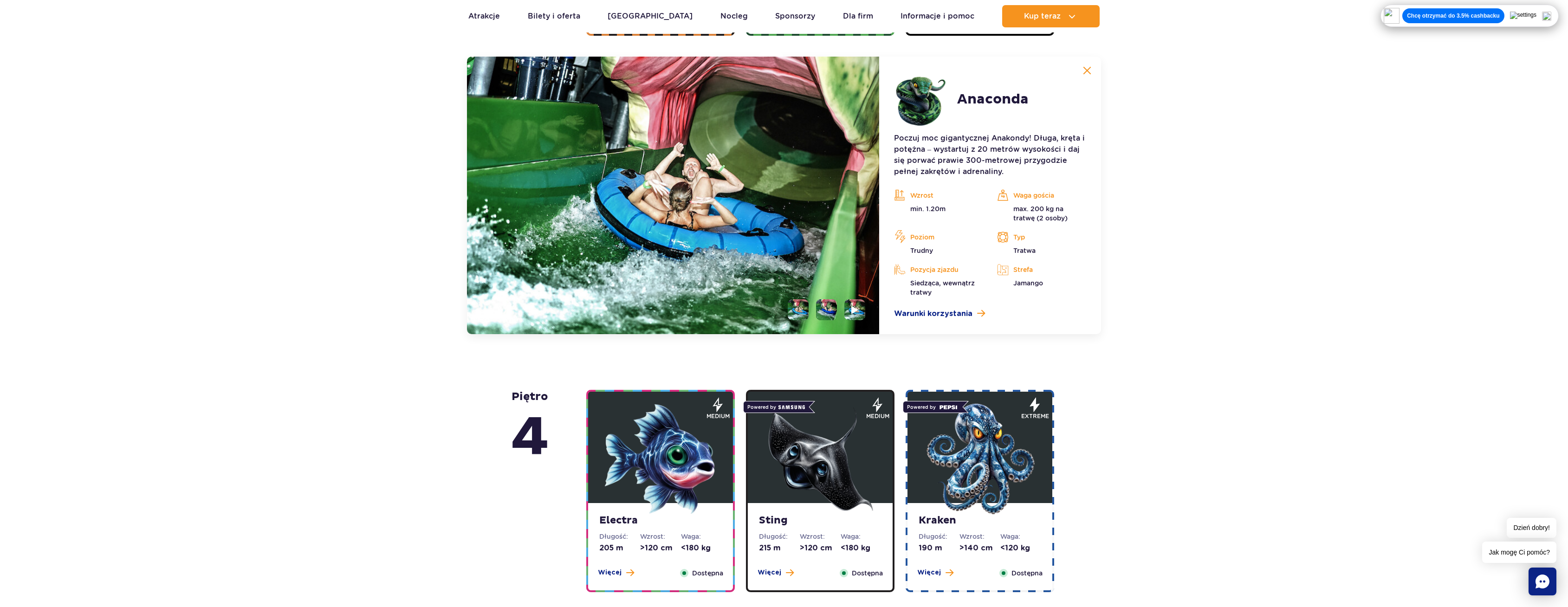
scroll to position [780, 0]
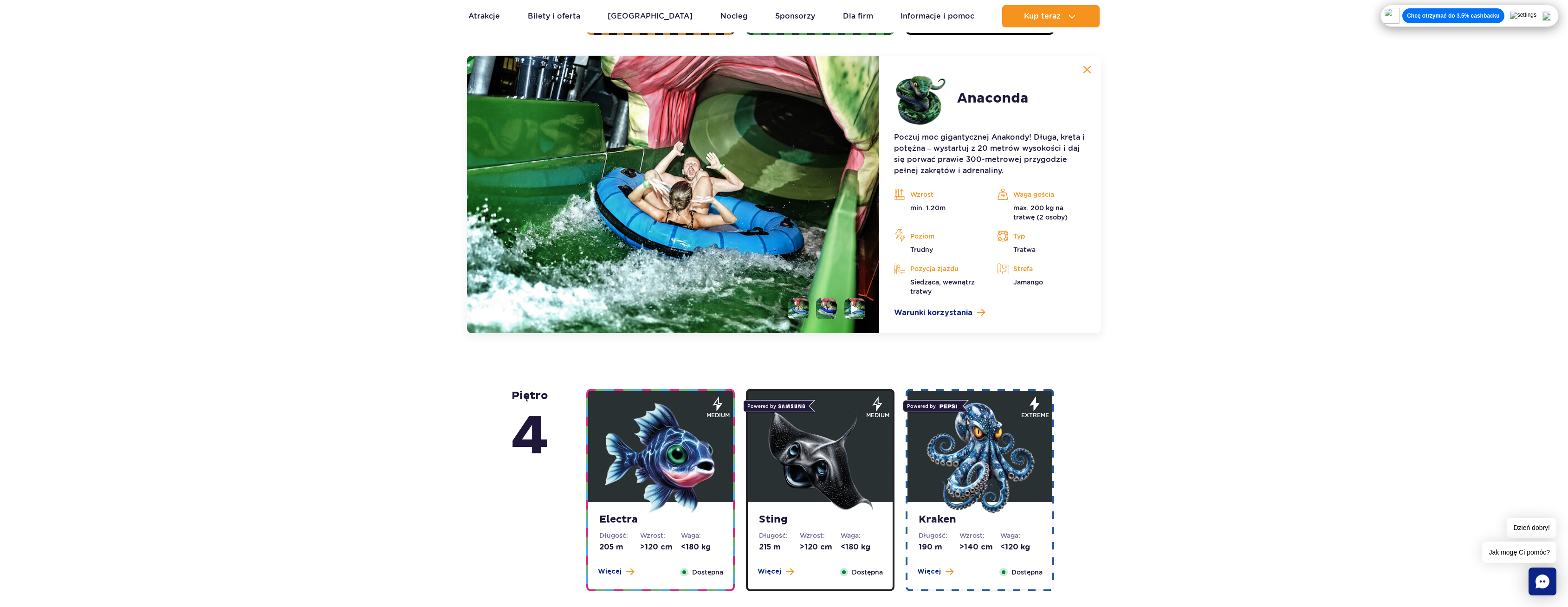
click at [799, 302] on li at bounding box center [798, 309] width 21 height 21
click at [811, 307] on ul at bounding box center [822, 309] width 85 height 21
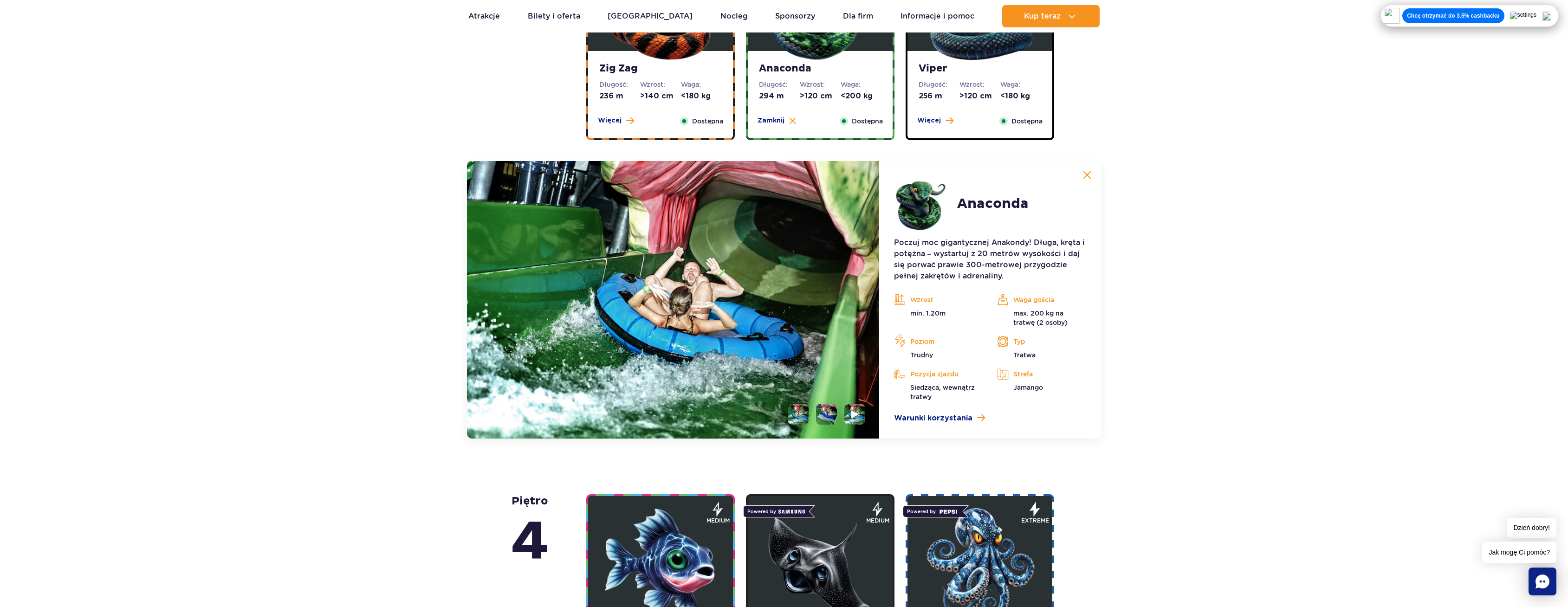
scroll to position [595, 0]
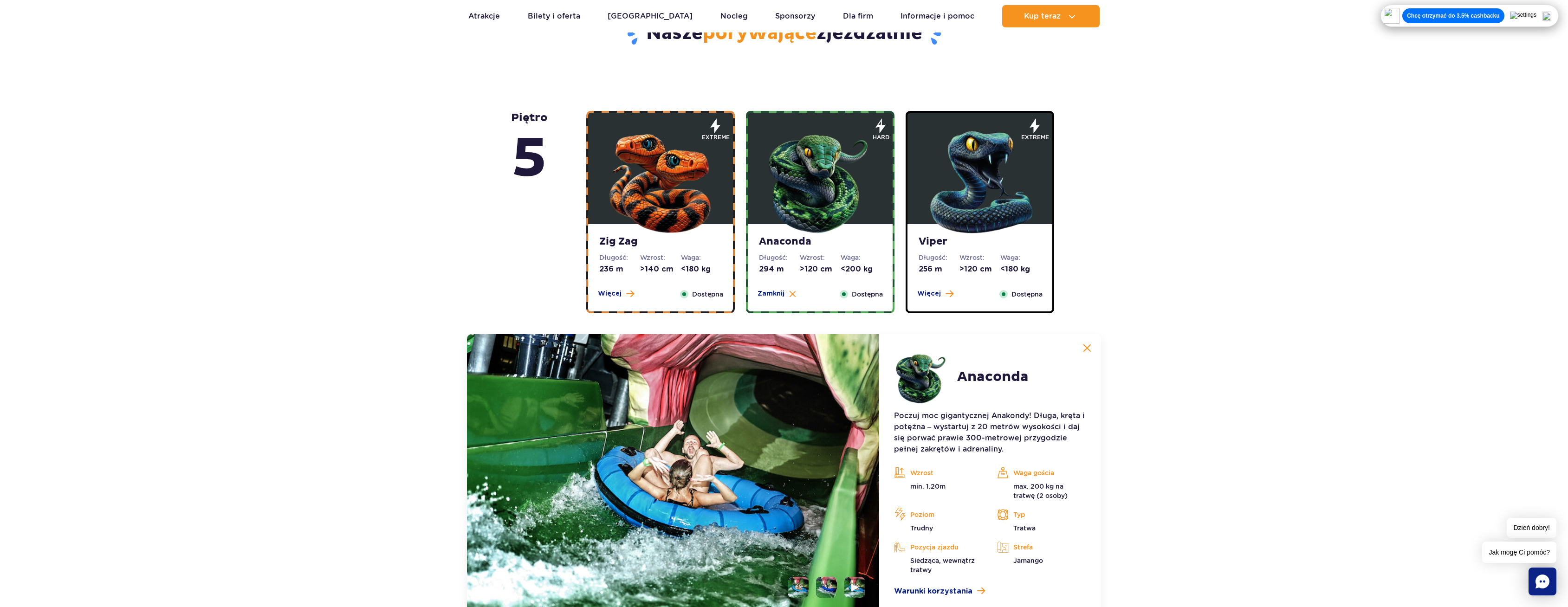
click at [686, 247] on strong "Zig Zag" at bounding box center [660, 242] width 123 height 13
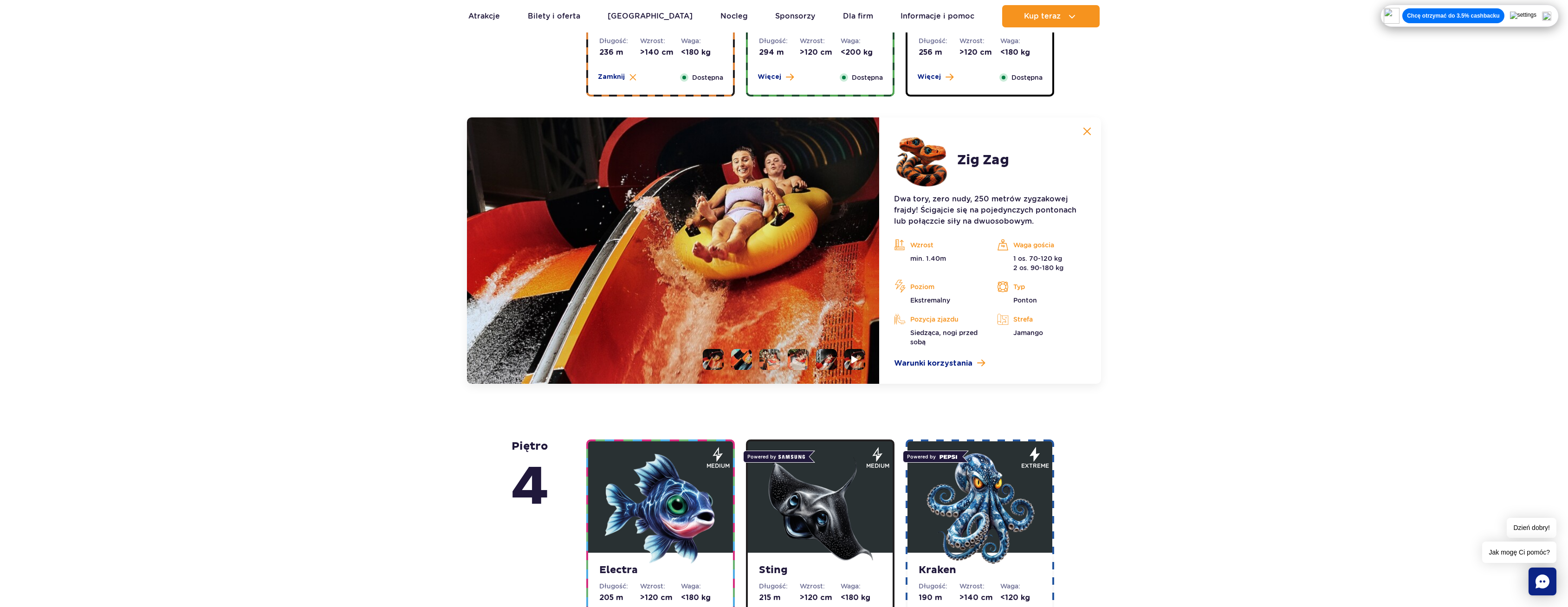
scroll to position [780, 0]
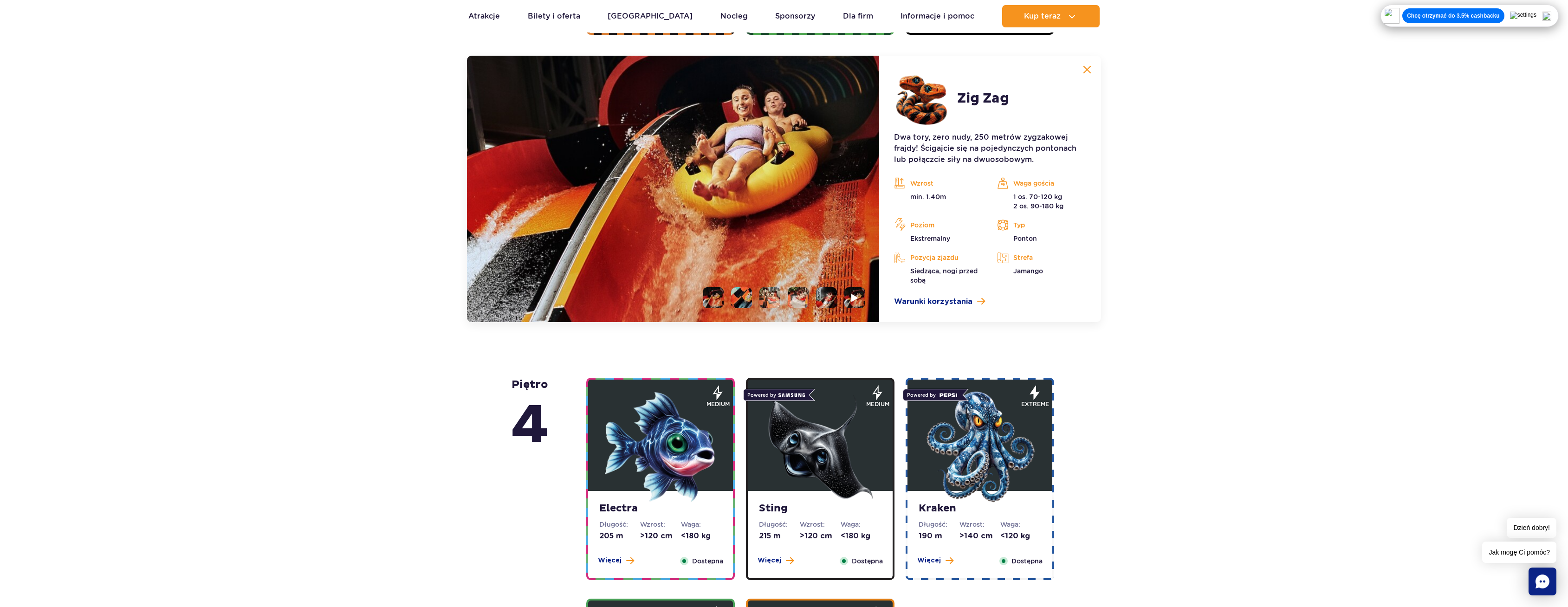
click at [801, 467] on img at bounding box center [820, 447] width 112 height 112
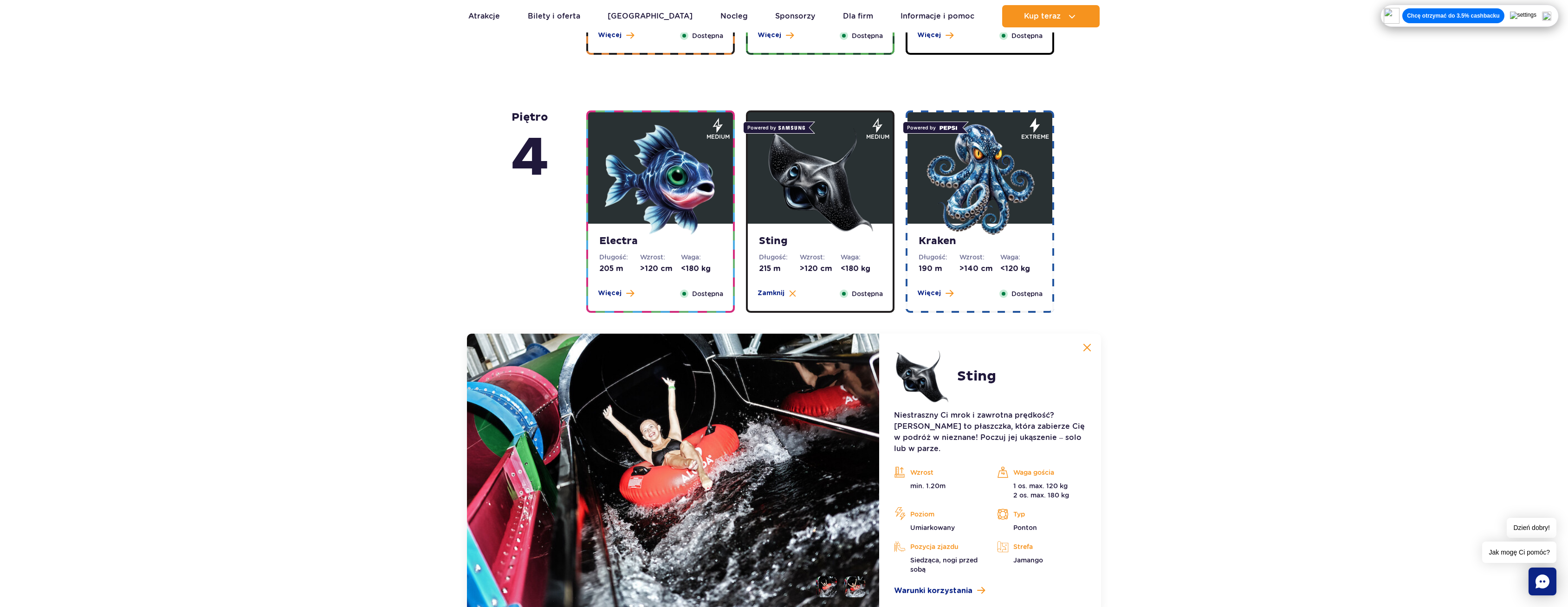
scroll to position [760, 0]
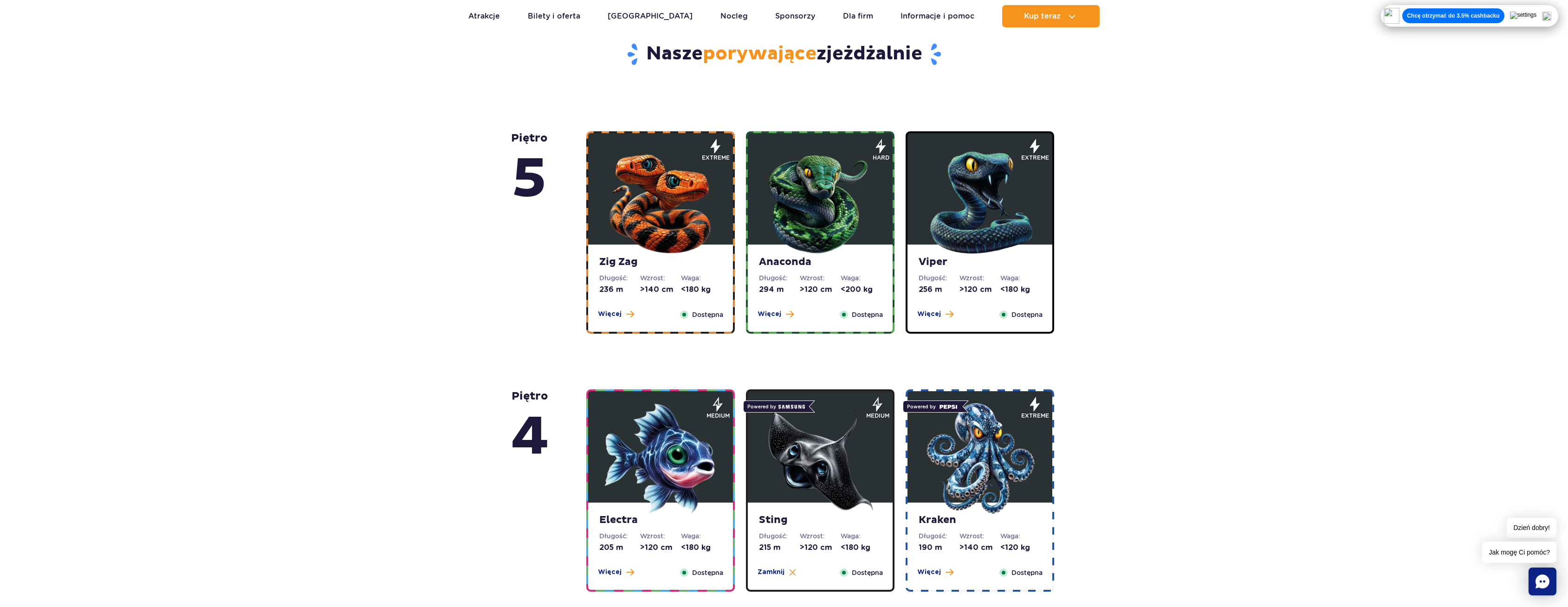
click at [803, 271] on div "Anaconda Długość: 294 m Wzrost: >120 cm Waga: <200 kg Więcej Zamknij Dostępna" at bounding box center [820, 288] width 145 height 87
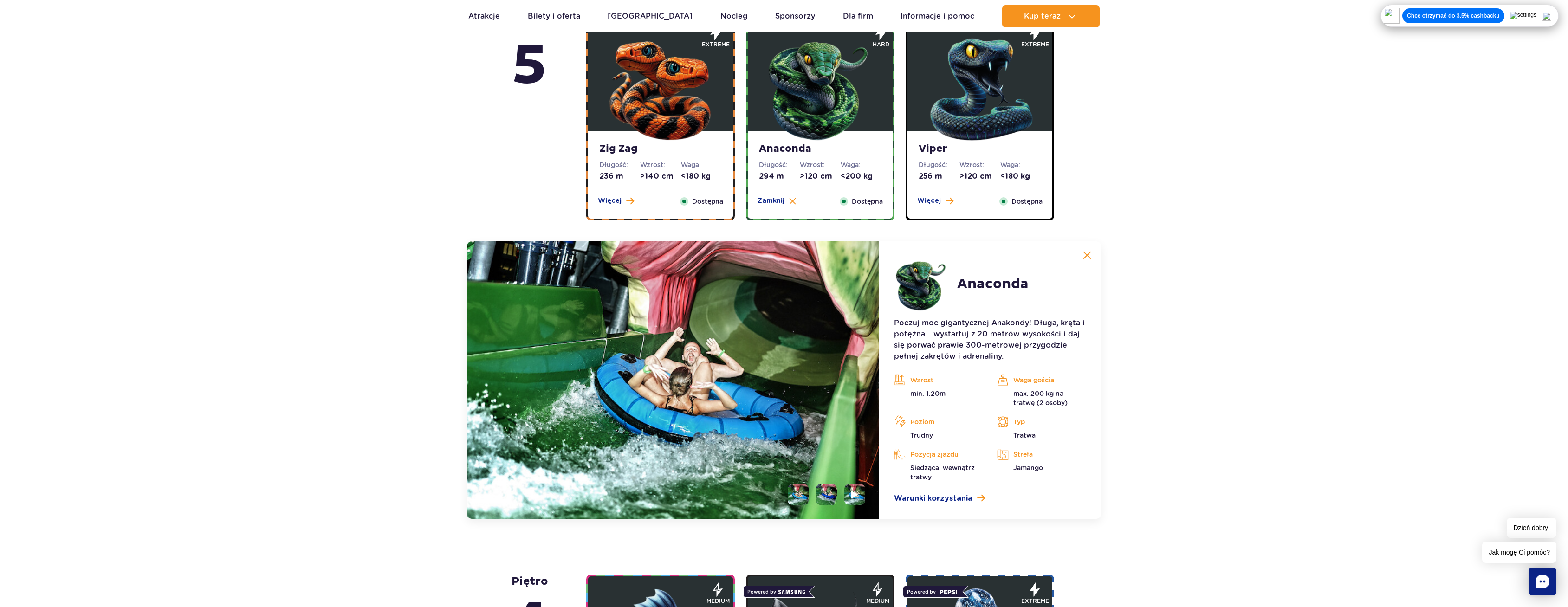
click at [1000, 137] on img at bounding box center [979, 87] width 112 height 112
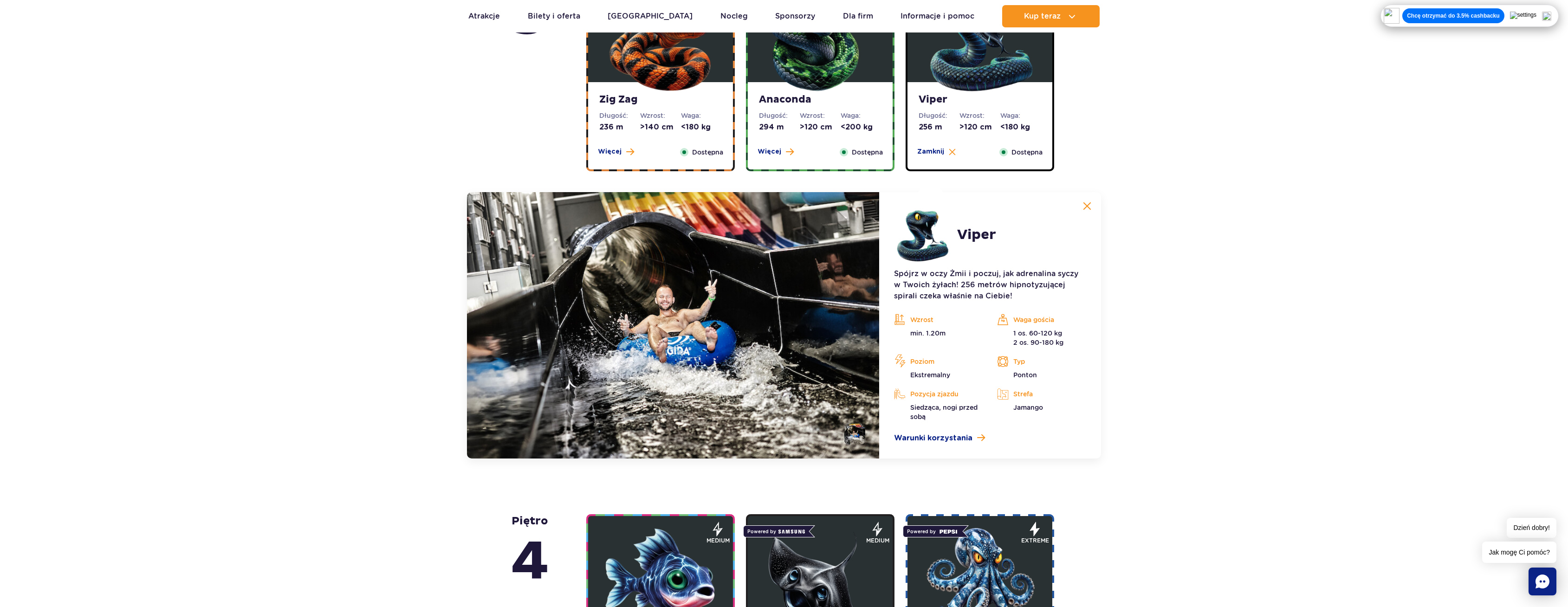
scroll to position [641, 0]
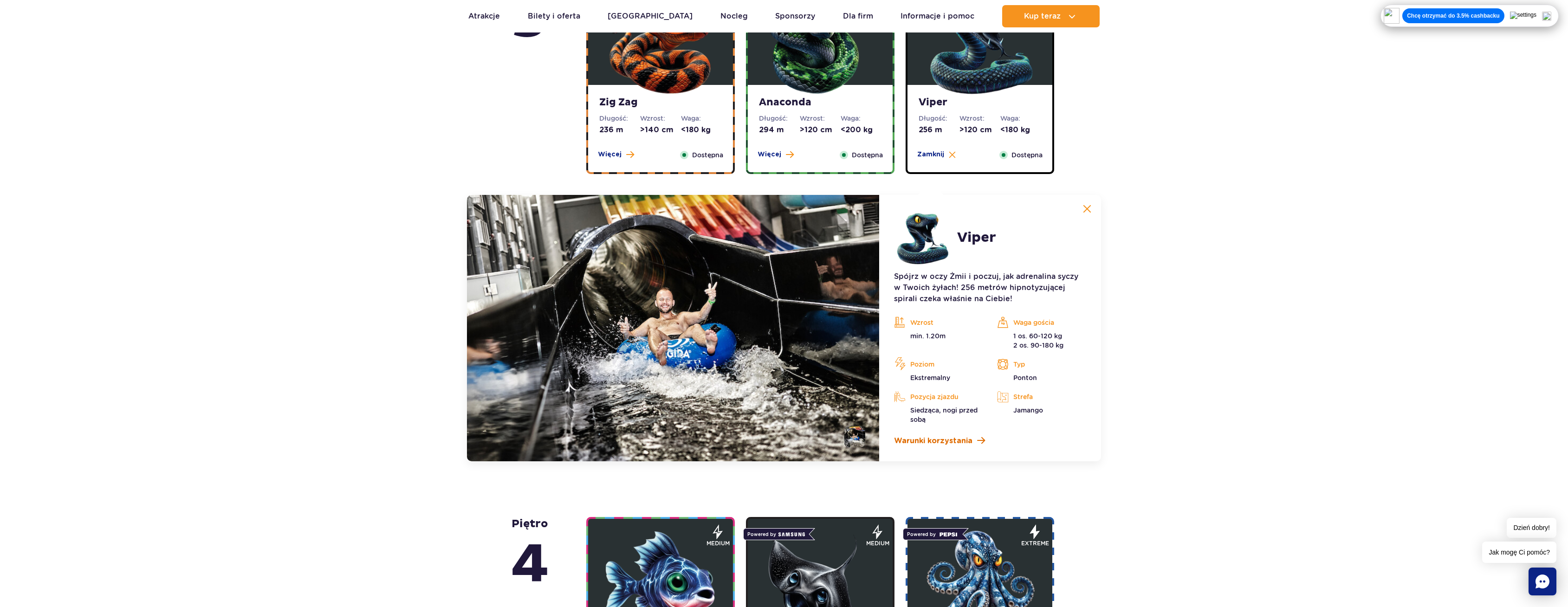
click at [921, 444] on span "Warunki korzystania" at bounding box center [933, 441] width 79 height 11
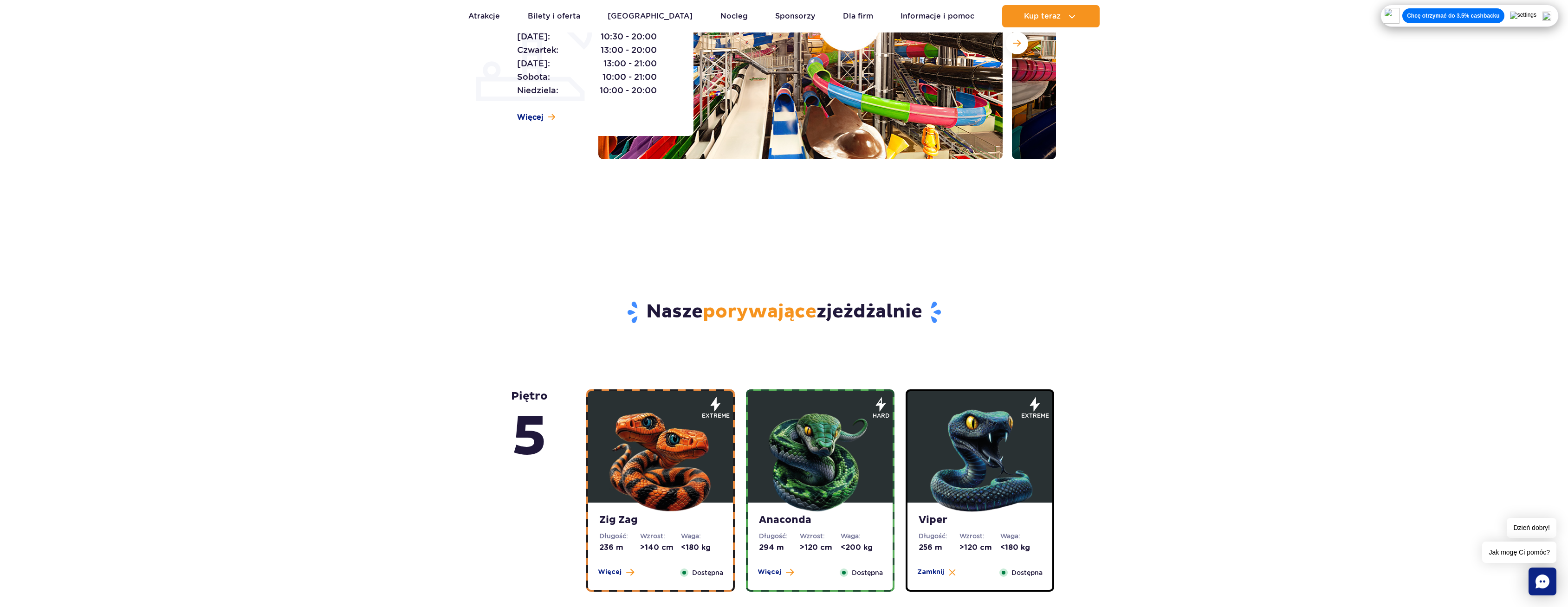
scroll to position [0, 0]
